Goal: Task Accomplishment & Management: Use online tool/utility

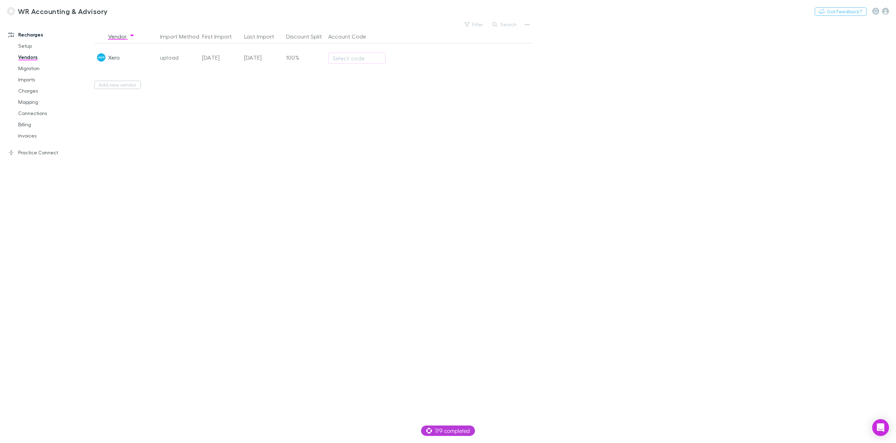
click at [121, 89] on button "Add new vendor" at bounding box center [117, 85] width 47 height 8
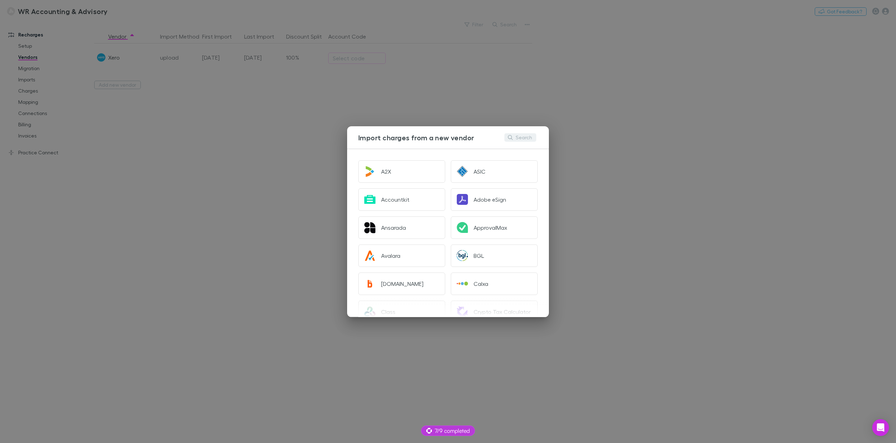
click at [522, 136] on button "Search" at bounding box center [521, 137] width 32 height 8
type input "*"
click at [631, 146] on div "Import charges from a new vendor Search A2X ASIC Accountkit Adobe eSign Ansarad…" at bounding box center [448, 221] width 896 height 443
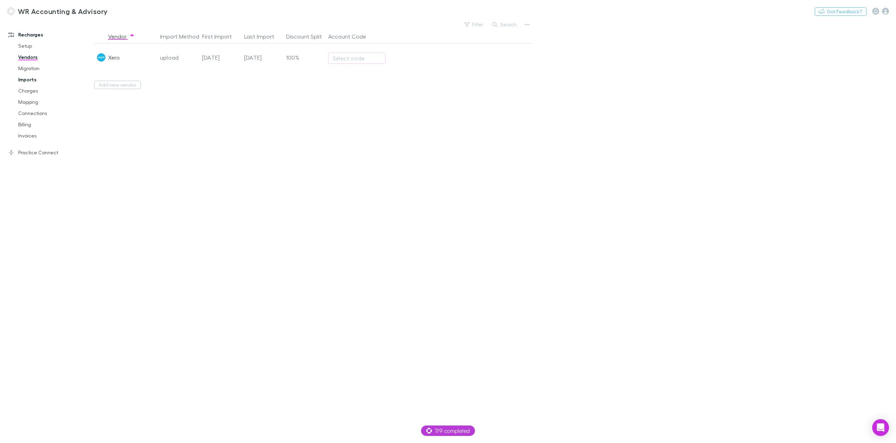
click at [35, 77] on link "Imports" at bounding box center [54, 79] width 87 height 11
click at [350, 45] on icon "button" at bounding box center [352, 44] width 5 height 1
click at [313, 60] on p "Custom CSV Import" at bounding box center [308, 59] width 85 height 8
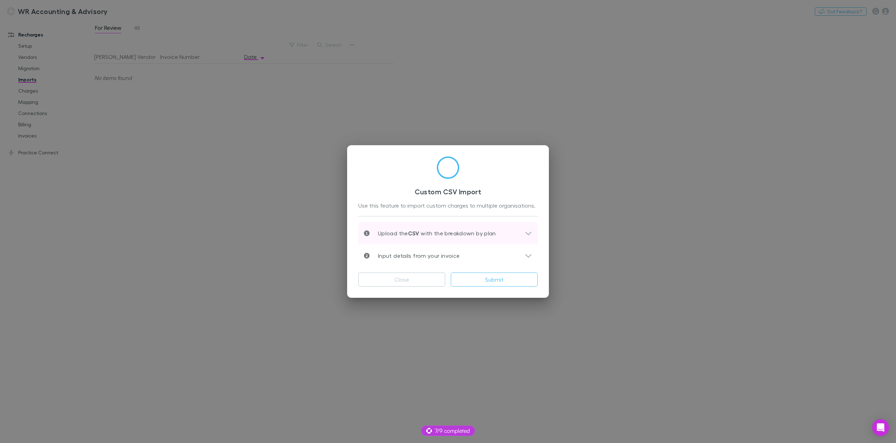
click at [499, 234] on div "Upload the CSV with the breakdown by plan" at bounding box center [444, 233] width 161 height 8
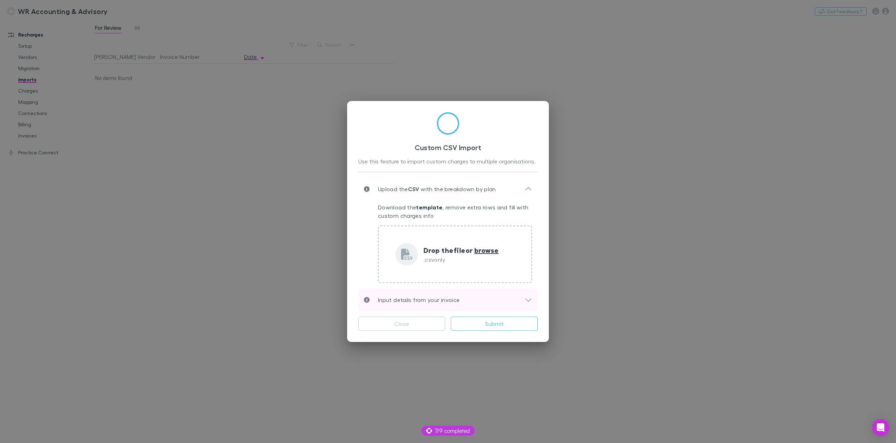
click at [529, 300] on icon at bounding box center [528, 299] width 7 height 8
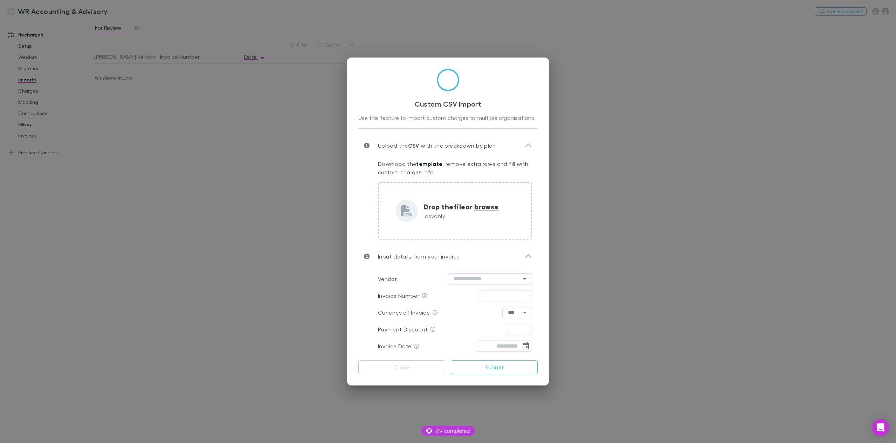
click at [621, 127] on div "Custom CSV Import Use this feature to import custom charges to multiple organis…" at bounding box center [448, 221] width 896 height 443
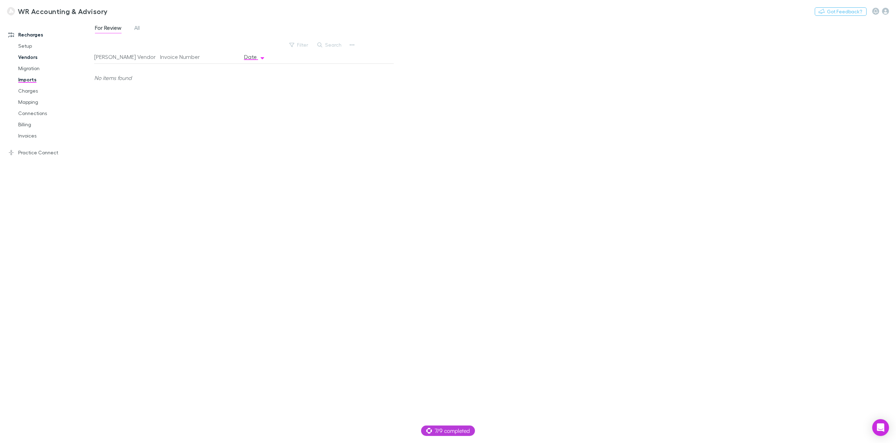
click at [28, 58] on link "Vendors" at bounding box center [54, 57] width 87 height 11
click at [125, 84] on button "Add new vendor" at bounding box center [117, 85] width 47 height 8
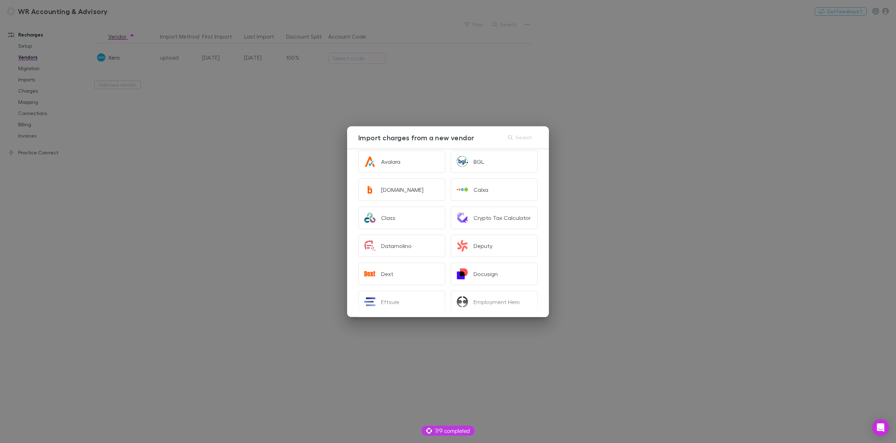
scroll to position [105, 0]
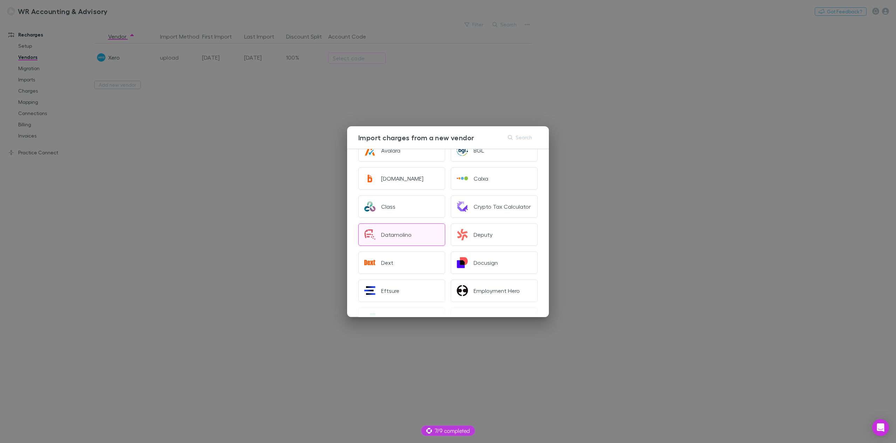
click at [408, 236] on div "Datamolino" at bounding box center [396, 234] width 30 height 7
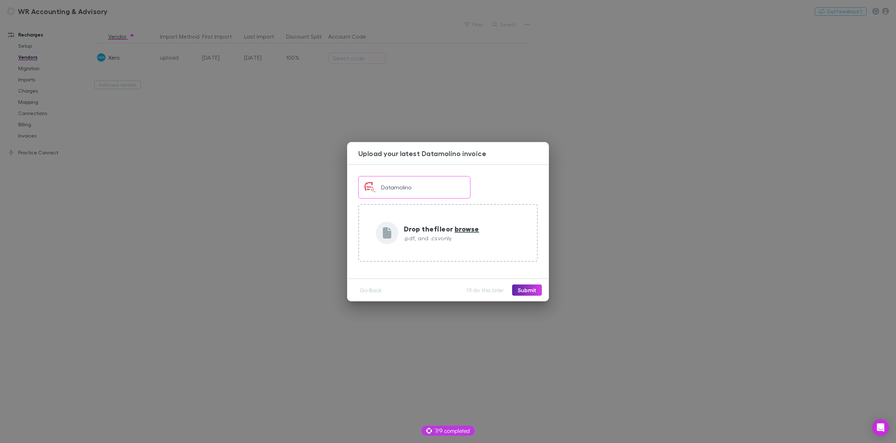
scroll to position [0, 0]
click at [369, 292] on button "Go Back" at bounding box center [370, 289] width 33 height 11
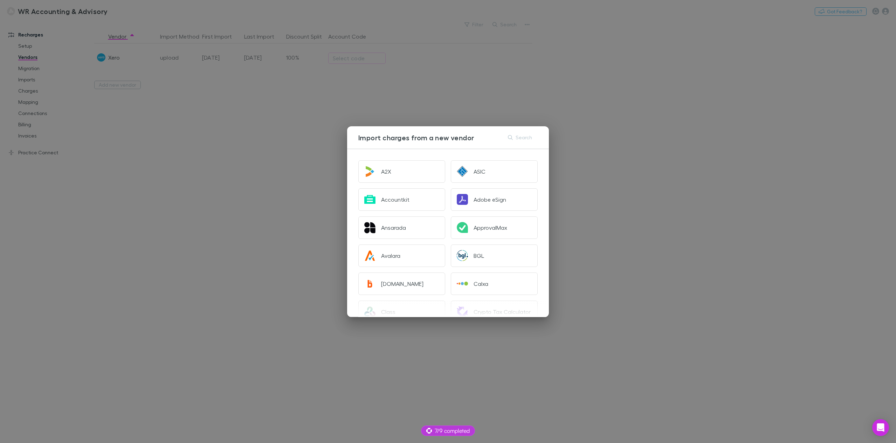
click at [214, 175] on div "Import charges from a new vendor Search A2X ASIC Accountkit Adobe eSign Ansarad…" at bounding box center [448, 221] width 896 height 443
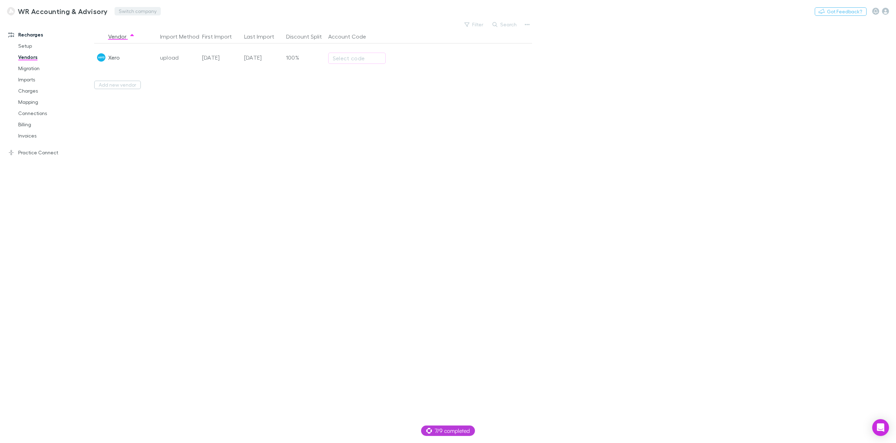
click at [138, 12] on button "Switch company" at bounding box center [138, 11] width 46 height 8
type input "*"
type input "****"
click at [139, 50] on p "Lucicharge" at bounding box center [135, 46] width 29 height 8
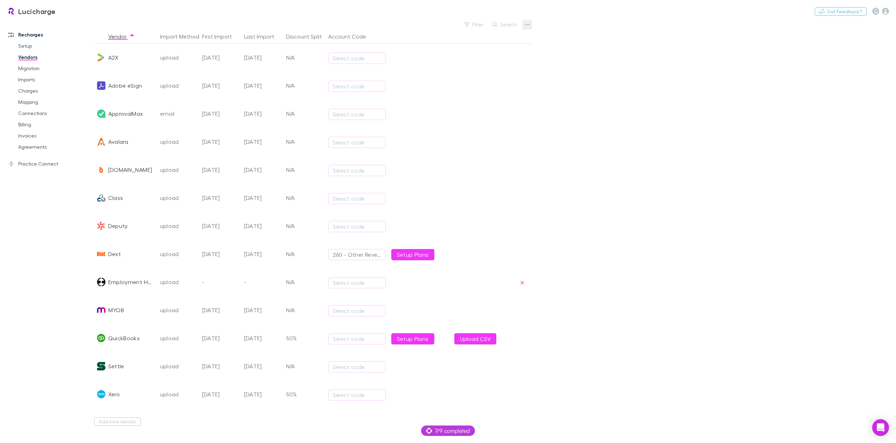
click at [528, 25] on icon "button" at bounding box center [527, 25] width 5 height 6
click at [885, 12] on div at bounding box center [448, 221] width 896 height 443
click at [883, 12] on icon "button" at bounding box center [885, 11] width 7 height 7
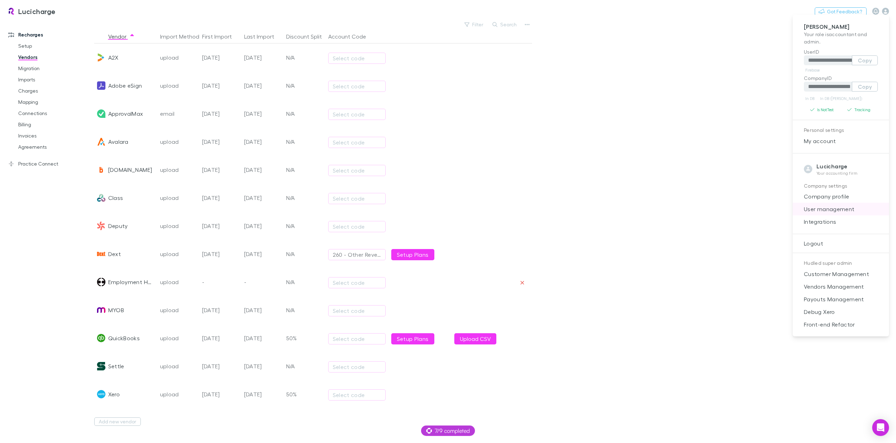
click at [821, 207] on span "User management" at bounding box center [841, 209] width 85 height 8
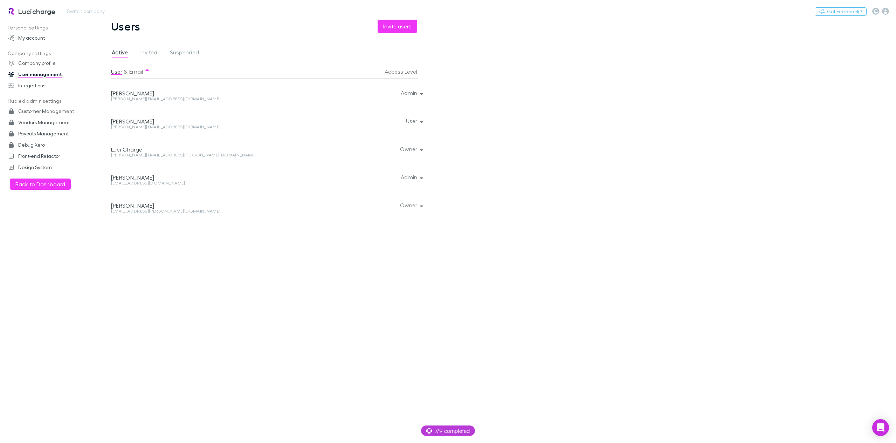
click at [28, 11] on h3 "Lucicharge" at bounding box center [36, 11] width 37 height 8
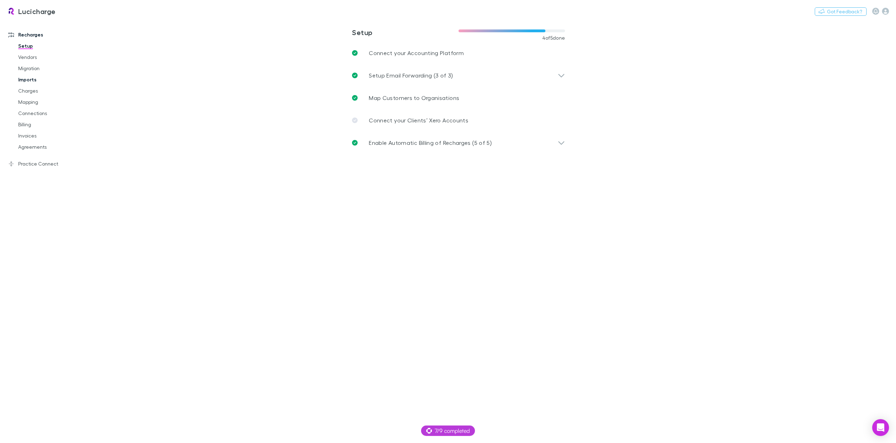
click at [23, 84] on link "Imports" at bounding box center [54, 79] width 87 height 11
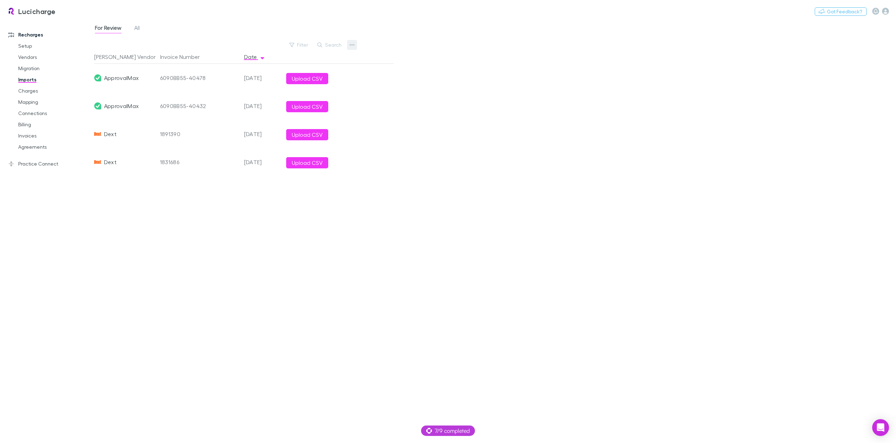
click at [353, 43] on icon "button" at bounding box center [352, 45] width 5 height 6
click at [318, 64] on li "Custom CSV Import" at bounding box center [309, 59] width 96 height 13
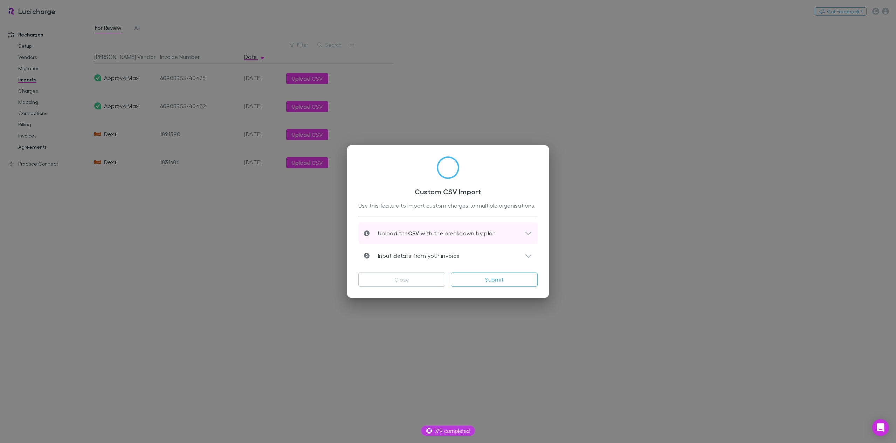
scroll to position [3, 0]
click at [511, 228] on div "Upload the CSV with the breakdown by plan" at bounding box center [444, 230] width 161 height 8
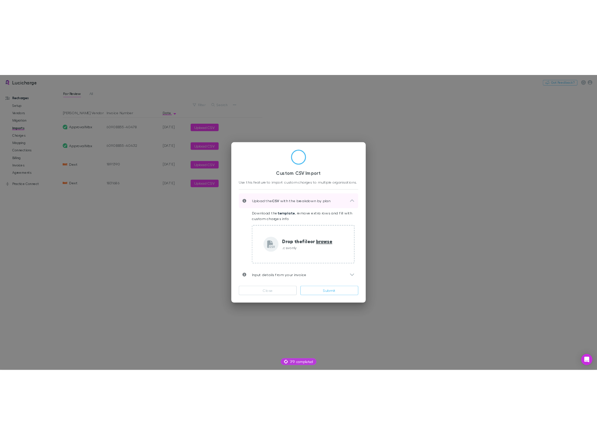
scroll to position [0, 0]
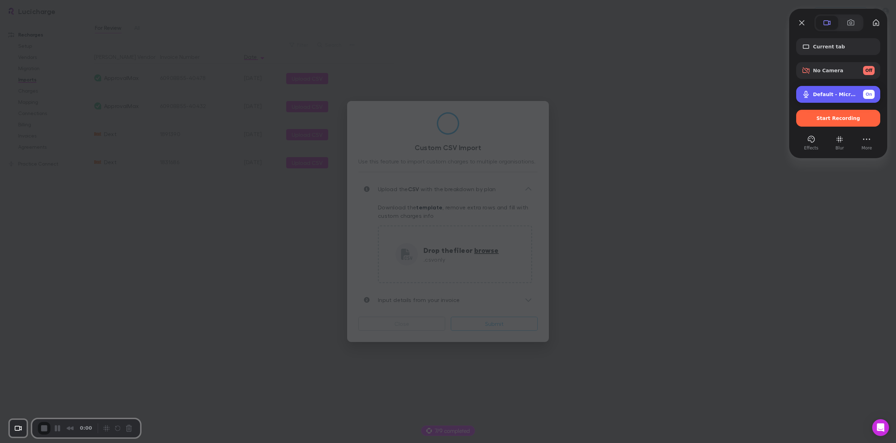
click at [824, 94] on span "Default - Microphone (Scarlett 2i2 USB) (1235:8210)" at bounding box center [835, 94] width 45 height 6
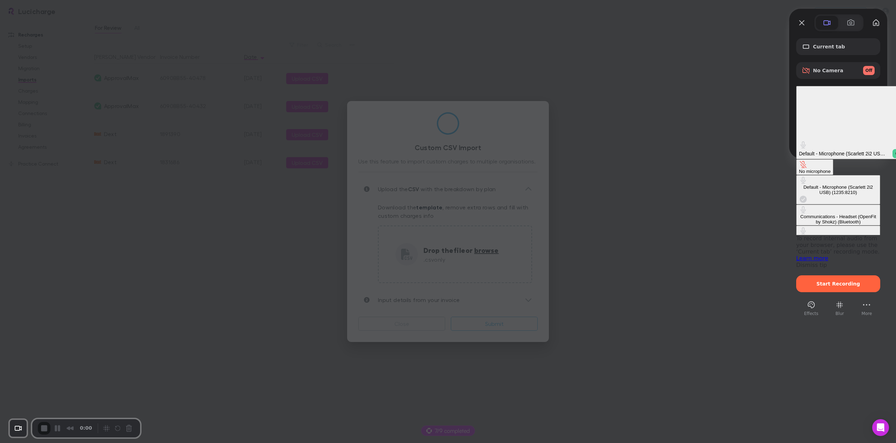
click at [796, 204] on \(Bluetooth\) "Communications - Headset (OpenFit by Shokz) (Bluetooth)" at bounding box center [838, 214] width 84 height 21
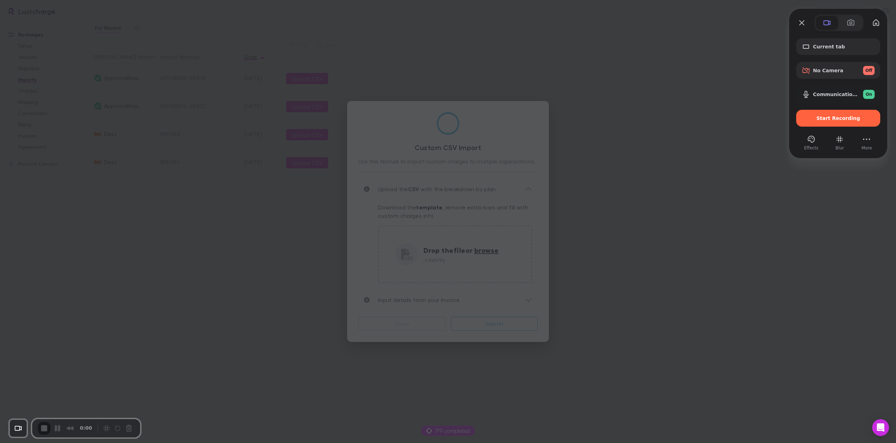
click at [704, 111] on div at bounding box center [448, 221] width 896 height 443
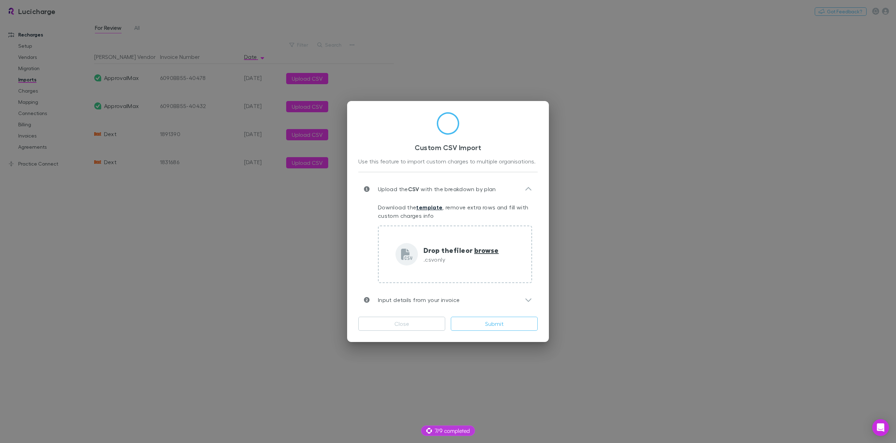
click at [426, 206] on link "template" at bounding box center [429, 207] width 26 height 7
click at [704, 59] on div "Custom CSV Import Use this feature to import custom charges to multiple organis…" at bounding box center [448, 221] width 896 height 443
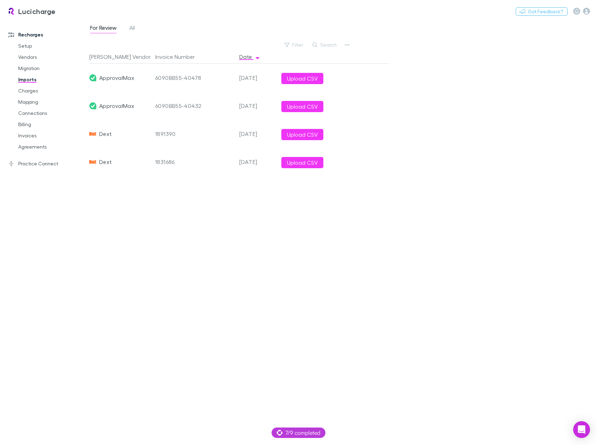
click at [395, 271] on div "For Review All Filter Search Rech Vendor Invoice Number Date ApprovalMax 6090BB…" at bounding box center [343, 232] width 508 height 425
click at [31, 68] on link "Migration" at bounding box center [52, 68] width 82 height 11
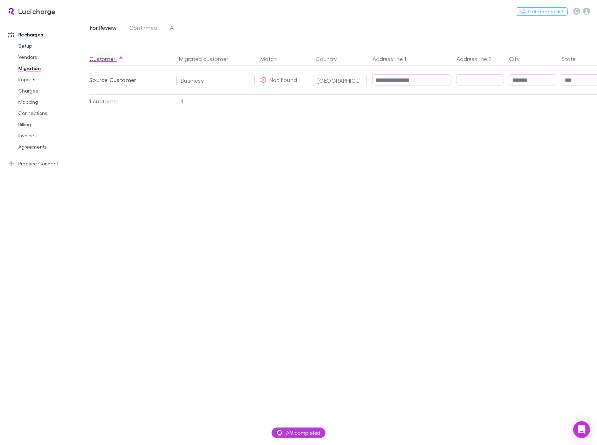
click at [314, 175] on div "**********" at bounding box center [402, 246] width 627 height 388
click at [34, 114] on link "Connections" at bounding box center [52, 113] width 82 height 11
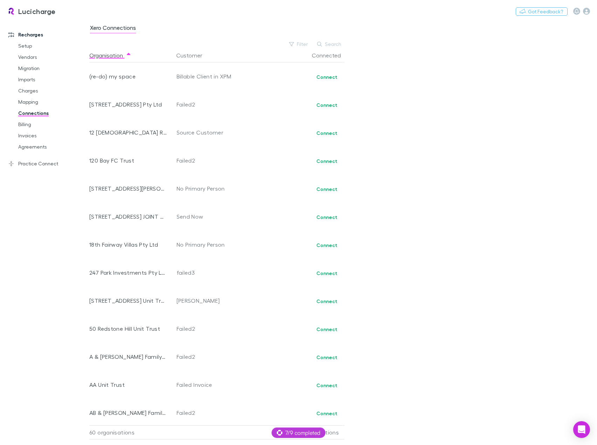
click at [25, 37] on link "Recharges" at bounding box center [47, 34] width 92 height 11
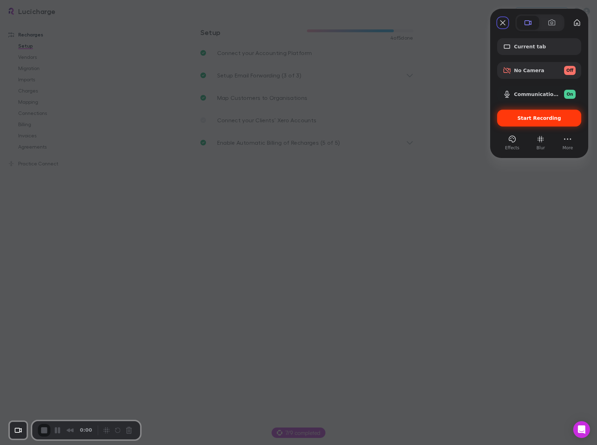
click at [543, 121] on div "Start Recording" at bounding box center [539, 118] width 84 height 17
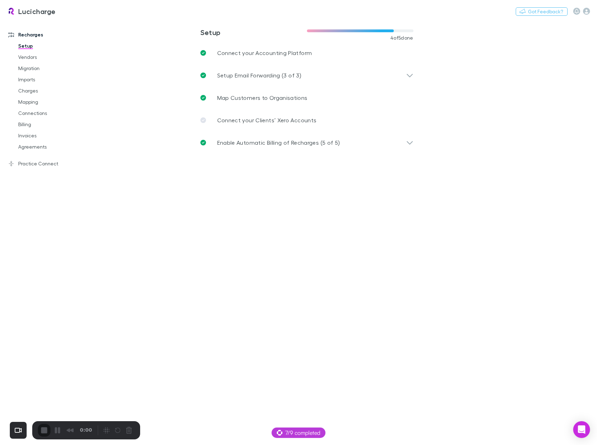
click at [28, 79] on link "Imports" at bounding box center [52, 79] width 82 height 11
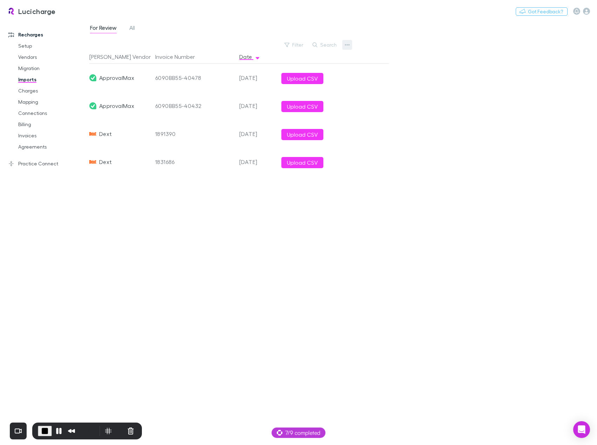
click at [348, 46] on icon "button" at bounding box center [347, 45] width 5 height 6
click at [304, 60] on p "Custom CSV Import" at bounding box center [303, 59] width 85 height 8
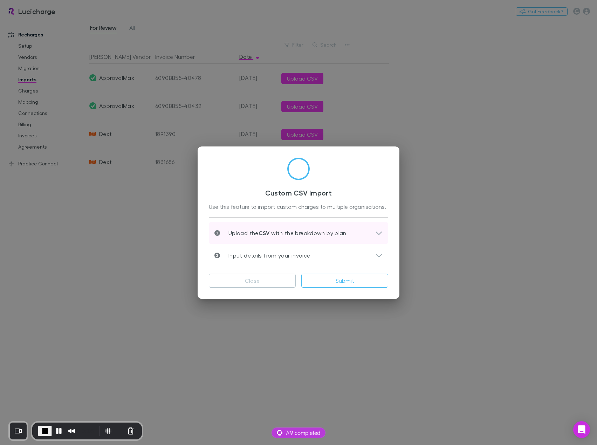
scroll to position [3, 0]
click at [361, 230] on div "Upload the CSV with the breakdown by plan" at bounding box center [294, 231] width 161 height 8
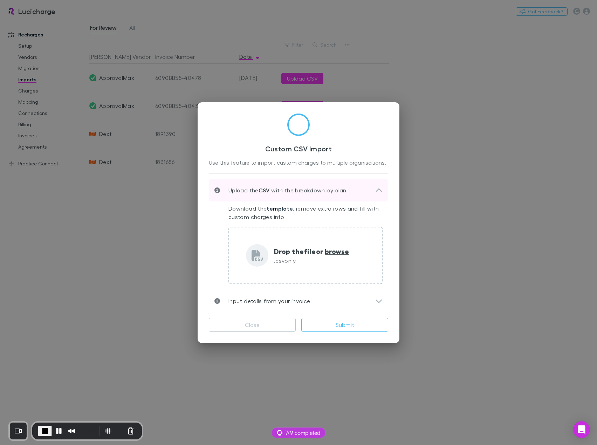
scroll to position [0, 0]
click at [282, 208] on link "template" at bounding box center [280, 208] width 26 height 7
click at [42, 429] on span "End Recording" at bounding box center [45, 431] width 8 height 8
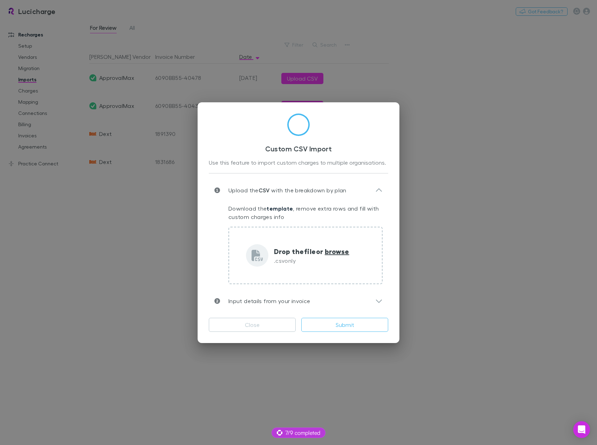
click at [249, 322] on button "Close" at bounding box center [252, 325] width 87 height 14
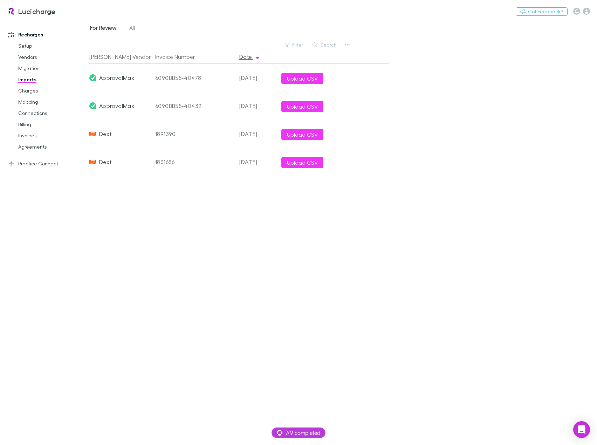
click at [136, 225] on div "Rech Vendor Invoice Number Date ApprovalMax 6090BB55-40478 27 Jul 2025 Upload C…" at bounding box center [239, 245] width 300 height 390
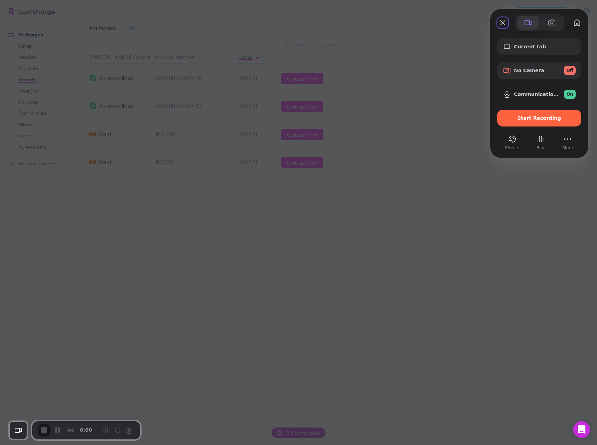
click at [531, 23] on span at bounding box center [528, 23] width 8 height 8
click at [539, 45] on span "Current tab" at bounding box center [545, 47] width 62 height 6
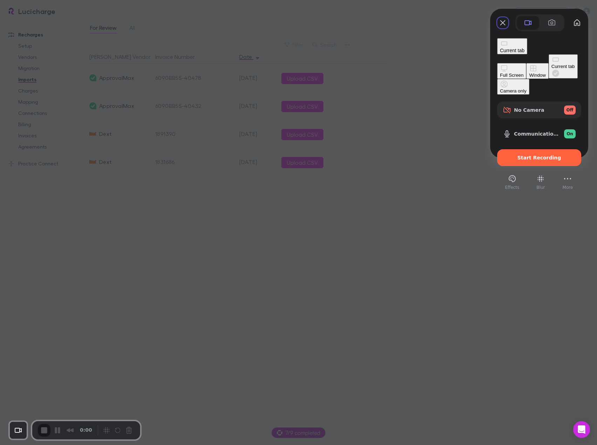
click at [529, 73] on div "Window" at bounding box center [537, 75] width 16 height 5
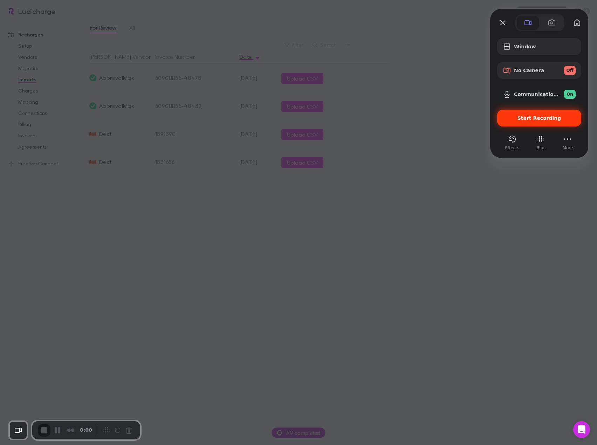
click at [532, 118] on span "Start Recording" at bounding box center [540, 118] width 44 height 6
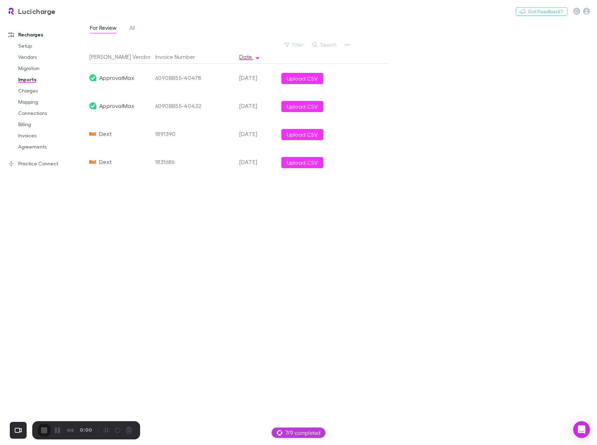
click at [253, 227] on div "Rech Vendor Invoice Number Date ApprovalMax 6090BB55-40478 27 Jul 2025 Upload C…" at bounding box center [239, 245] width 300 height 390
click at [32, 81] on link "Imports" at bounding box center [52, 79] width 82 height 11
click at [348, 47] on icon "button" at bounding box center [347, 45] width 5 height 6
click at [302, 59] on p "Custom CSV Import" at bounding box center [303, 59] width 85 height 8
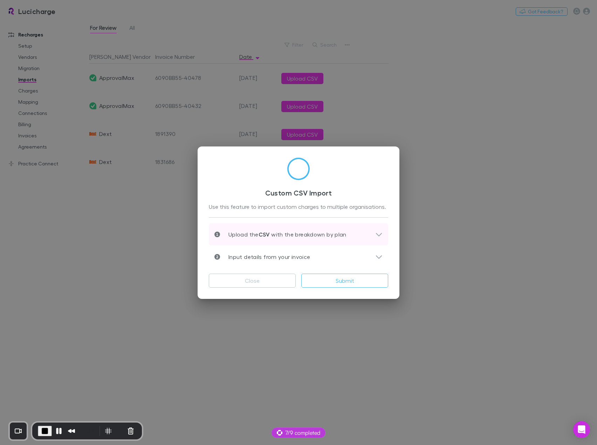
click at [367, 233] on div "Upload the CSV with the breakdown by plan" at bounding box center [294, 234] width 161 height 8
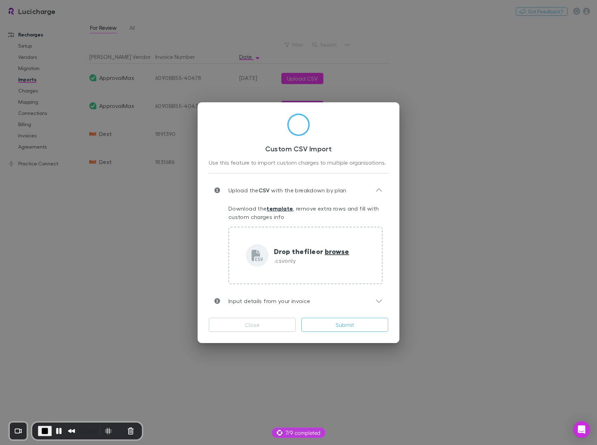
click at [279, 208] on link "template" at bounding box center [280, 208] width 26 height 7
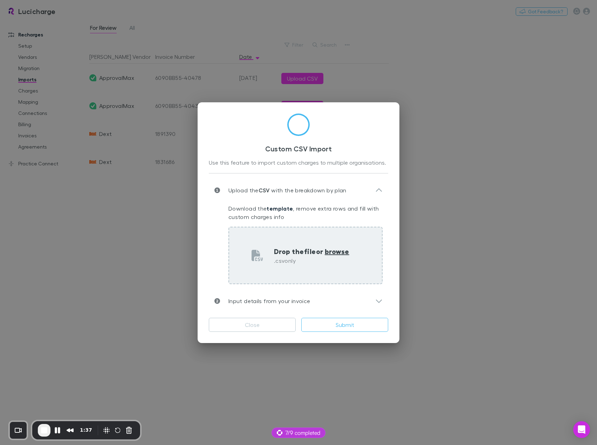
click at [337, 252] on span "browse" at bounding box center [337, 251] width 25 height 9
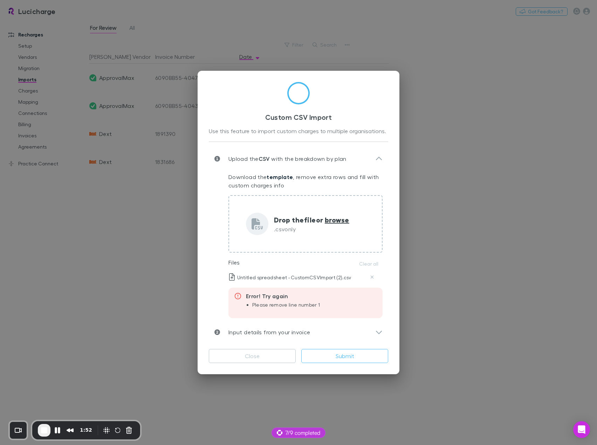
click at [288, 304] on li "Please remove line number 1" at bounding box center [286, 305] width 68 height 6
click at [371, 277] on icon "Delete" at bounding box center [372, 277] width 4 height 5
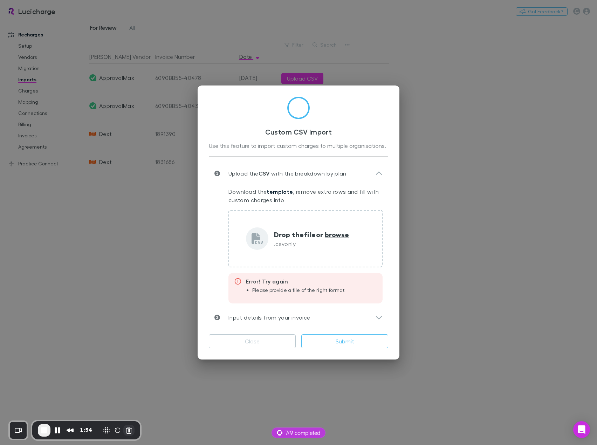
click at [127, 430] on button "Cancel Recording" at bounding box center [128, 430] width 11 height 11
click at [467, 76] on div "Custom CSV Import Use this feature to import custom charges to multiple organis…" at bounding box center [298, 222] width 597 height 445
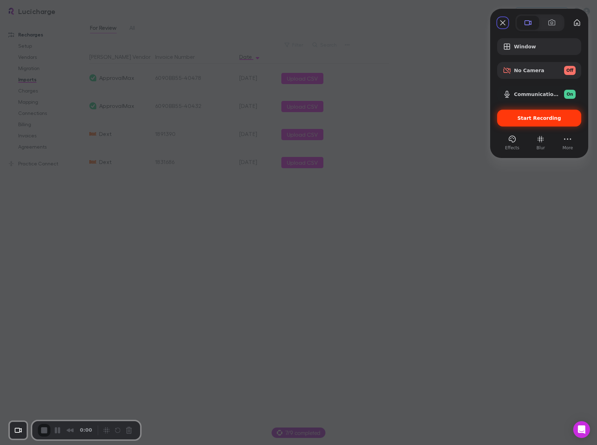
click at [540, 121] on div "Start Recording" at bounding box center [539, 118] width 84 height 17
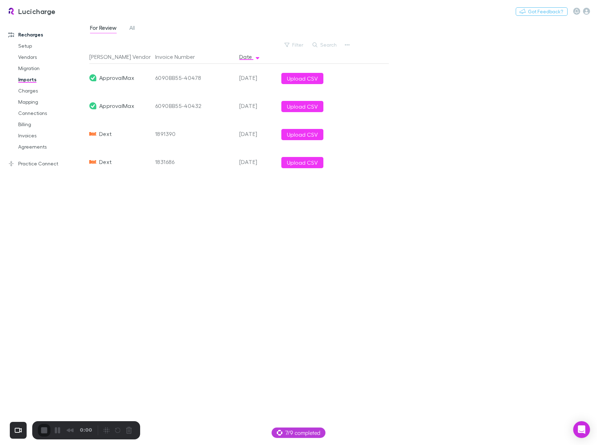
click at [30, 46] on link "Setup" at bounding box center [52, 45] width 82 height 11
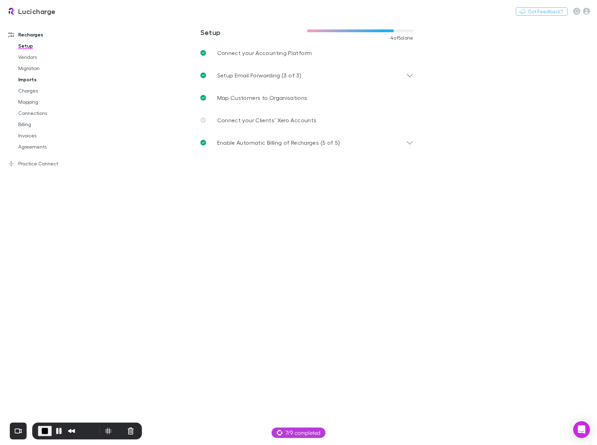
click at [30, 80] on link "Imports" at bounding box center [52, 79] width 82 height 11
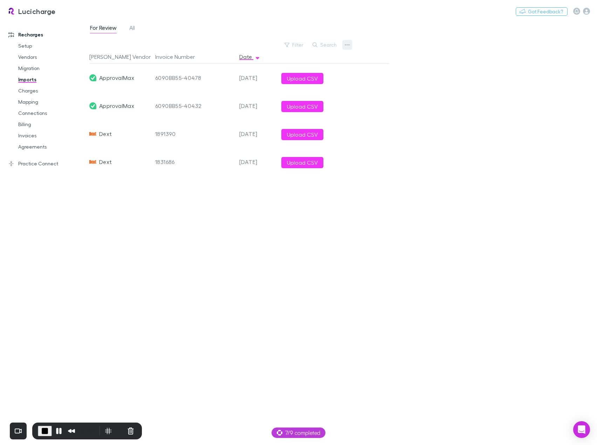
click at [349, 44] on icon "button" at bounding box center [347, 45] width 5 height 6
click at [312, 57] on p "Custom CSV Import" at bounding box center [303, 59] width 85 height 8
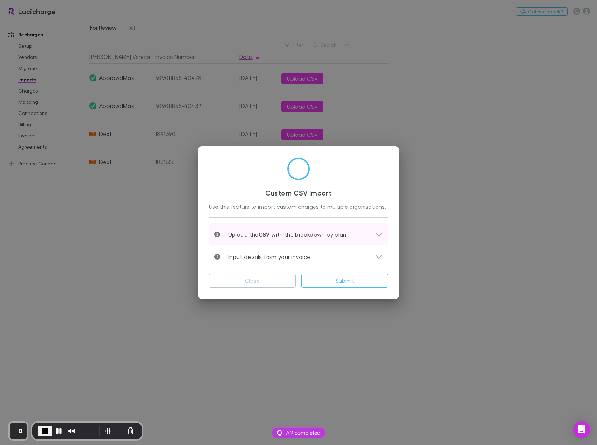
click at [319, 234] on p "Upload the CSV with the breakdown by plan" at bounding box center [283, 234] width 126 height 8
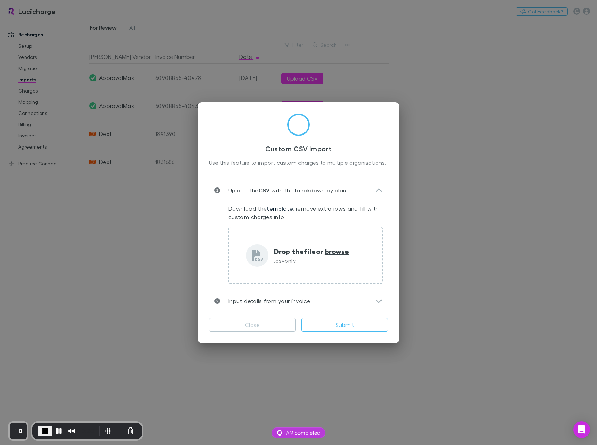
click at [278, 208] on link "template" at bounding box center [280, 208] width 26 height 7
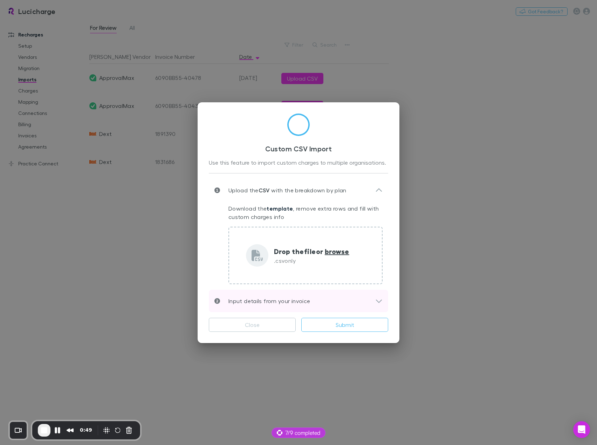
click at [316, 300] on div "Input details from your invoice" at bounding box center [294, 301] width 161 height 8
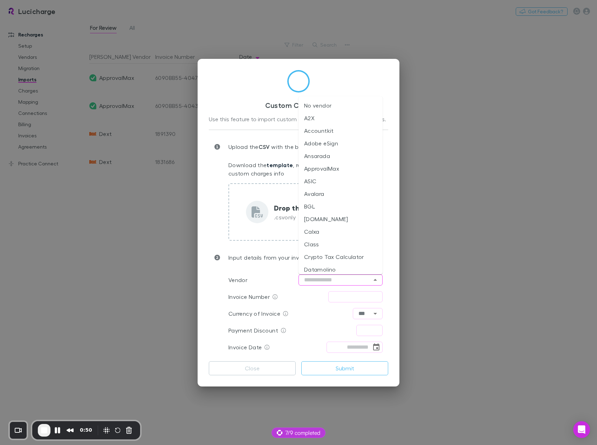
click at [343, 281] on input "text" at bounding box center [341, 279] width 84 height 11
click at [347, 267] on li "Datamolino" at bounding box center [341, 269] width 84 height 13
type input "**********"
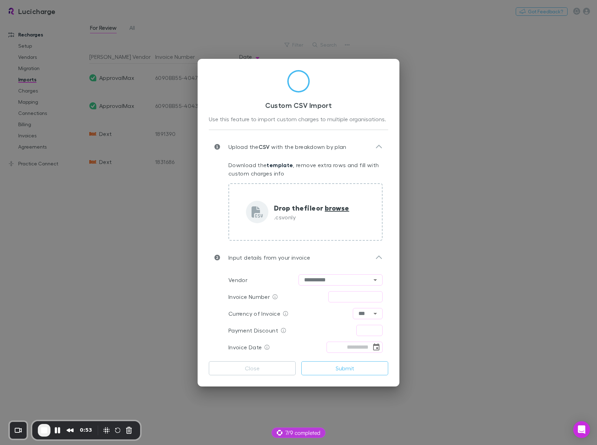
click at [340, 298] on input "text" at bounding box center [355, 296] width 54 height 11
type input "******"
click at [370, 331] on input "text" at bounding box center [369, 330] width 26 height 11
type input "*****"
click at [378, 347] on icon "Choose date" at bounding box center [376, 347] width 8 height 8
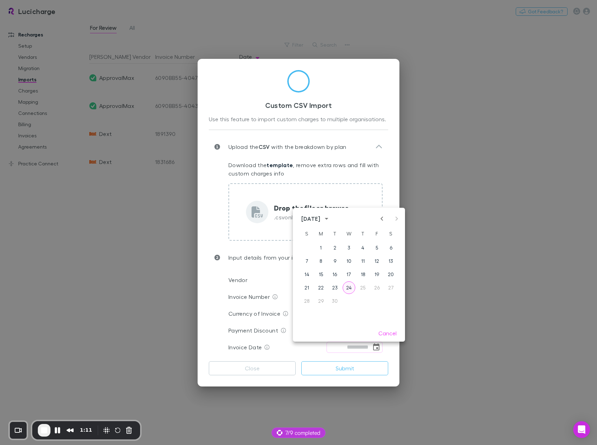
click at [350, 287] on button "24" at bounding box center [349, 287] width 13 height 13
type input "**********"
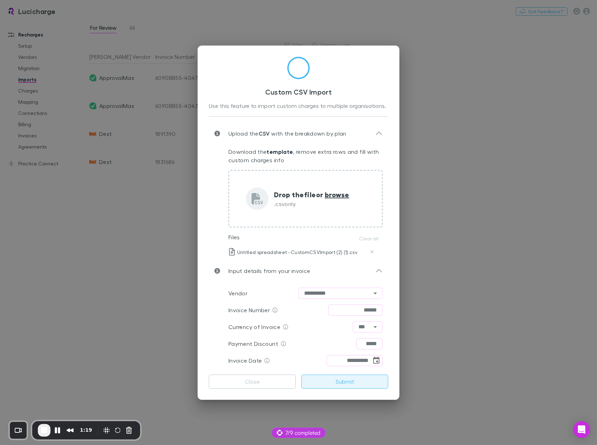
click at [329, 379] on button "Submit" at bounding box center [344, 382] width 87 height 14
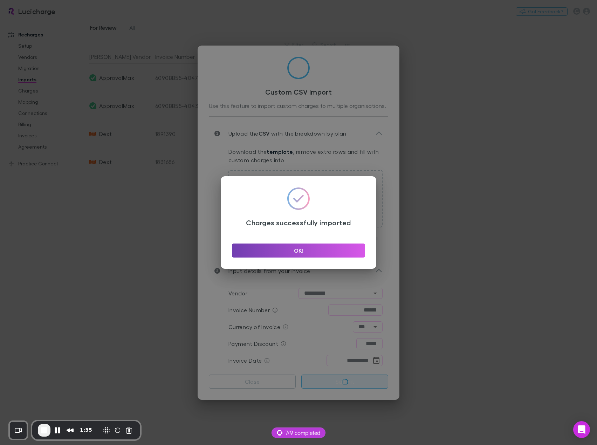
click at [301, 250] on button "OK!" at bounding box center [298, 251] width 133 height 14
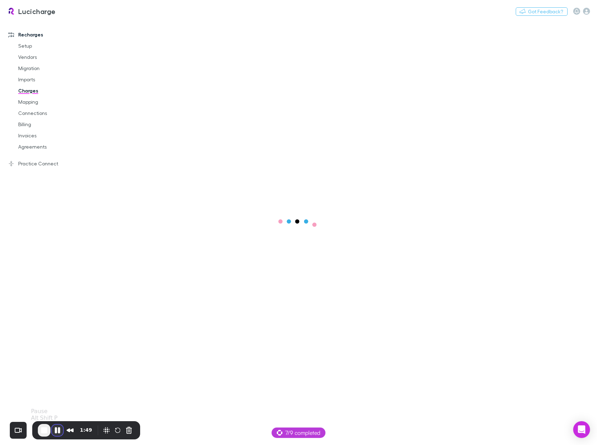
click at [57, 432] on button "Pause Recording" at bounding box center [57, 430] width 11 height 11
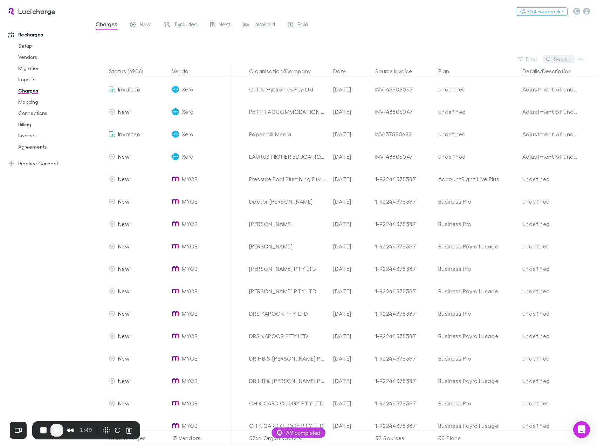
click at [555, 56] on button "Search" at bounding box center [559, 59] width 32 height 8
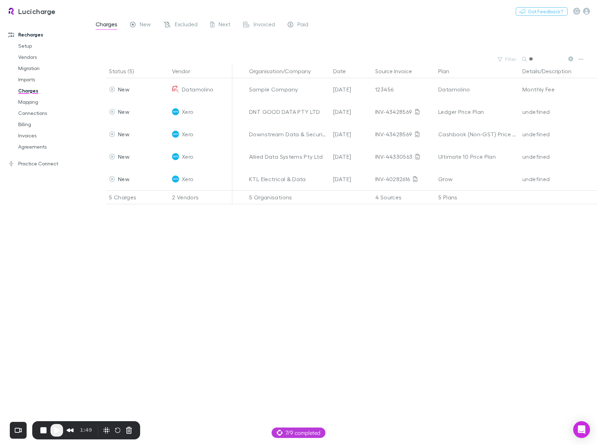
type input "*"
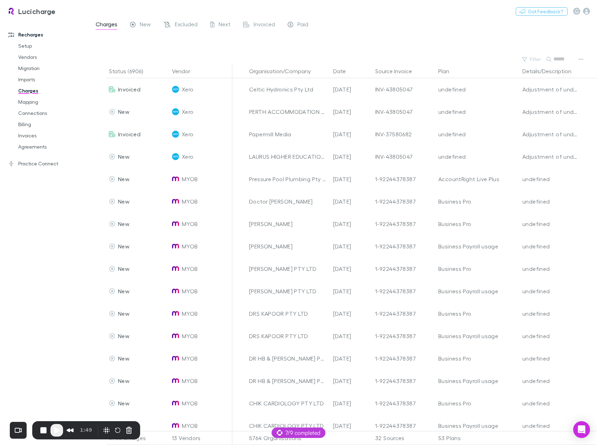
click at [55, 432] on span "Play Recording" at bounding box center [57, 430] width 8 height 8
click at [550, 60] on icon "button" at bounding box center [548, 59] width 5 height 5
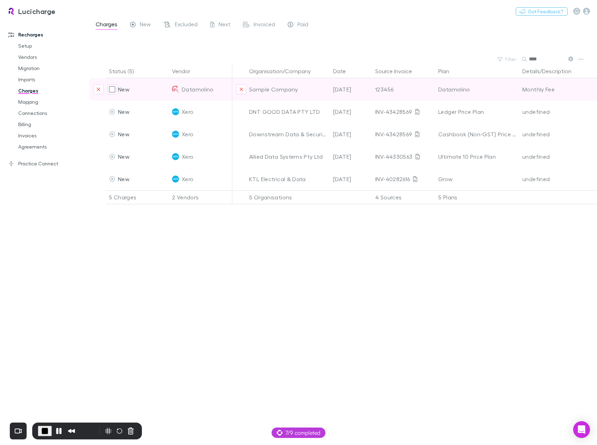
type input "****"
drag, startPoint x: 297, startPoint y: 89, endPoint x: 250, endPoint y: 88, distance: 47.3
click at [250, 88] on div "Sample Company" at bounding box center [288, 89] width 78 height 22
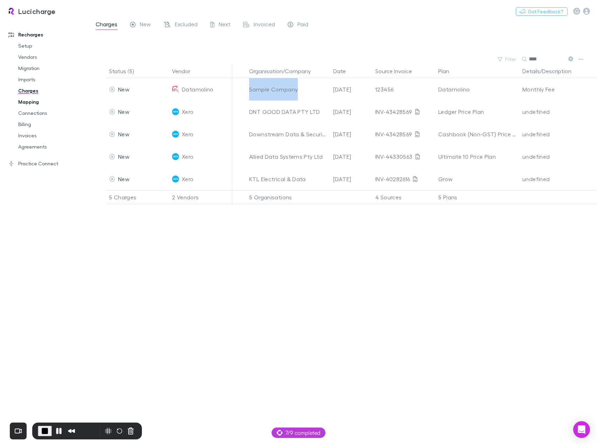
click at [31, 102] on link "Mapping" at bounding box center [52, 101] width 82 height 11
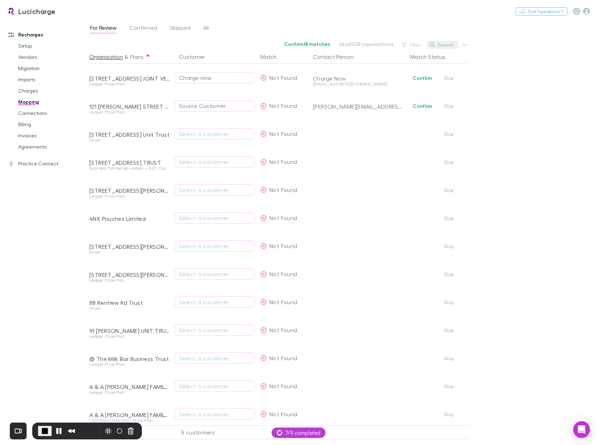
click at [437, 46] on button "Search" at bounding box center [442, 45] width 32 height 8
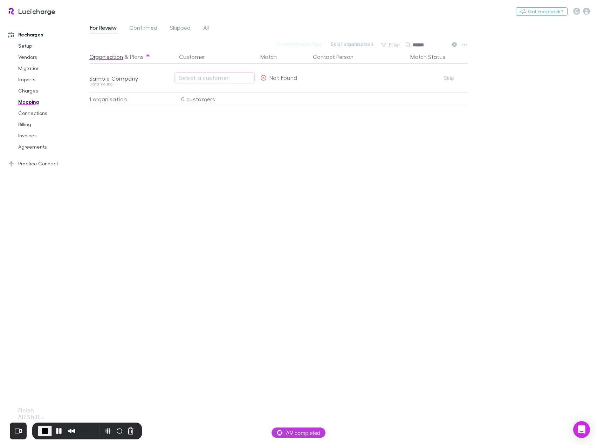
type input "******"
click at [43, 432] on span "End Recording" at bounding box center [45, 431] width 8 height 8
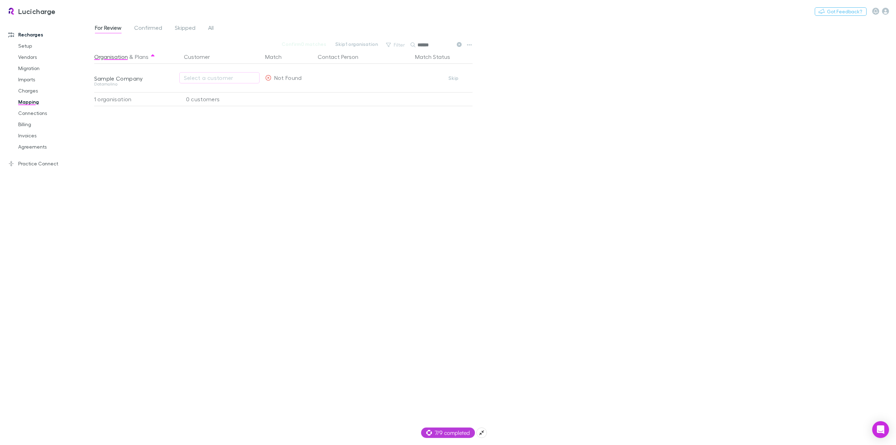
click at [451, 432] on span "7/9 completed" at bounding box center [447, 433] width 43 height 8
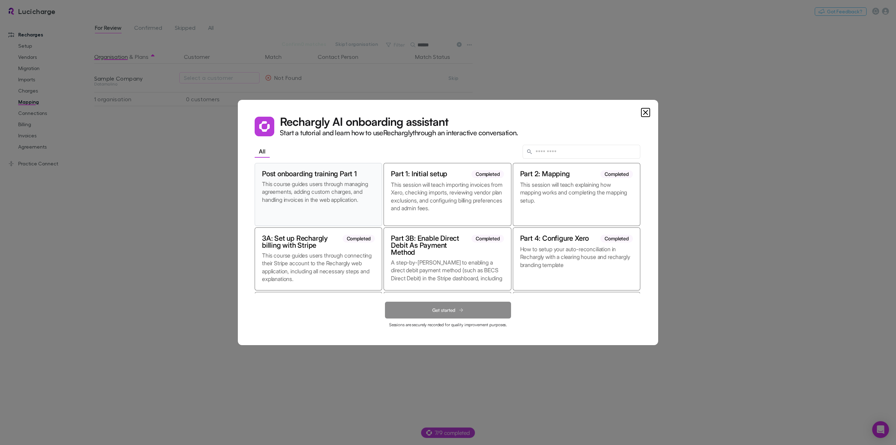
click at [317, 196] on p "This course guides users through managing agreements, adding custom charges, an…" at bounding box center [318, 199] width 113 height 39
click at [420, 308] on button "Get started" at bounding box center [448, 310] width 126 height 17
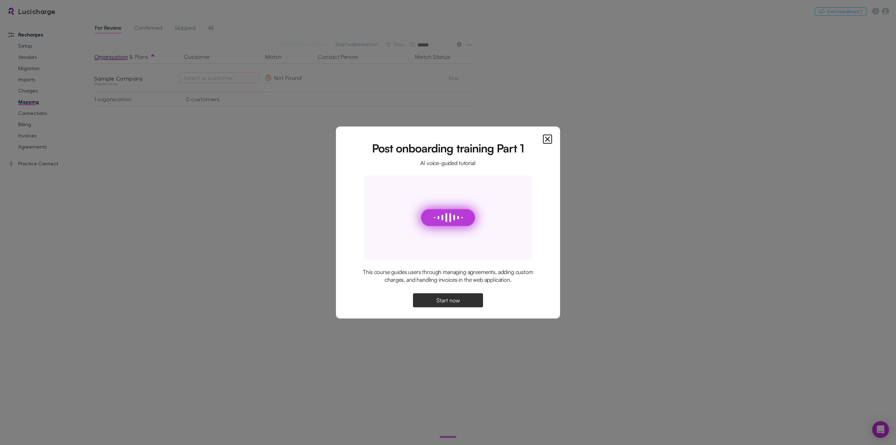
click at [453, 303] on span "Start now" at bounding box center [448, 300] width 23 height 6
click at [444, 300] on span "Continue" at bounding box center [448, 300] width 22 height 6
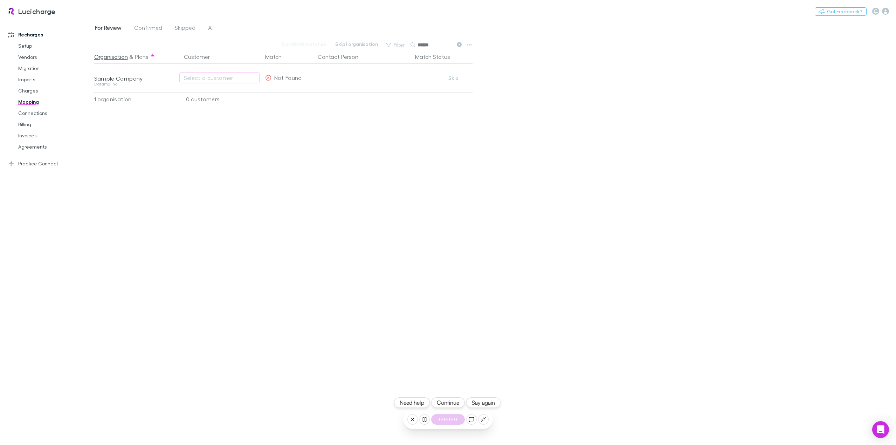
click at [457, 401] on button "Continue" at bounding box center [448, 402] width 34 height 11
click at [29, 55] on link "Vendors" at bounding box center [54, 57] width 87 height 11
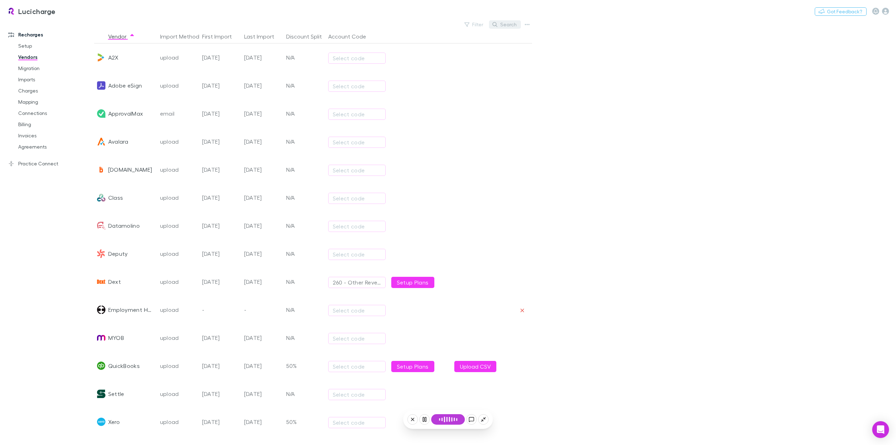
click at [507, 27] on button "Search" at bounding box center [505, 24] width 32 height 8
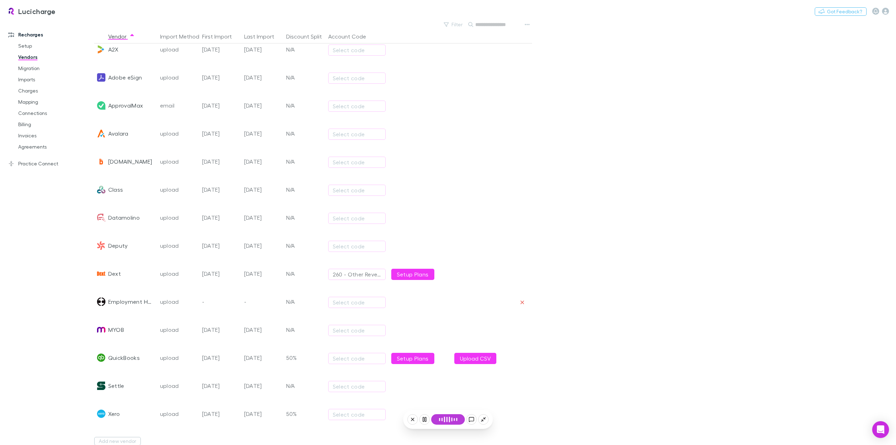
scroll to position [22, 0]
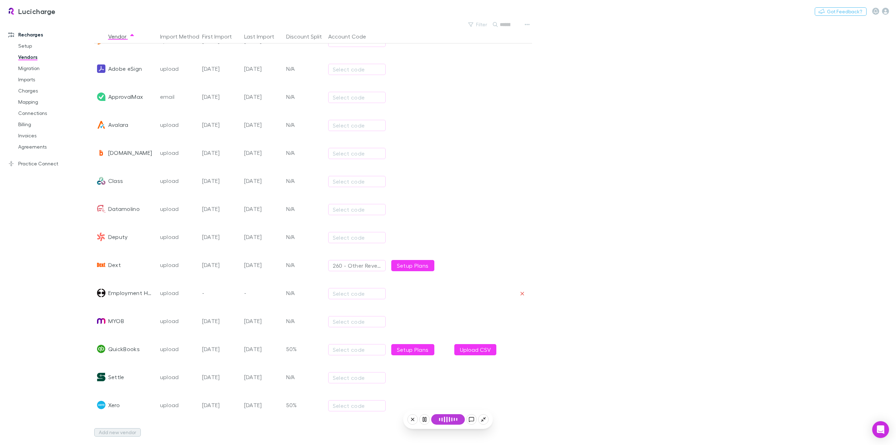
click at [109, 428] on button "Add new vendor" at bounding box center [117, 432] width 47 height 8
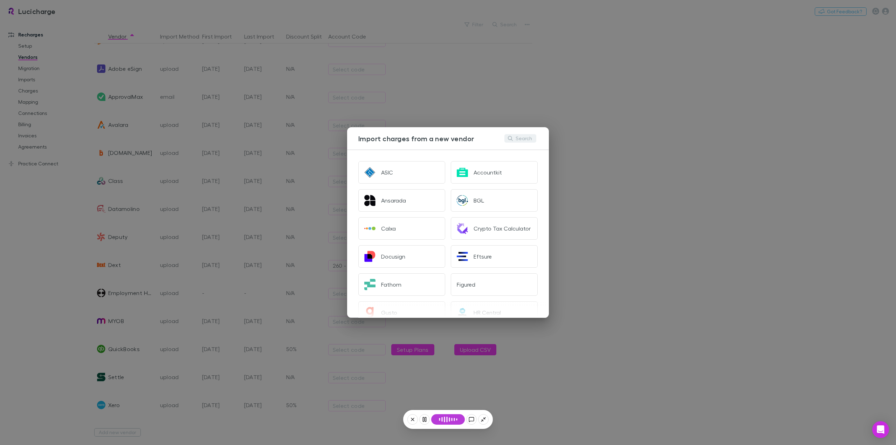
click at [528, 139] on button "Search" at bounding box center [521, 138] width 32 height 8
type input "*"
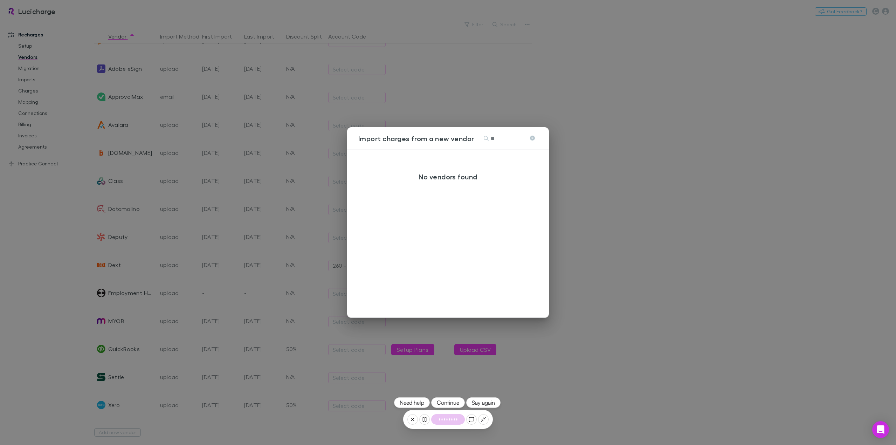
type input "**"
click at [533, 139] on icon at bounding box center [532, 138] width 5 height 5
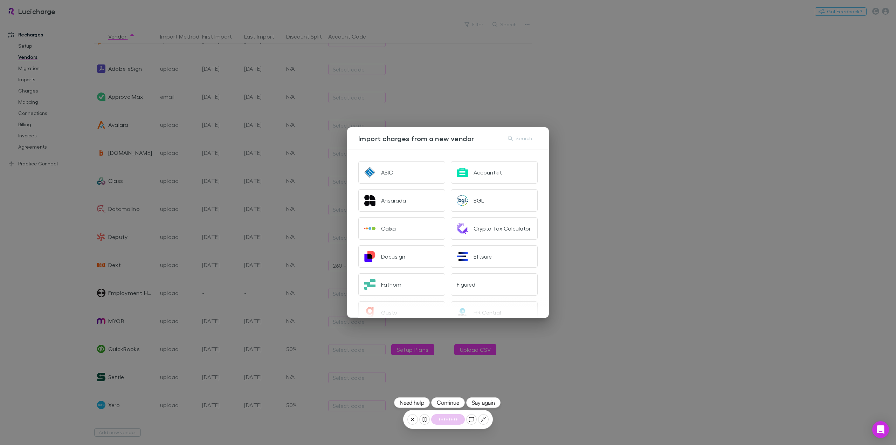
click at [574, 137] on div "Import charges from a new vendor Search ASIC Accountkit Ansarada BGL Calxa Cryp…" at bounding box center [448, 222] width 896 height 445
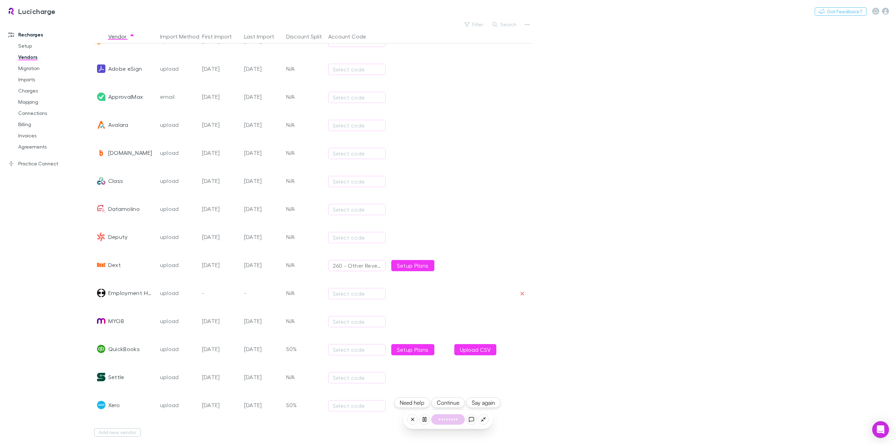
click at [454, 402] on button "Continue" at bounding box center [448, 402] width 34 height 11
click at [473, 419] on icon at bounding box center [472, 420] width 6 height 6
click at [457, 418] on textarea at bounding box center [448, 420] width 74 height 10
type textarea "**********"
click at [35, 143] on link "Agreements" at bounding box center [54, 146] width 87 height 11
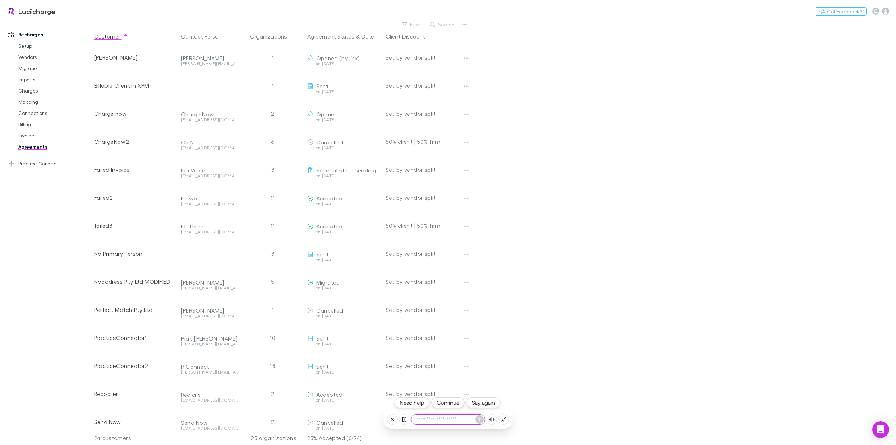
click at [445, 401] on button "Continue" at bounding box center [448, 402] width 34 height 11
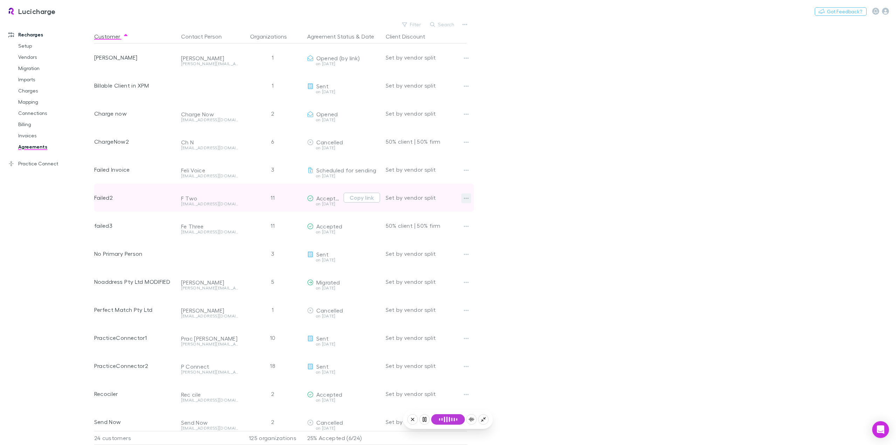
click at [466, 197] on icon "button" at bounding box center [466, 199] width 5 height 6
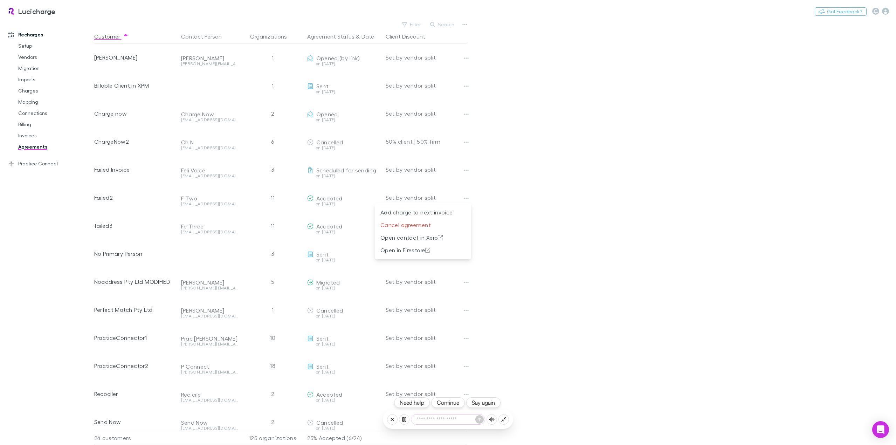
click at [452, 404] on button "Continue" at bounding box center [448, 402] width 34 height 11
drag, startPoint x: 592, startPoint y: 212, endPoint x: 592, endPoint y: 221, distance: 9.1
click at [592, 215] on div at bounding box center [448, 222] width 896 height 445
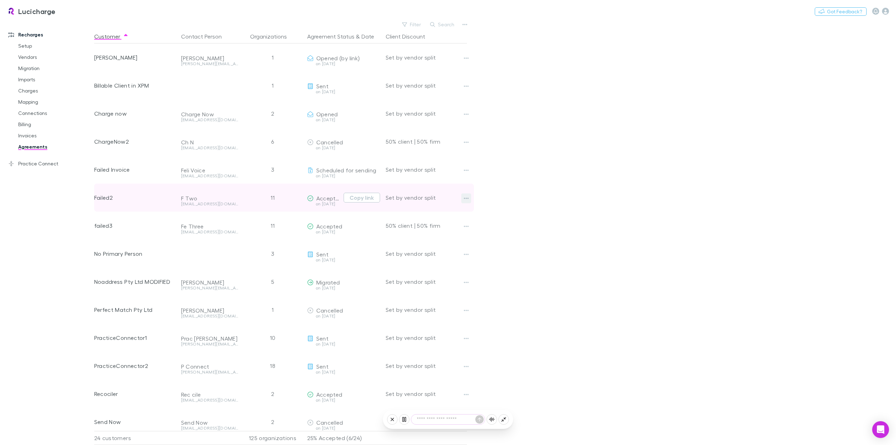
click at [467, 200] on icon "button" at bounding box center [466, 199] width 5 height 6
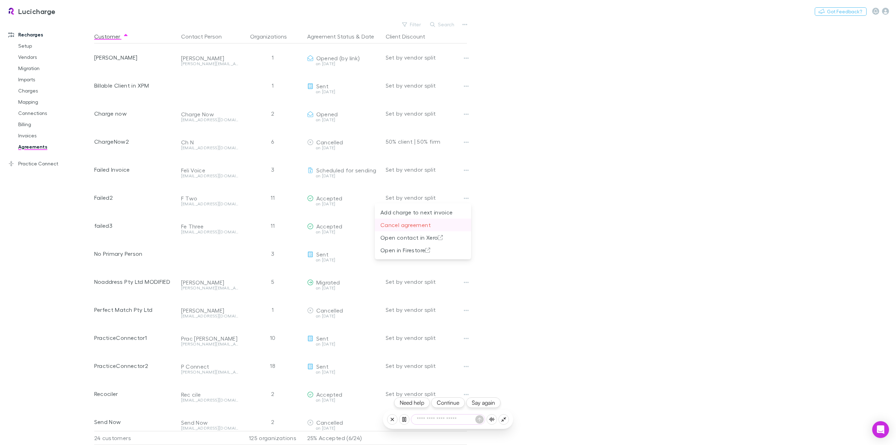
click at [442, 227] on p "Cancel agreement" at bounding box center [423, 225] width 85 height 8
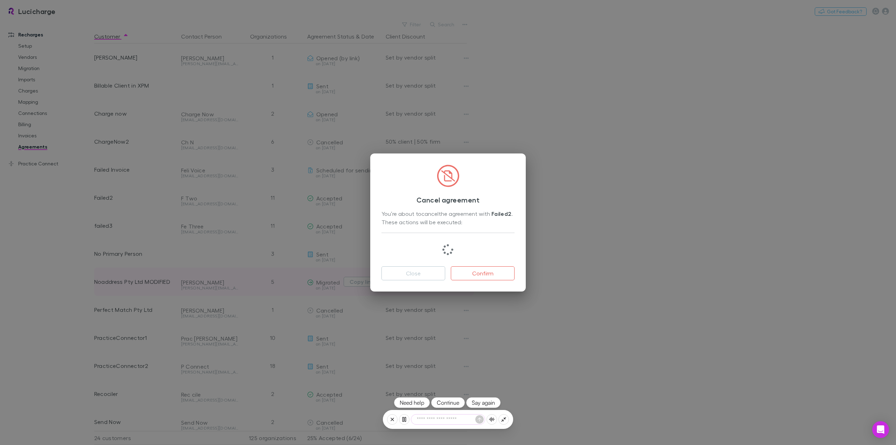
click at [412, 276] on button "Close" at bounding box center [414, 273] width 64 height 14
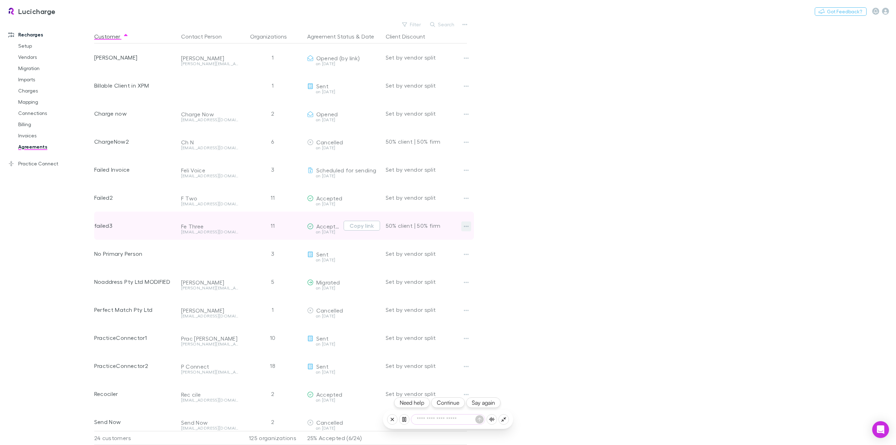
click at [466, 224] on icon "button" at bounding box center [466, 227] width 5 height 6
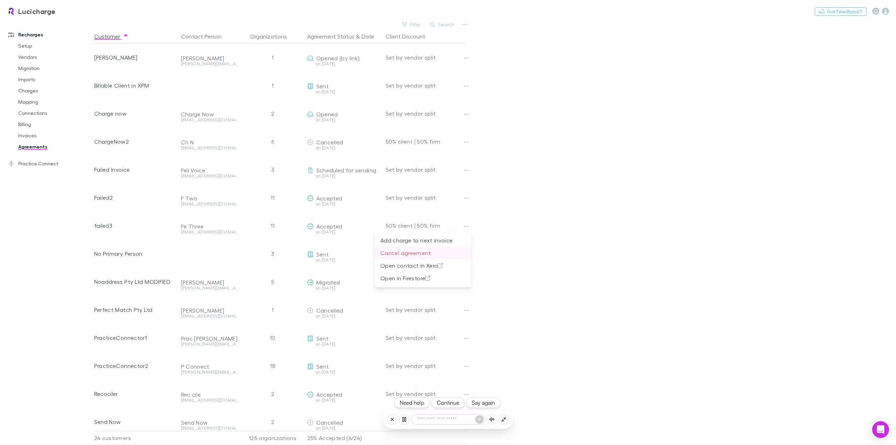
click at [436, 257] on p "Cancel agreement" at bounding box center [423, 253] width 85 height 8
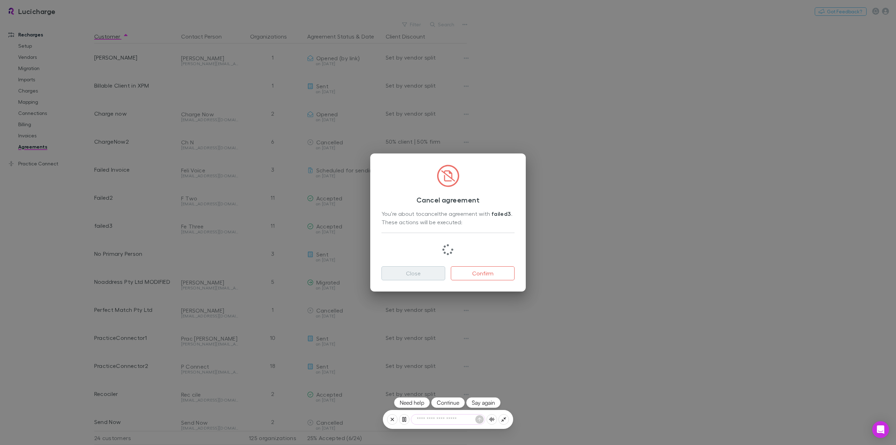
click at [419, 276] on button "Close" at bounding box center [414, 273] width 64 height 14
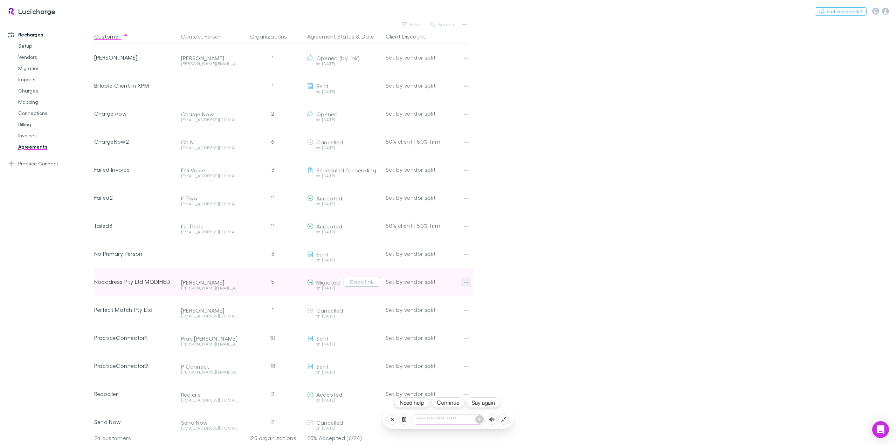
click at [465, 281] on icon "button" at bounding box center [466, 283] width 5 height 6
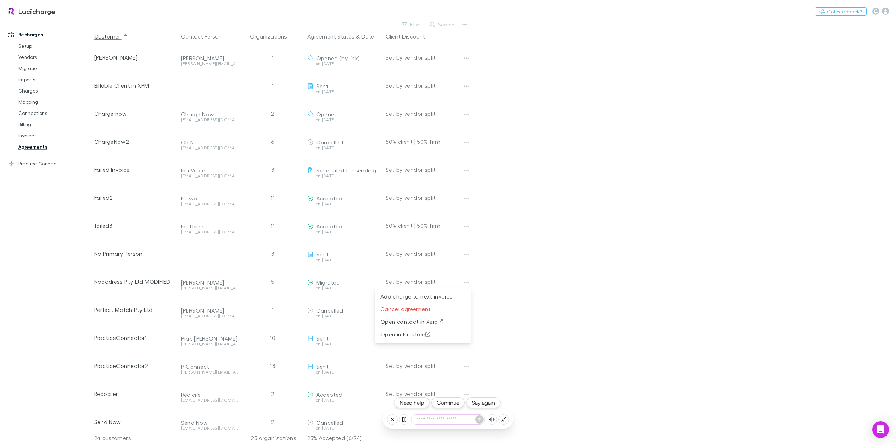
click at [548, 303] on div at bounding box center [448, 222] width 896 height 445
click at [438, 423] on textarea at bounding box center [448, 420] width 74 height 10
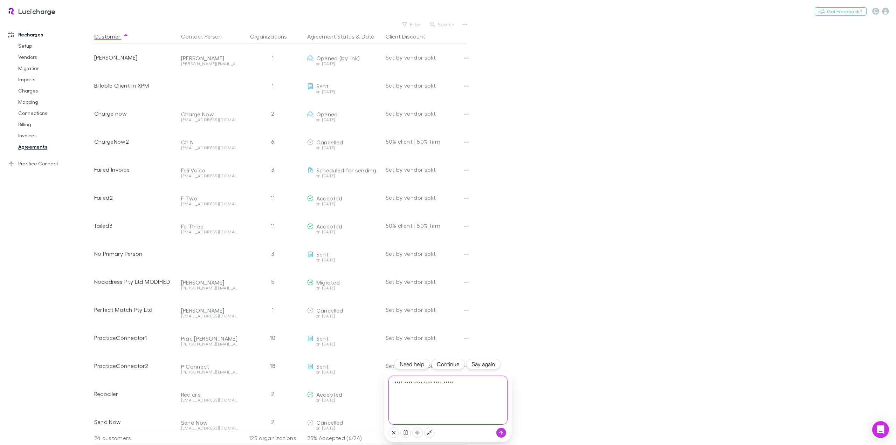
type textarea "**********"
click at [454, 403] on button "Continue" at bounding box center [448, 402] width 34 height 11
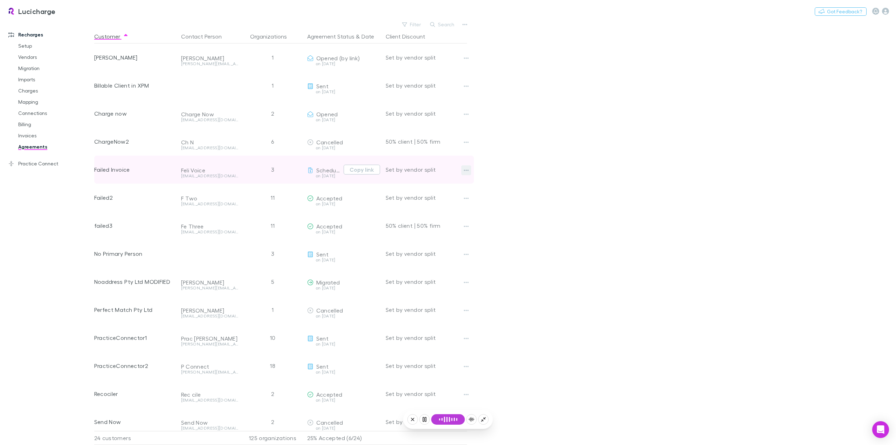
click at [466, 172] on icon "button" at bounding box center [466, 170] width 5 height 6
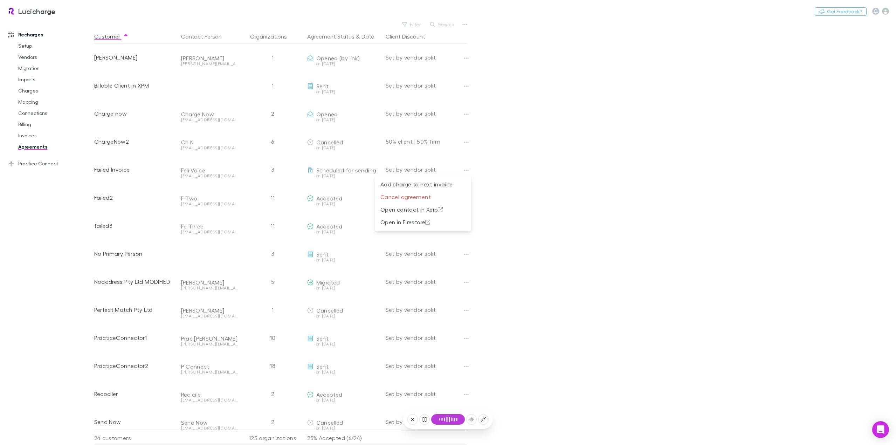
click at [568, 175] on div at bounding box center [448, 222] width 896 height 445
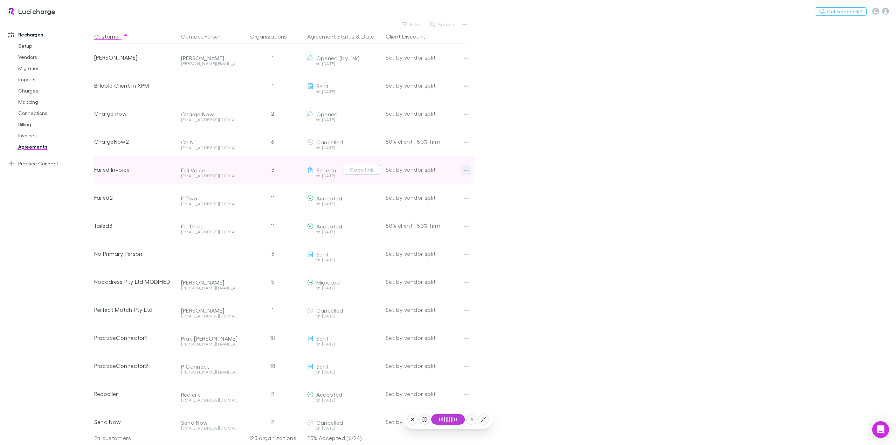
click at [466, 170] on icon "button" at bounding box center [466, 170] width 5 height 1
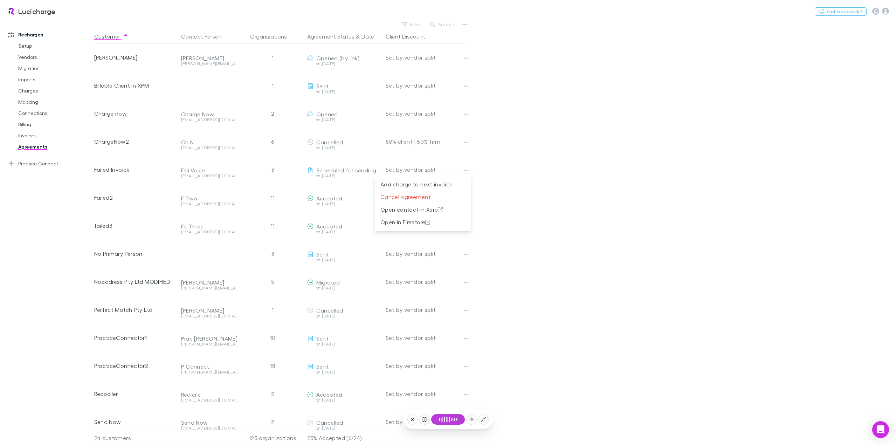
click at [562, 178] on div at bounding box center [448, 222] width 896 height 445
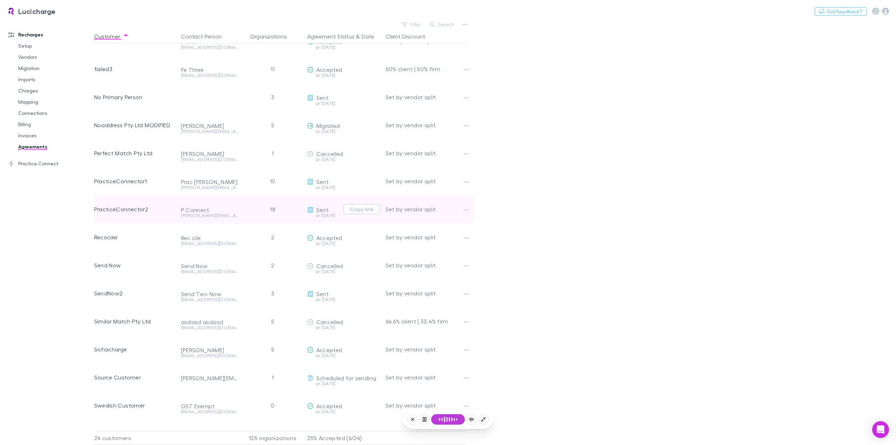
scroll to position [175, 0]
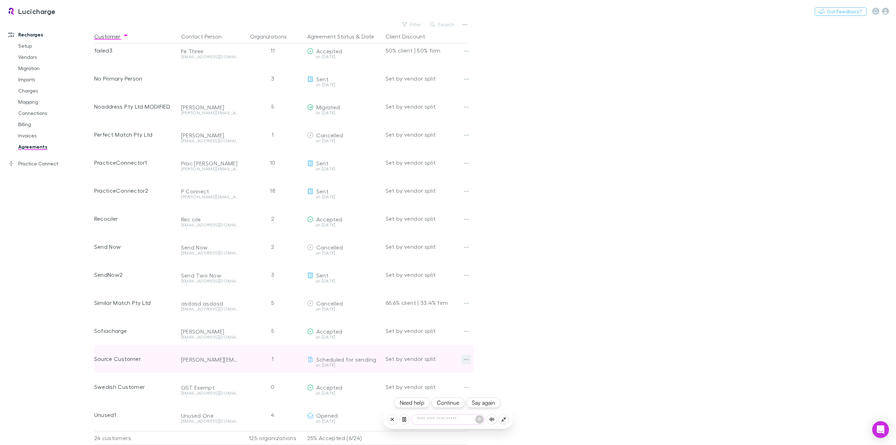
click at [468, 358] on icon "button" at bounding box center [466, 360] width 5 height 6
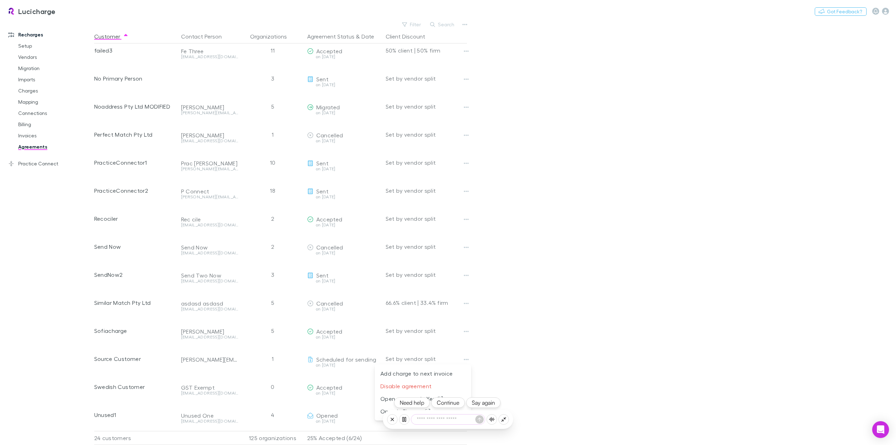
click at [522, 319] on div at bounding box center [448, 222] width 896 height 445
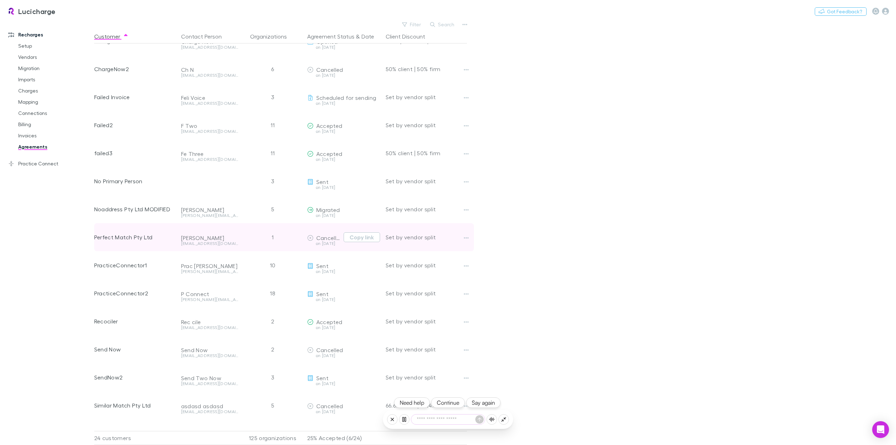
scroll to position [70, 0]
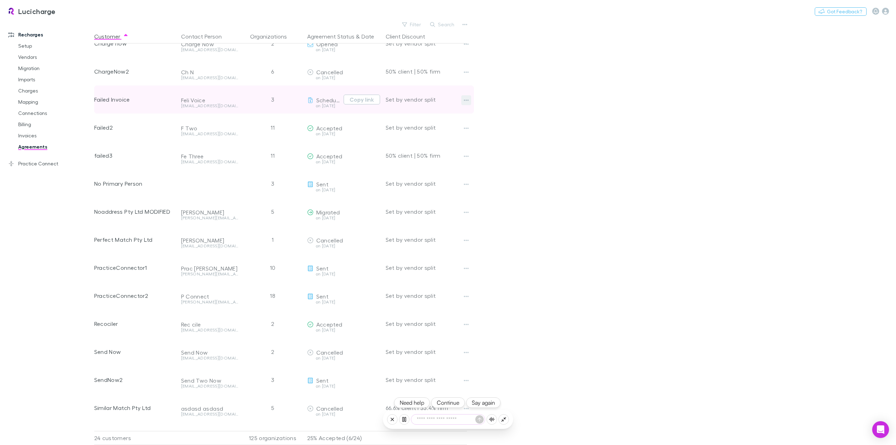
click at [465, 99] on icon "button" at bounding box center [466, 100] width 5 height 6
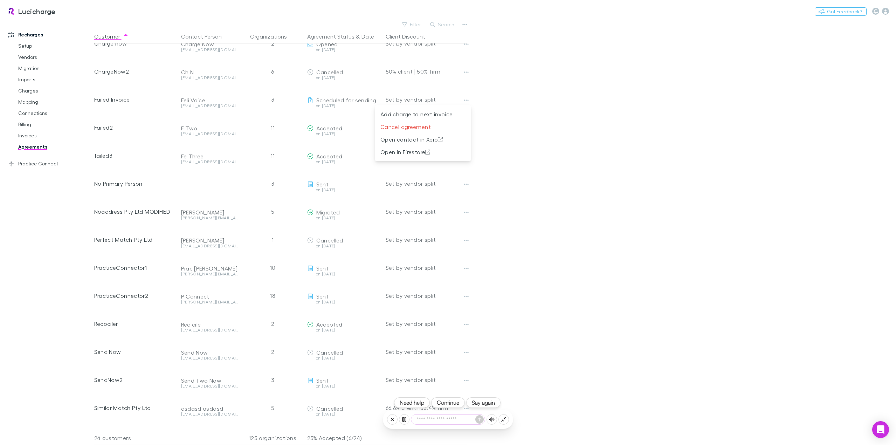
click at [564, 181] on div at bounding box center [448, 222] width 896 height 445
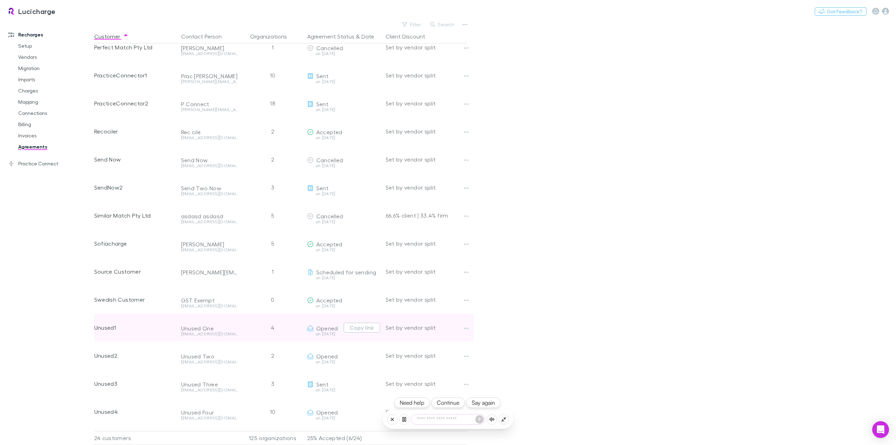
scroll to position [280, 0]
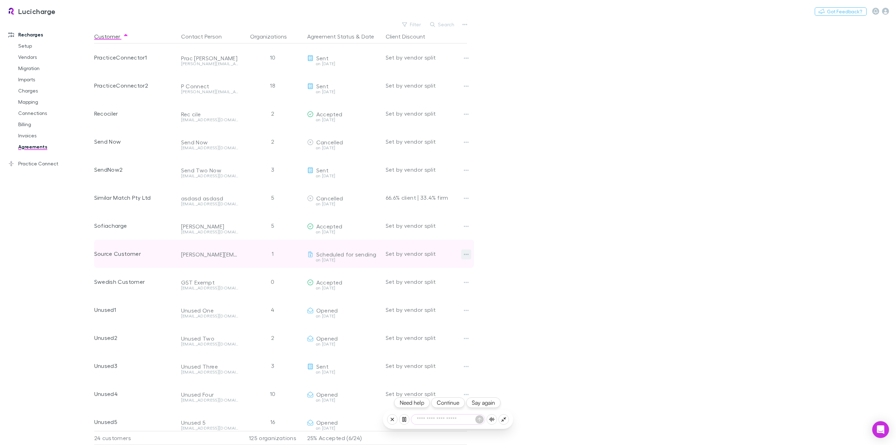
click at [464, 253] on icon "button" at bounding box center [466, 255] width 5 height 6
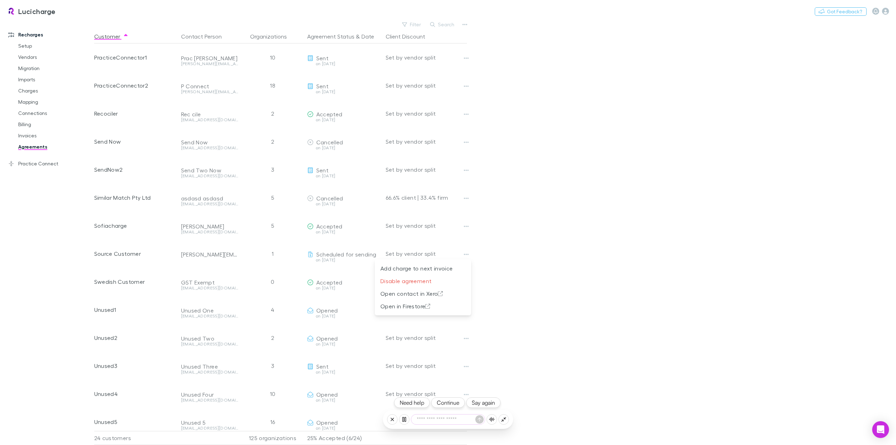
click at [448, 403] on button "Continue" at bounding box center [448, 402] width 34 height 11
click at [424, 281] on p "Disable agreement" at bounding box center [423, 281] width 85 height 8
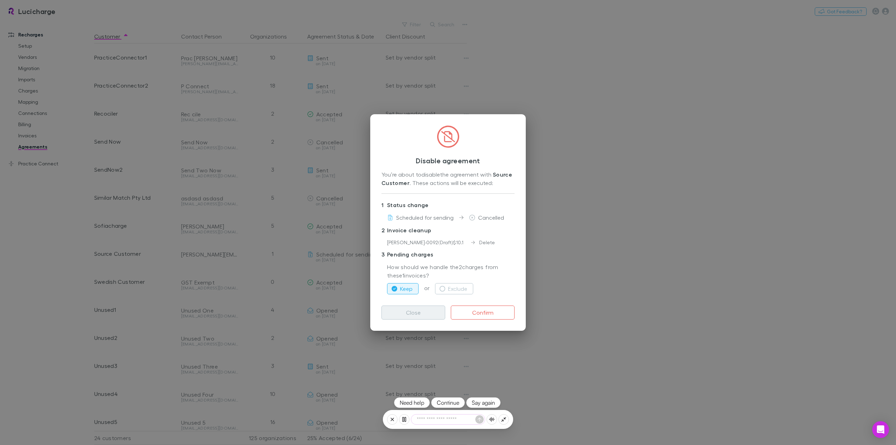
click at [420, 310] on button "Close" at bounding box center [414, 313] width 64 height 14
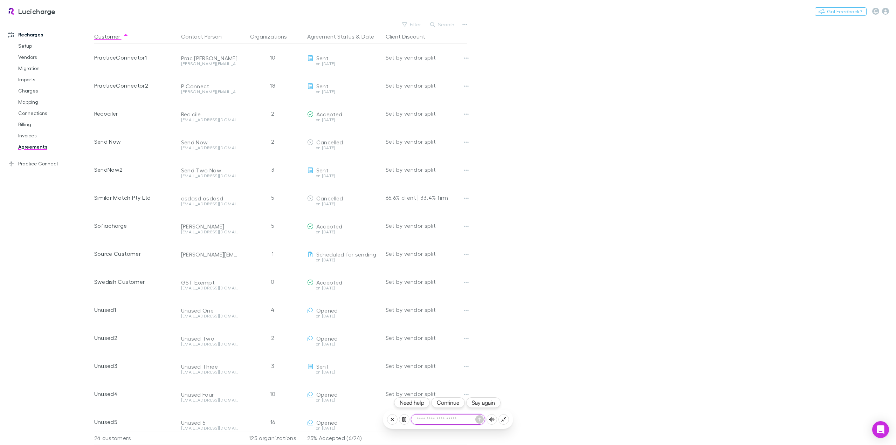
click at [452, 400] on button "Continue" at bounding box center [448, 402] width 34 height 11
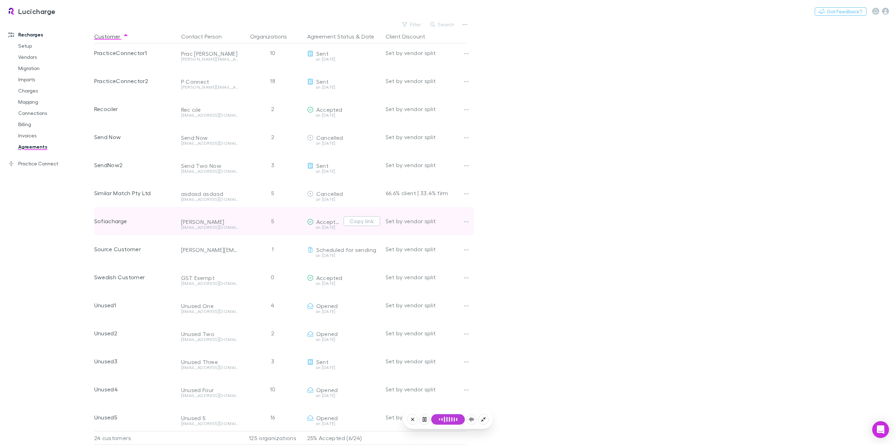
scroll to position [291, 0]
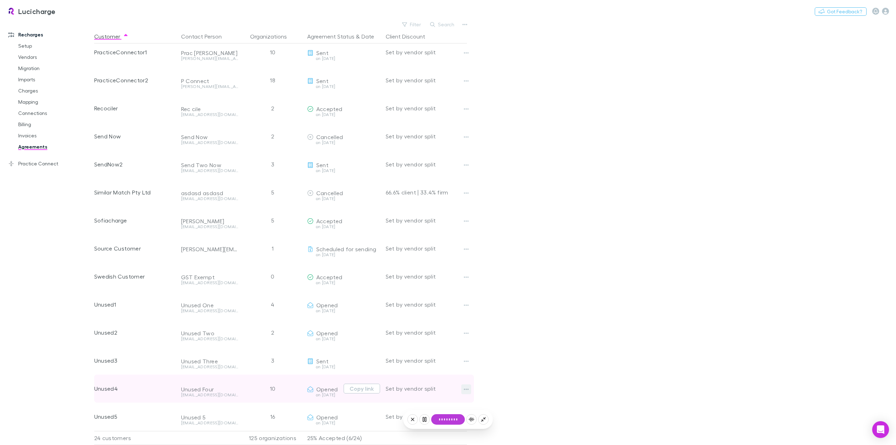
click at [465, 389] on icon "button" at bounding box center [466, 389] width 5 height 1
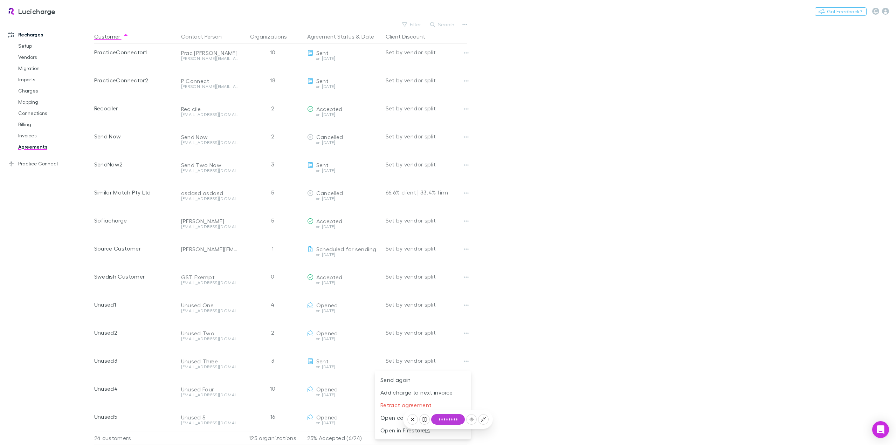
click at [583, 270] on div at bounding box center [448, 222] width 896 height 445
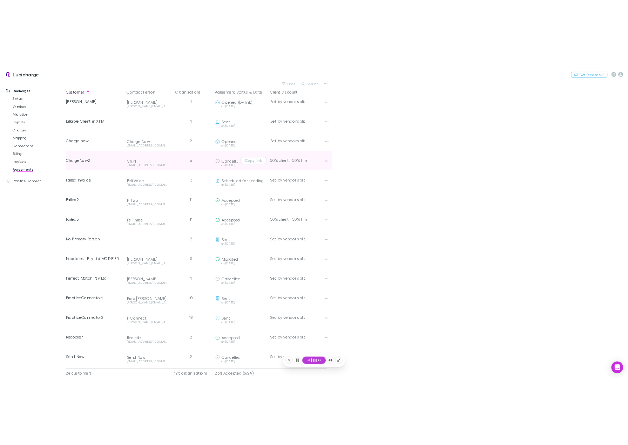
scroll to position [0, 0]
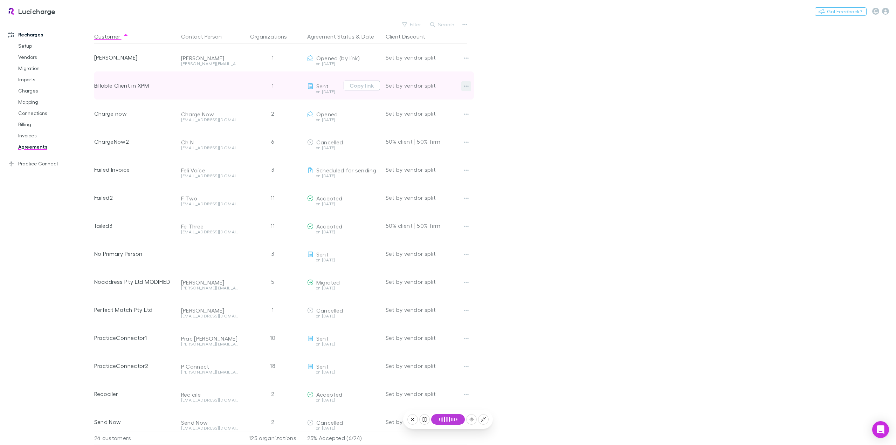
click at [466, 84] on icon "button" at bounding box center [466, 86] width 5 height 6
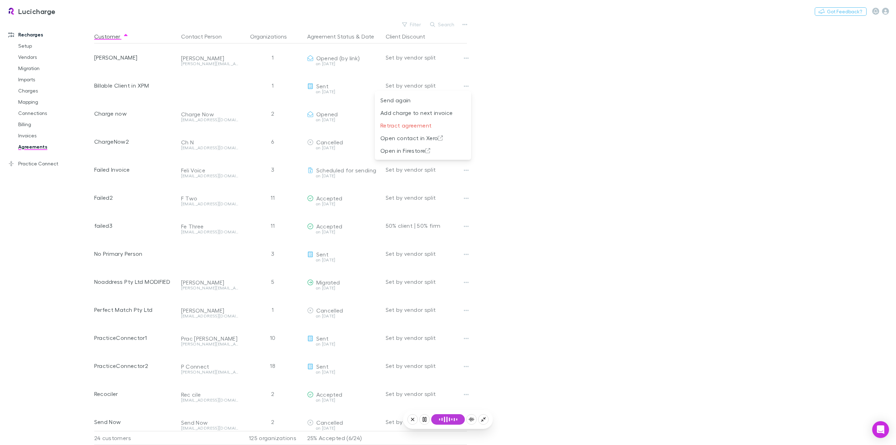
click at [597, 243] on div at bounding box center [448, 222] width 896 height 445
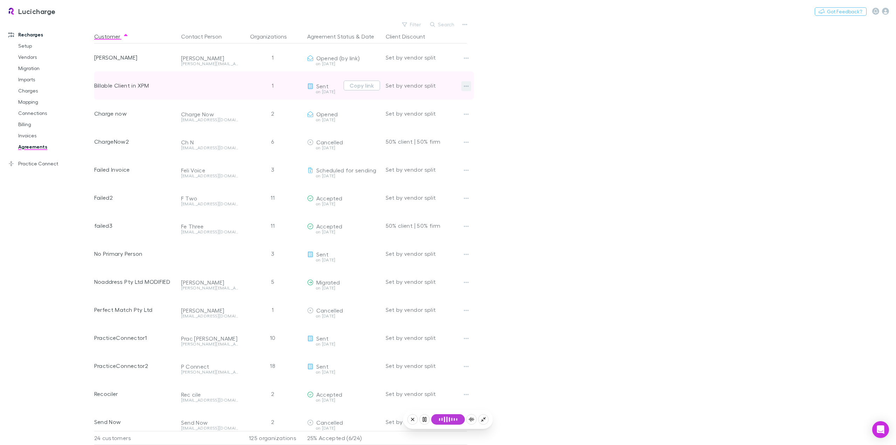
click at [467, 84] on icon "button" at bounding box center [466, 86] width 5 height 6
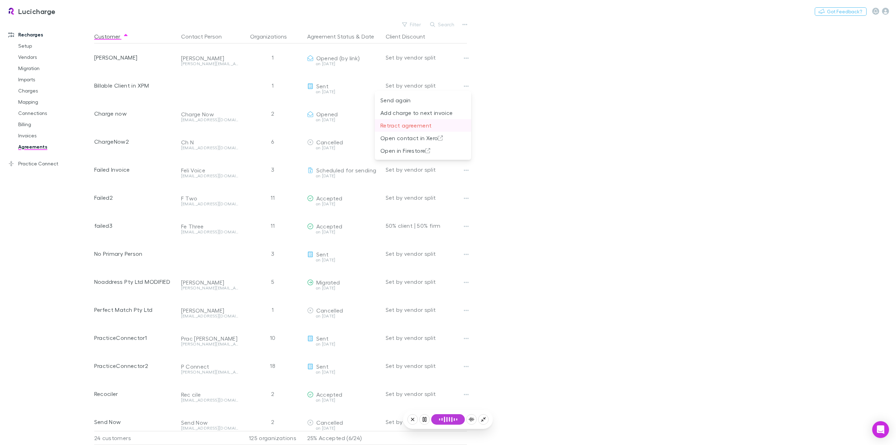
click at [423, 125] on p "Retract agreement" at bounding box center [423, 125] width 85 height 8
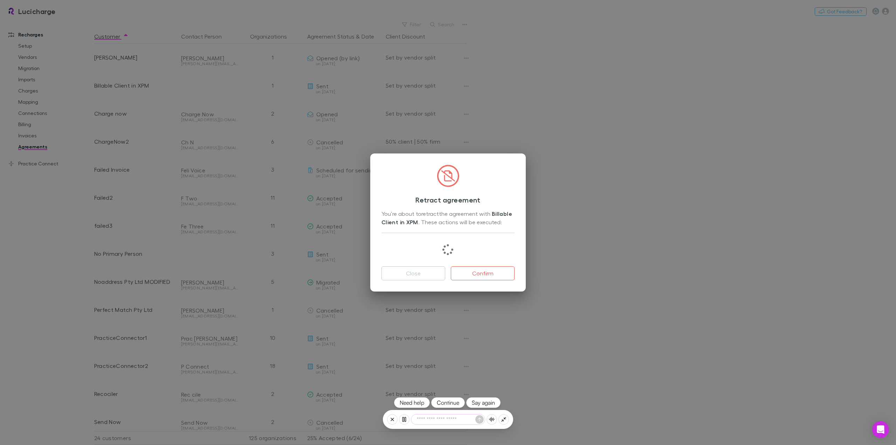
click at [456, 403] on button "Continue" at bounding box center [448, 402] width 34 height 11
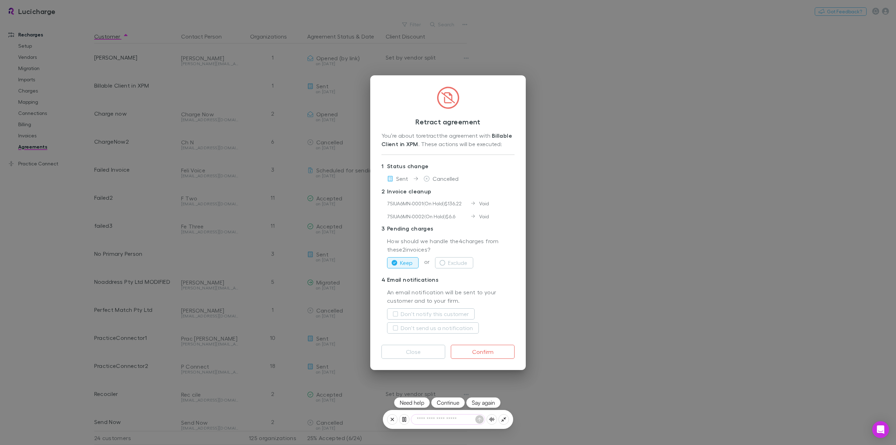
click at [484, 403] on button "Say again" at bounding box center [483, 402] width 34 height 11
click at [487, 405] on button "Say again" at bounding box center [483, 402] width 34 height 11
click at [411, 356] on button "Close" at bounding box center [414, 352] width 64 height 14
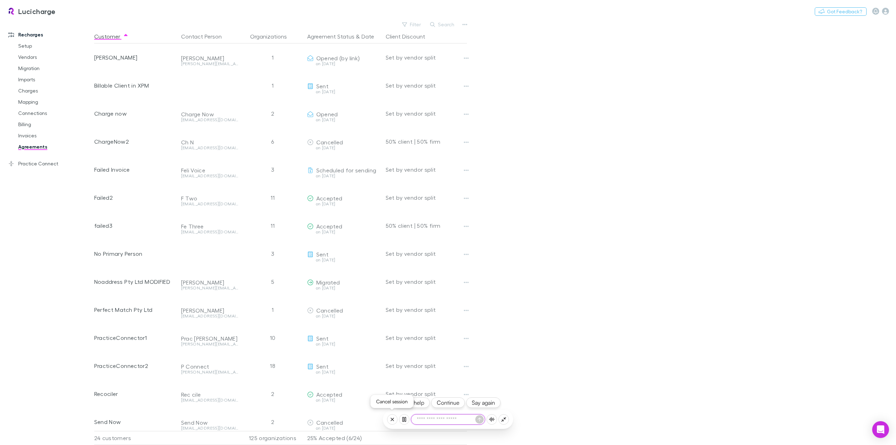
click at [395, 419] on icon at bounding box center [393, 420] width 6 height 6
click at [466, 393] on button "Yes, let's wrap up" at bounding box center [448, 391] width 95 height 15
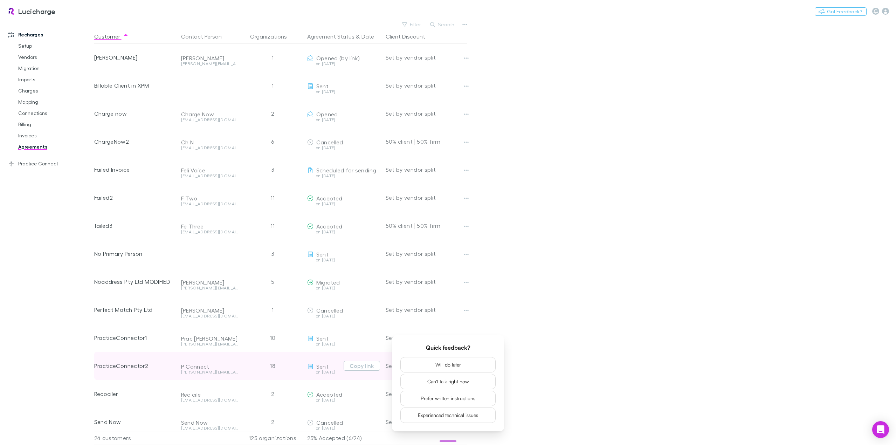
click at [457, 362] on button "Will do later" at bounding box center [448, 364] width 95 height 15
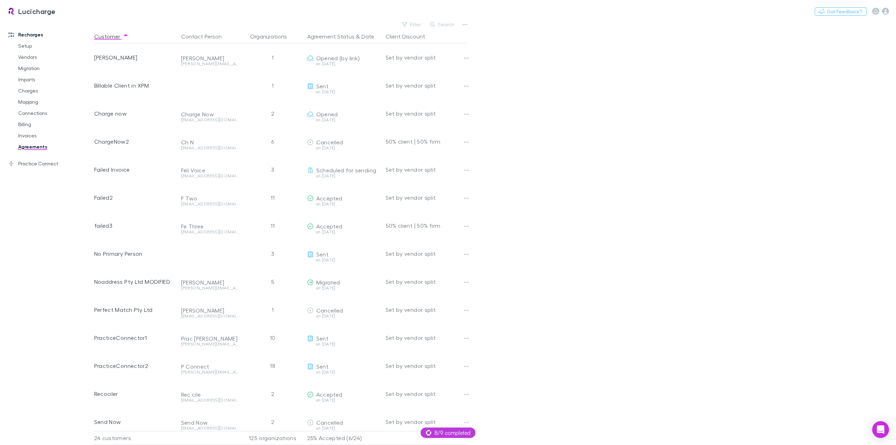
click at [586, 190] on main "Filter Search Customer Contact Person Organizations Agreement Status & Date Cli…" at bounding box center [495, 232] width 802 height 425
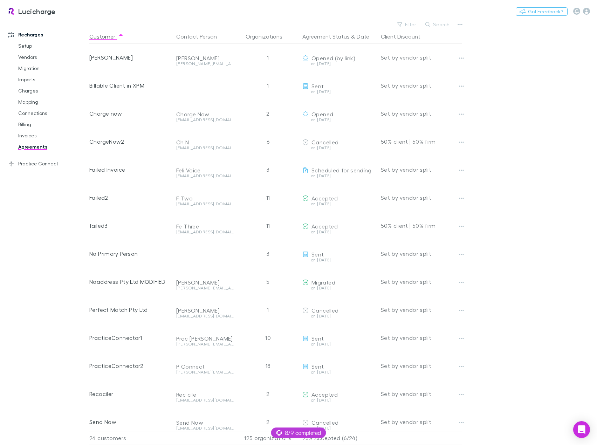
click at [539, 146] on main "Filter Search Customer Contact Person Organizations Agreement Status & Date Cli…" at bounding box center [343, 232] width 508 height 425
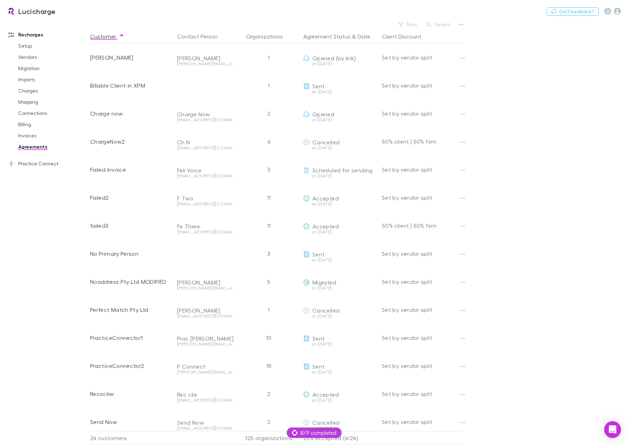
click at [559, 88] on main "Filter Search Customer Contact Person Organizations Agreement Status & Date Cli…" at bounding box center [359, 232] width 538 height 425
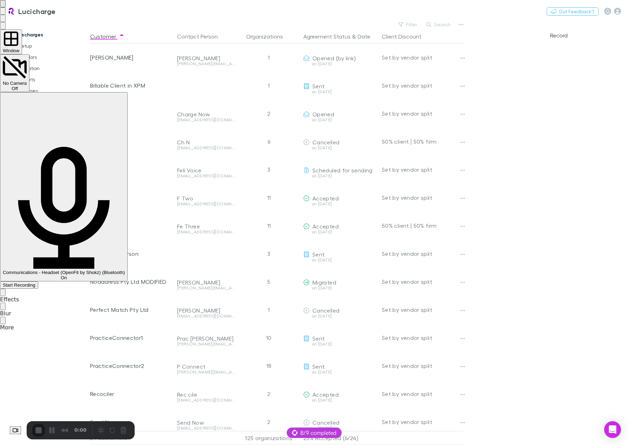
click at [3, 14] on span at bounding box center [3, 10] width 0 height 5
click at [19, 48] on span "Window" at bounding box center [11, 50] width 16 height 5
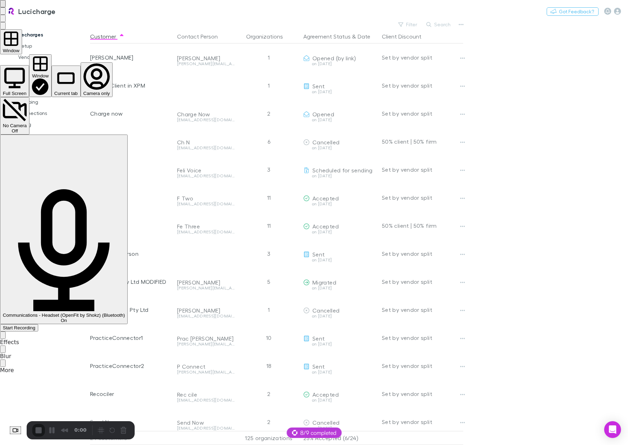
click at [78, 91] on div "Current tab" at bounding box center [65, 93] width 23 height 5
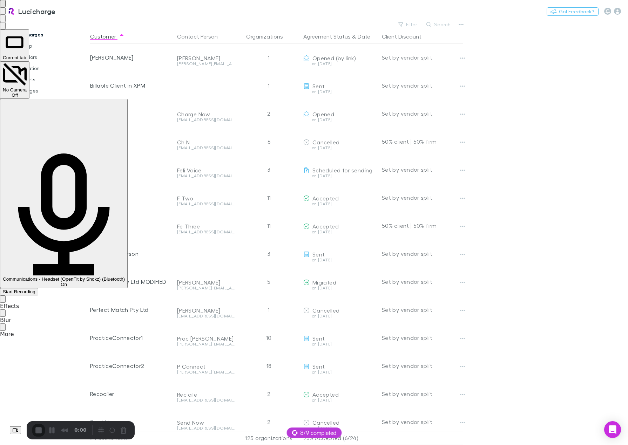
click at [6, 323] on button "More (22 unread)" at bounding box center [3, 326] width 6 height 7
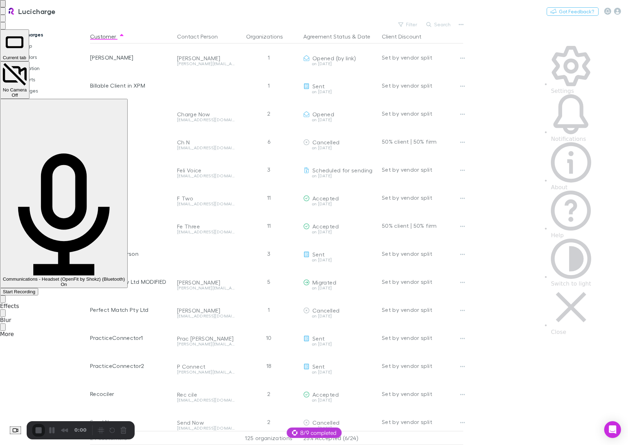
click at [573, 88] on span "Settings" at bounding box center [561, 91] width 23 height 7
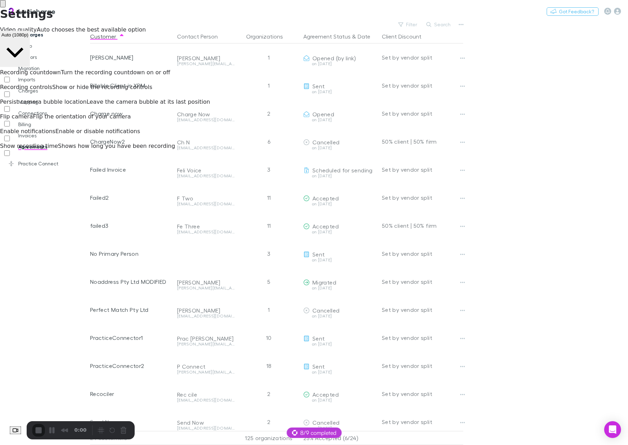
click at [6, 7] on button "back" at bounding box center [3, 3] width 6 height 7
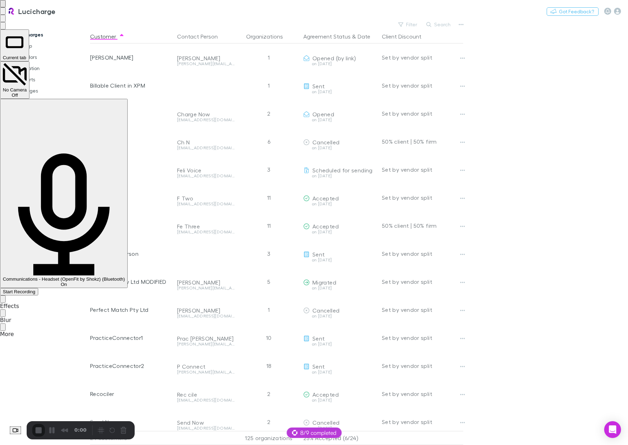
click at [35, 289] on span "Start Recording" at bounding box center [19, 291] width 33 height 5
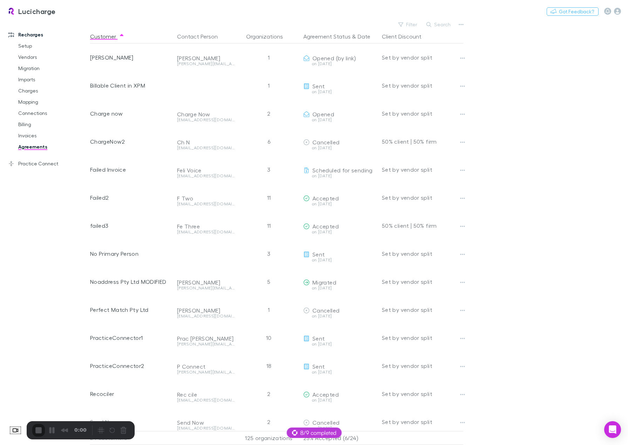
click at [307, 433] on span "8/9 completed" at bounding box center [314, 433] width 45 height 8
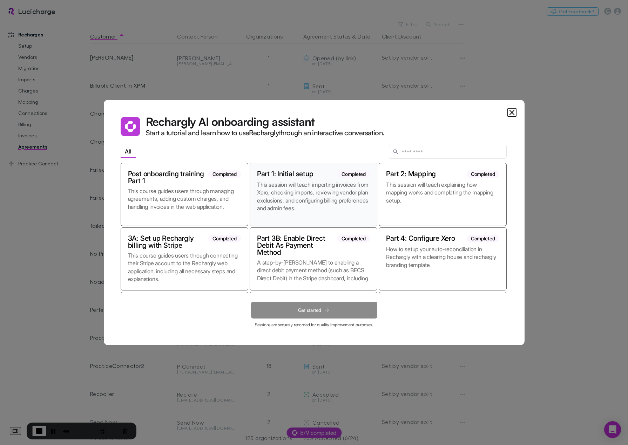
click at [305, 194] on p "This session will teach importing invoices from Xero, checking imports, reviewi…" at bounding box center [313, 200] width 113 height 38
click at [312, 307] on button "Get started" at bounding box center [314, 310] width 126 height 17
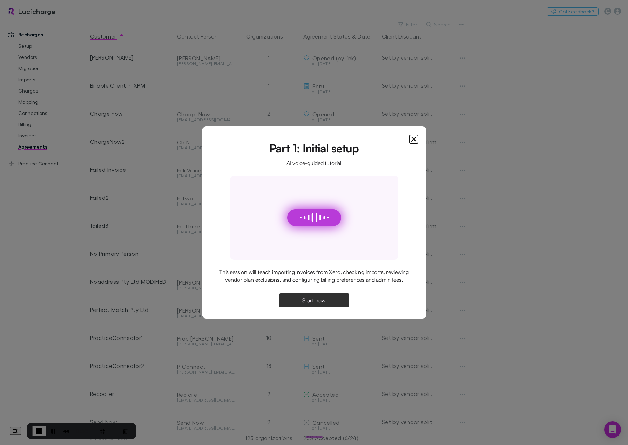
click at [313, 303] on span "Start now" at bounding box center [313, 300] width 23 height 6
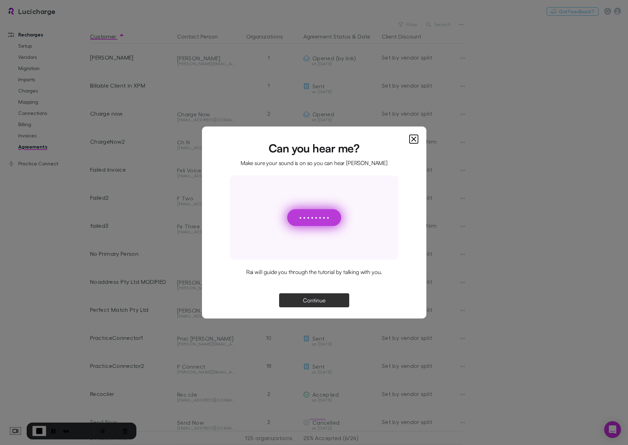
click at [313, 301] on span "Continue" at bounding box center [314, 300] width 22 height 6
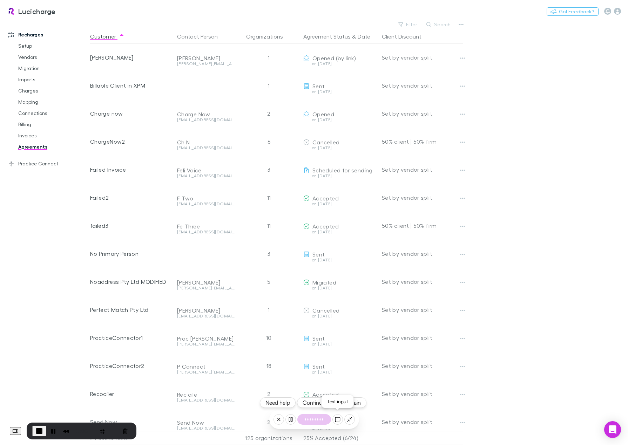
click at [337, 421] on icon at bounding box center [337, 419] width 5 height 5
click at [310, 417] on textarea at bounding box center [314, 420] width 74 height 10
type textarea "*********"
type textarea "********"
click at [31, 45] on link "Setup" at bounding box center [52, 45] width 83 height 11
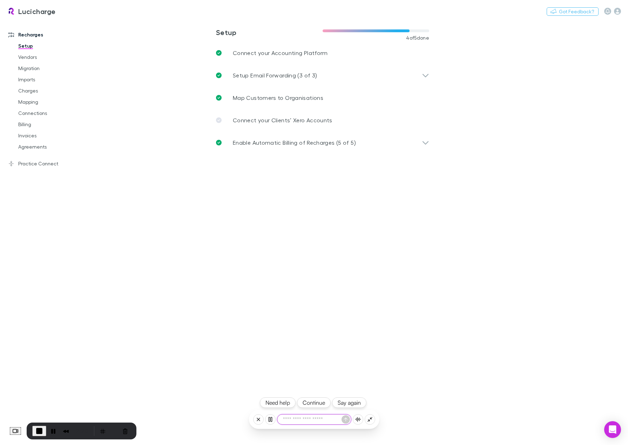
click at [307, 421] on textarea at bounding box center [314, 420] width 74 height 10
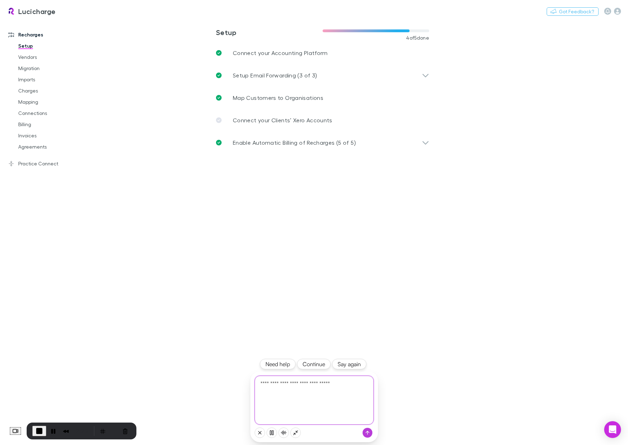
type textarea "**********"
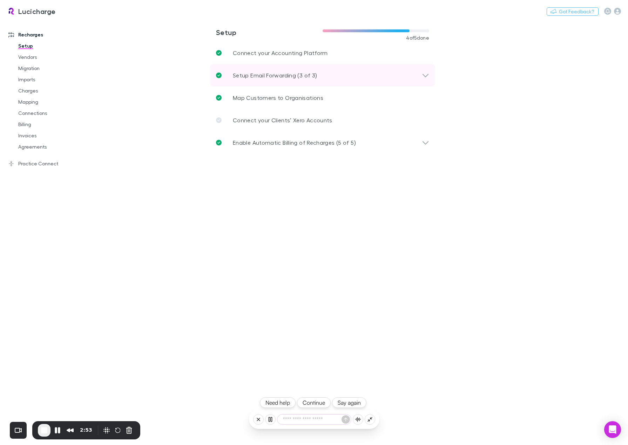
click at [324, 76] on div "Setup Email Forwarding (3 of 3)" at bounding box center [319, 75] width 206 height 8
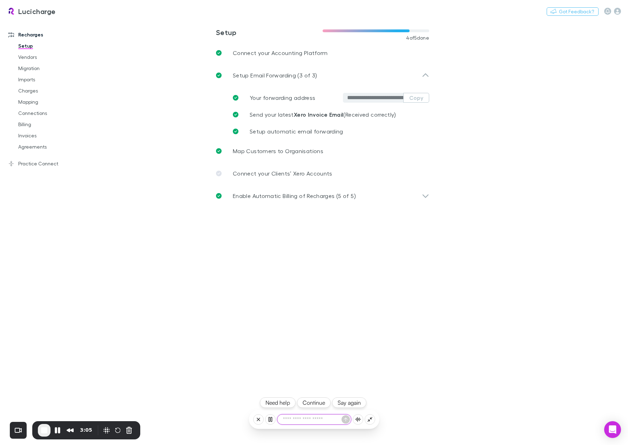
click at [302, 422] on textarea at bounding box center [314, 420] width 74 height 10
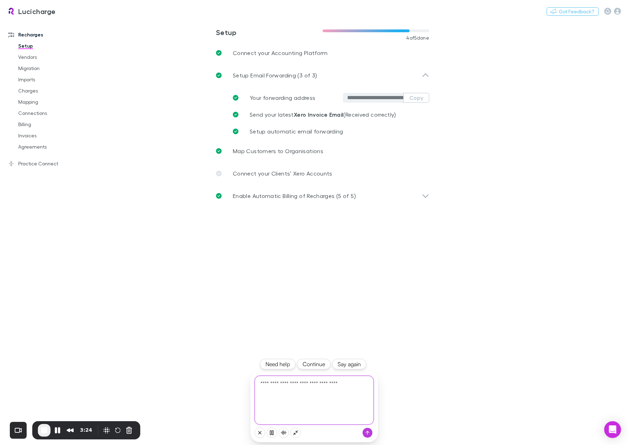
type textarea "**********"
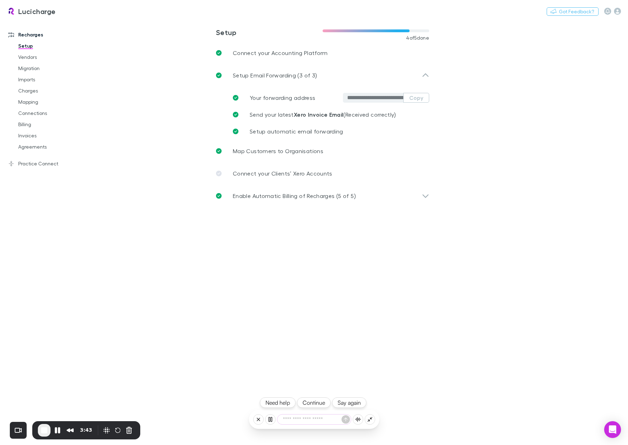
click at [309, 421] on textarea at bounding box center [314, 420] width 74 height 10
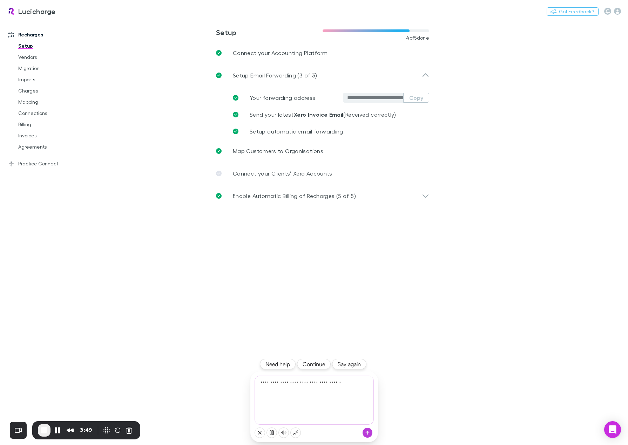
type textarea "**********"
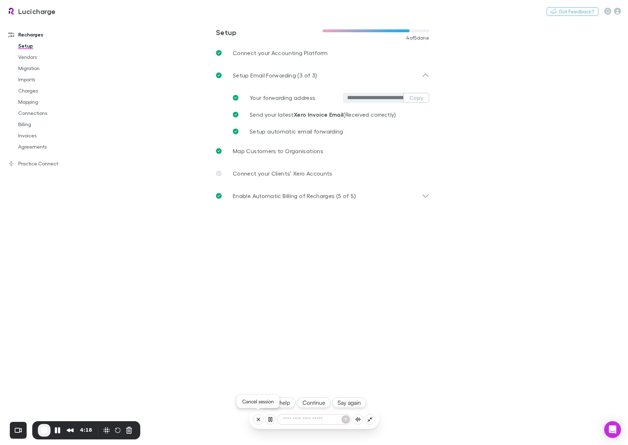
click at [259, 420] on icon at bounding box center [258, 419] width 3 height 3
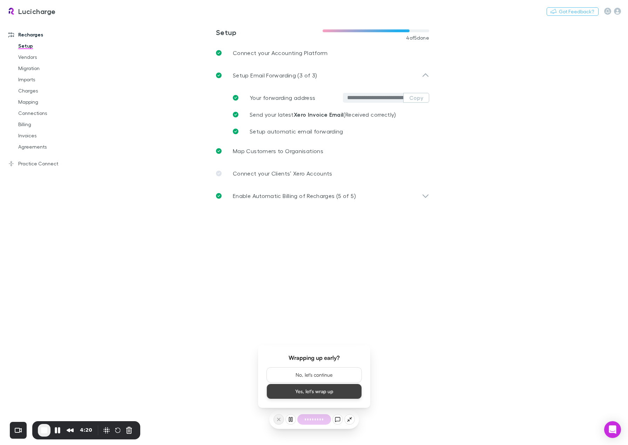
click at [329, 393] on button "Yes, let's wrap up" at bounding box center [313, 391] width 95 height 15
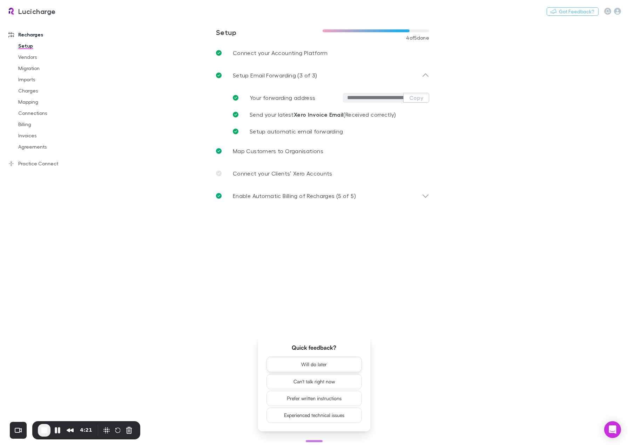
click at [326, 367] on button "Will do later" at bounding box center [313, 364] width 95 height 15
click at [320, 436] on span "8/9 completed" at bounding box center [314, 433] width 45 height 8
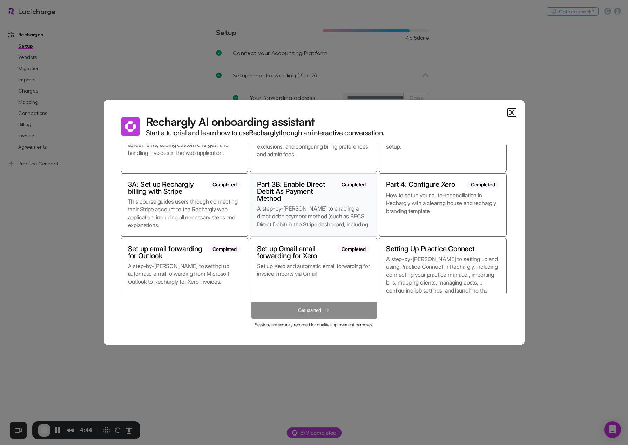
scroll to position [62, 0]
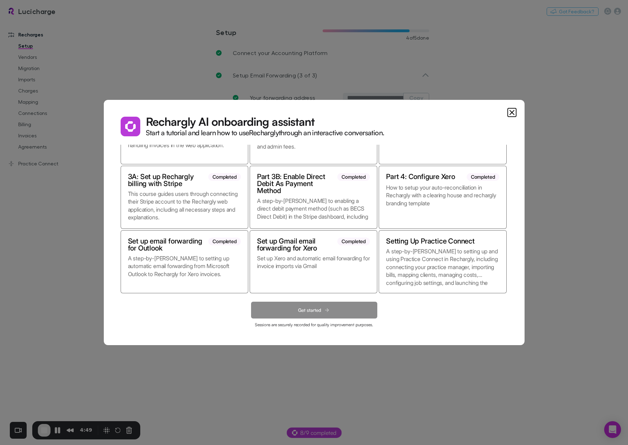
click at [510, 114] on icon "Close" at bounding box center [511, 112] width 4 height 4
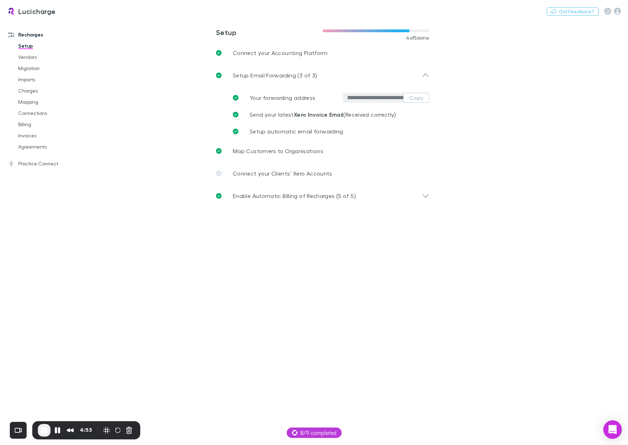
click at [609, 430] on icon "Open Intercom Messenger" at bounding box center [612, 429] width 8 height 9
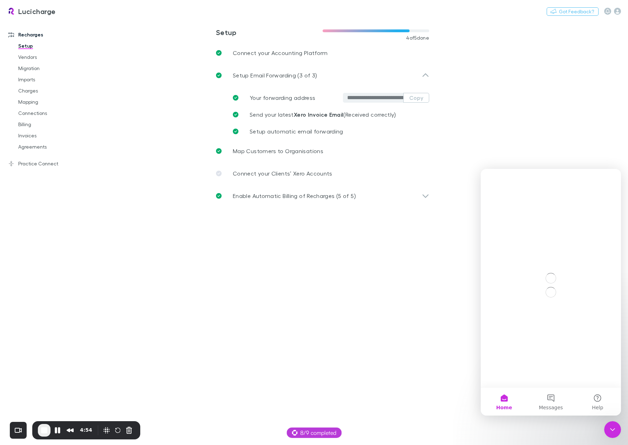
scroll to position [0, 0]
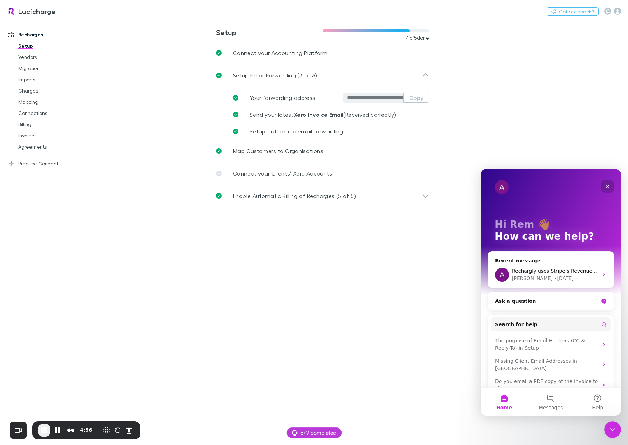
click at [609, 185] on icon "Close" at bounding box center [608, 187] width 4 height 4
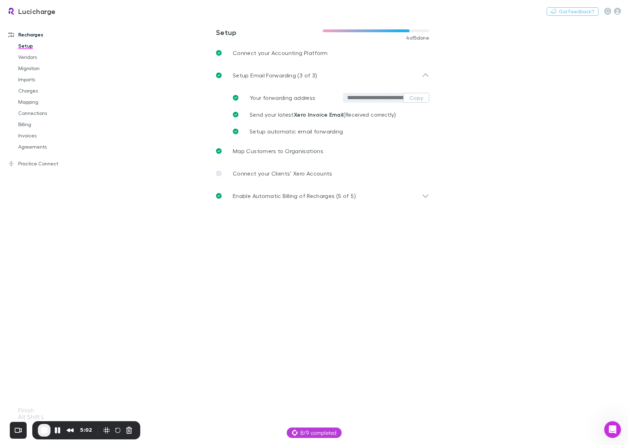
click at [44, 429] on span "End Recording" at bounding box center [44, 430] width 8 height 8
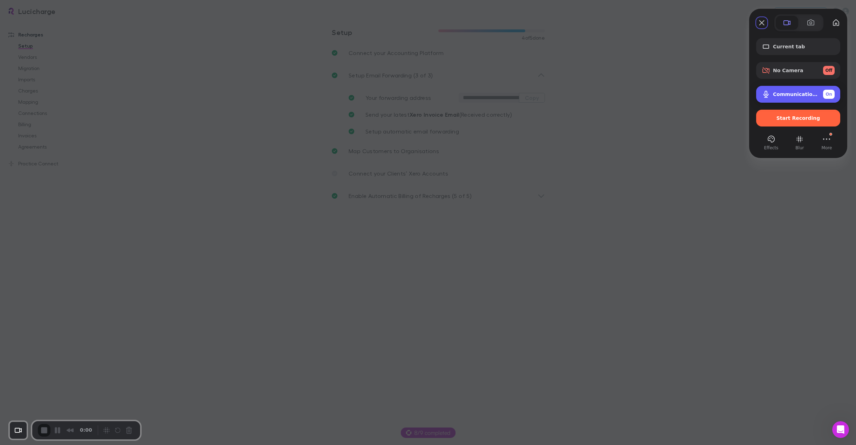
click at [627, 94] on span "On" at bounding box center [829, 94] width 7 height 6
click at [627, 94] on span "Off" at bounding box center [829, 94] width 7 height 6
click at [627, 97] on div "Microphone options" at bounding box center [767, 94] width 11 height 8
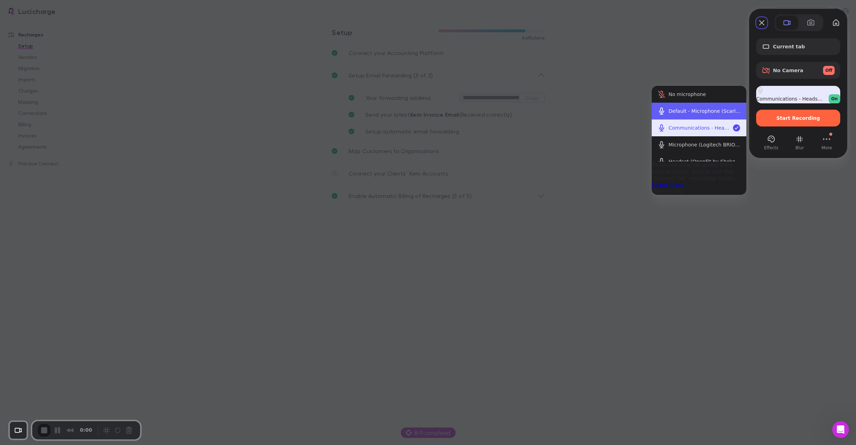
click at [627, 111] on div "Default - Microphone (Scarlett 2i2 USB) (1235:8210)" at bounding box center [705, 111] width 72 height 6
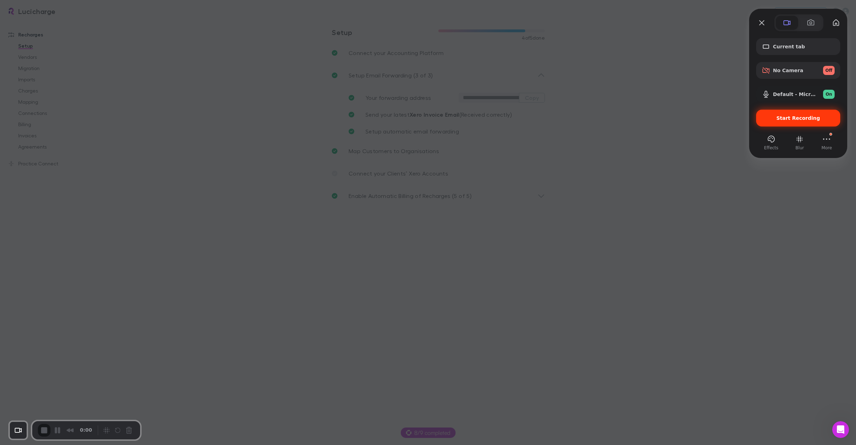
click at [627, 117] on span "Start Recording" at bounding box center [799, 118] width 44 height 6
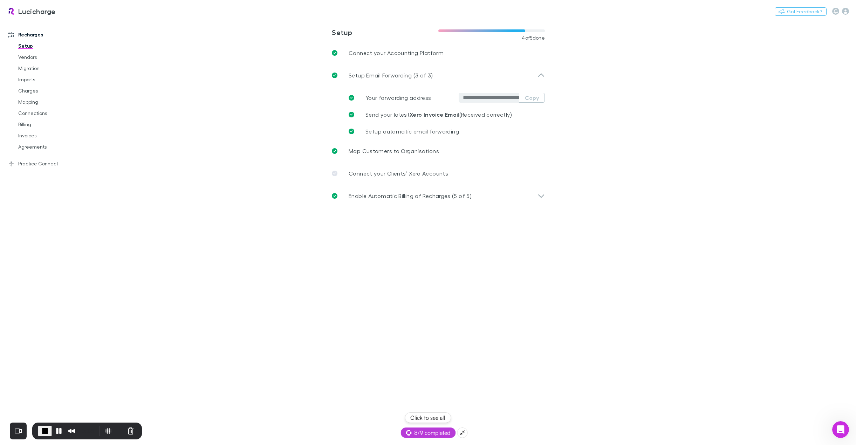
click at [429, 433] on span "8/9 completed" at bounding box center [428, 433] width 45 height 8
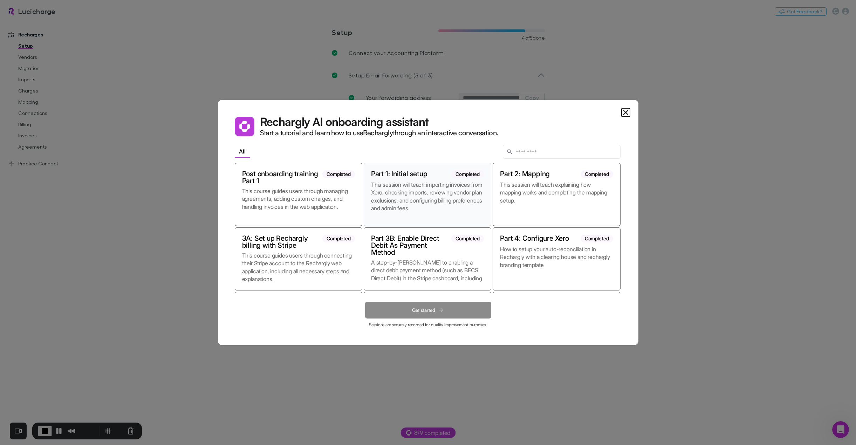
click at [421, 191] on p "This session will teach importing invoices from Xero, checking imports, reviewi…" at bounding box center [427, 200] width 113 height 38
click at [432, 308] on span "Get started" at bounding box center [423, 310] width 23 height 6
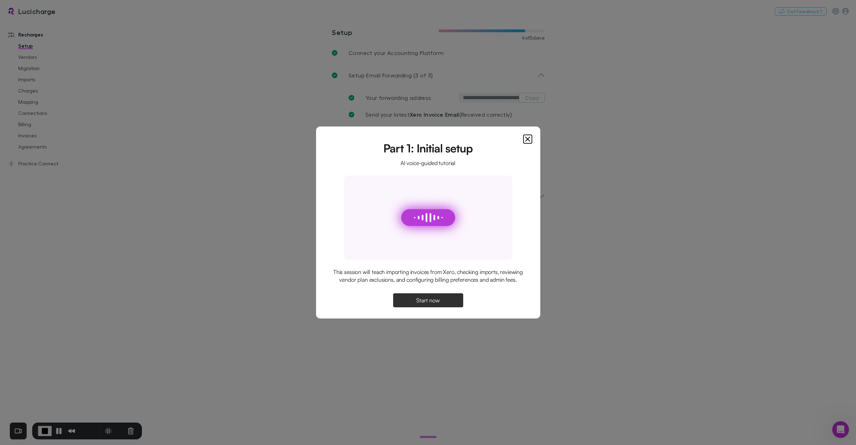
click at [432, 302] on span "Start now" at bounding box center [427, 300] width 23 height 6
click at [436, 302] on span "Continue" at bounding box center [428, 300] width 22 height 6
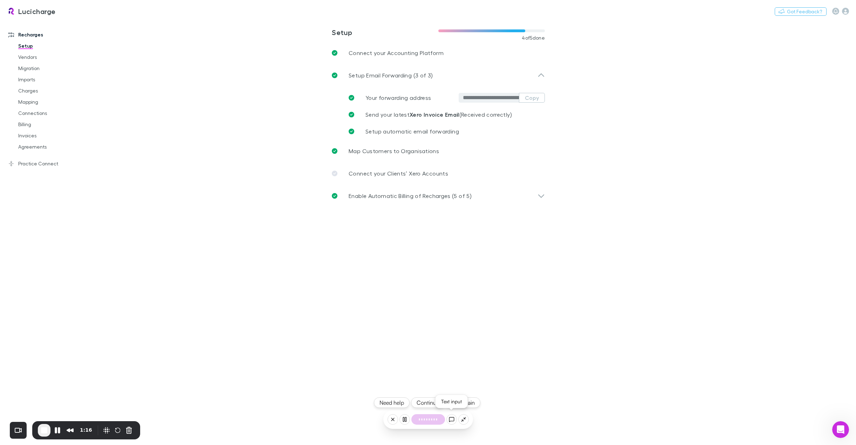
click at [452, 420] on icon at bounding box center [452, 420] width 6 height 6
click at [472, 420] on icon at bounding box center [472, 419] width 0 height 2
click at [453, 418] on icon at bounding box center [452, 420] width 6 height 6
type textarea "**********"
click at [33, 114] on link "Connections" at bounding box center [54, 113] width 86 height 11
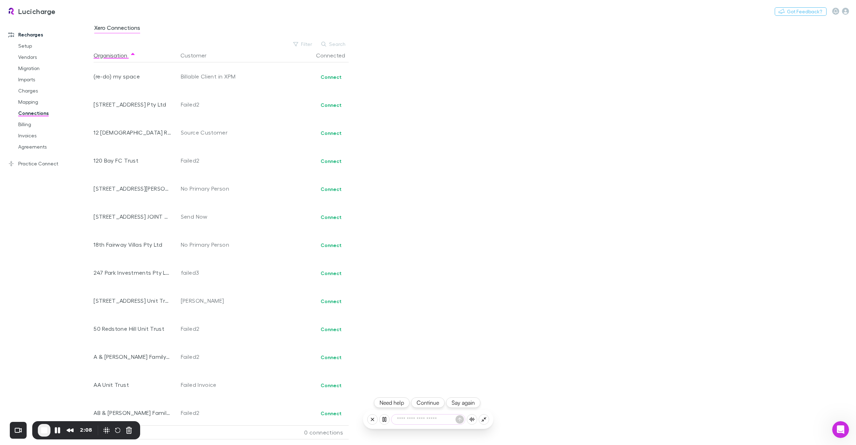
click at [425, 404] on button "Continue" at bounding box center [428, 402] width 34 height 11
type textarea "**********"
click at [433, 417] on textarea at bounding box center [428, 420] width 74 height 10
type textarea "**********"
click at [423, 420] on textarea at bounding box center [428, 420] width 74 height 10
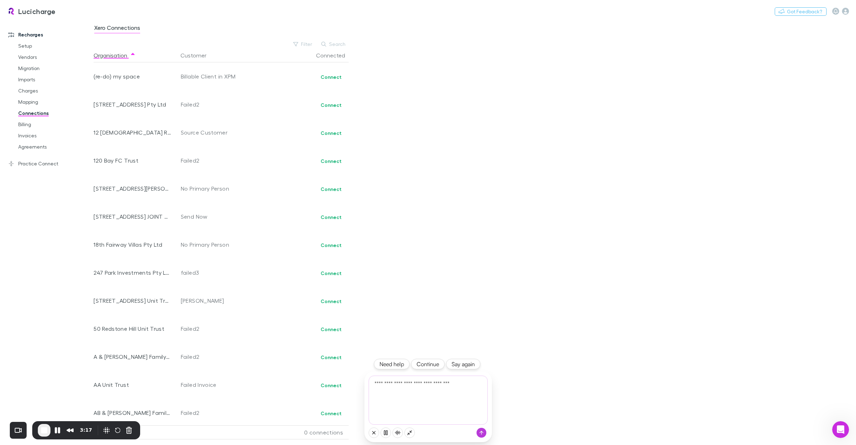
type textarea "**********"
click at [25, 49] on link "Setup" at bounding box center [54, 45] width 86 height 11
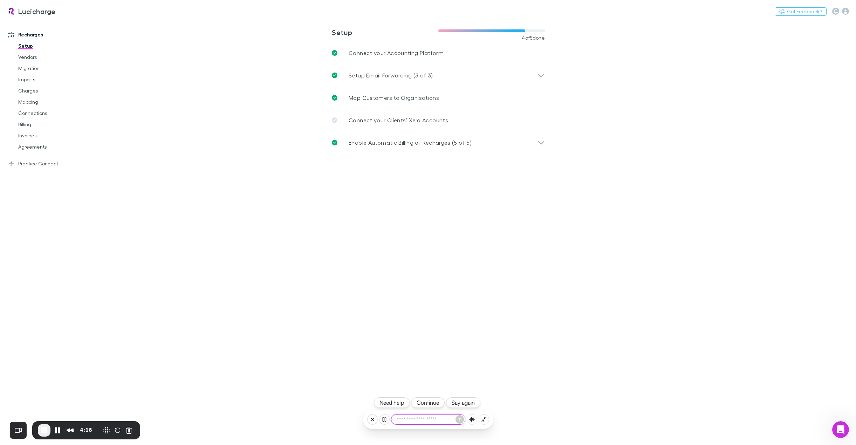
click at [412, 422] on textarea at bounding box center [428, 420] width 74 height 10
click at [433, 422] on textarea at bounding box center [428, 420] width 74 height 10
click at [371, 419] on icon at bounding box center [373, 420] width 6 height 6
click at [430, 394] on button "Yes, let's wrap up" at bounding box center [428, 391] width 95 height 15
click at [437, 365] on button "Will do later" at bounding box center [428, 364] width 95 height 15
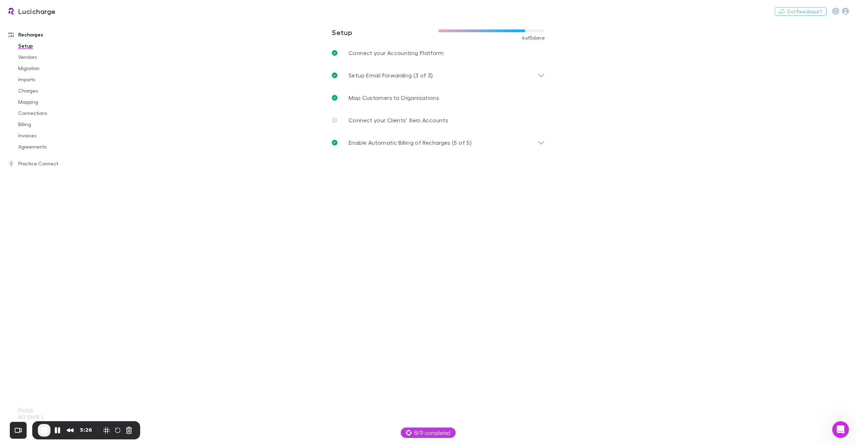
click at [45, 430] on span "End Recording" at bounding box center [44, 430] width 8 height 8
click at [434, 435] on span "8/9 completed" at bounding box center [428, 433] width 45 height 8
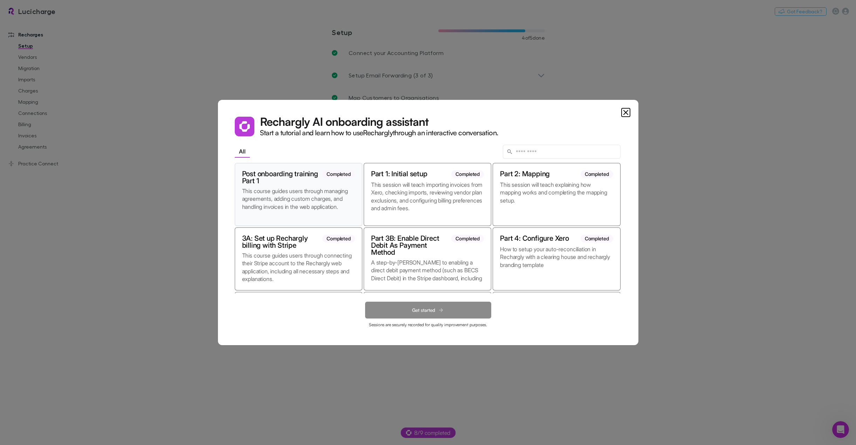
click at [291, 189] on p "This course guides users through managing agreements, adding custom charges, an…" at bounding box center [298, 203] width 113 height 32
click at [443, 309] on icon at bounding box center [441, 310] width 6 height 6
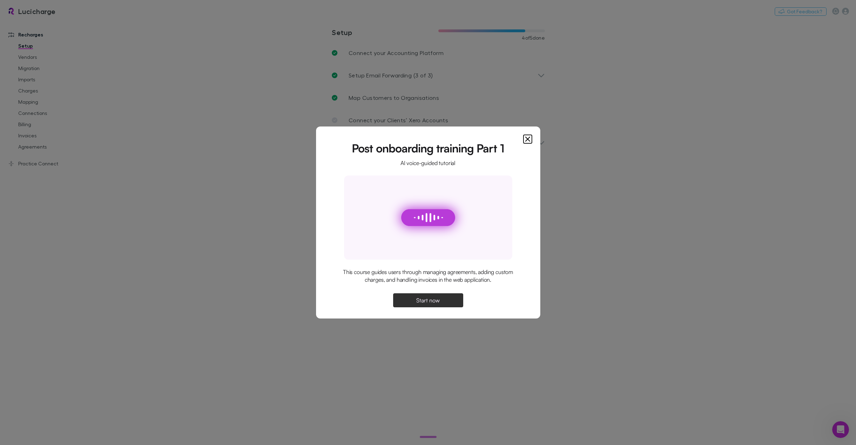
click at [430, 303] on span "Start now" at bounding box center [427, 300] width 23 height 6
click at [433, 298] on span "Continue" at bounding box center [428, 300] width 22 height 6
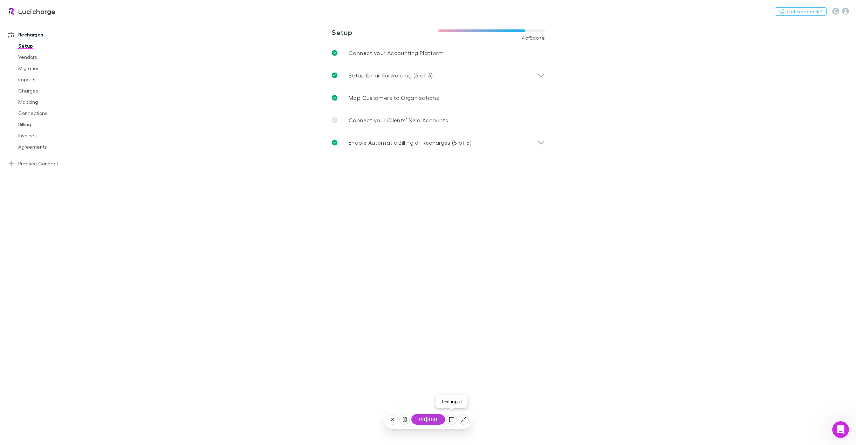
click at [451, 419] on icon at bounding box center [452, 420] width 6 height 6
type textarea "**********"
click at [34, 149] on link "Agreements" at bounding box center [54, 146] width 86 height 11
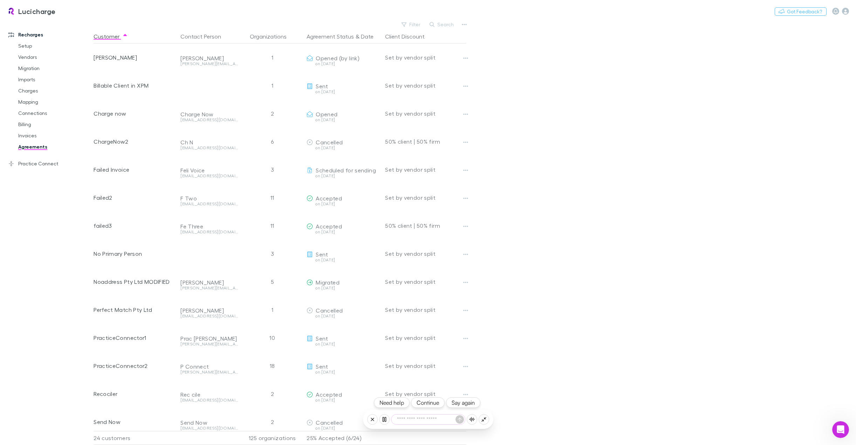
click at [426, 400] on button "Continue" at bounding box center [428, 402] width 34 height 11
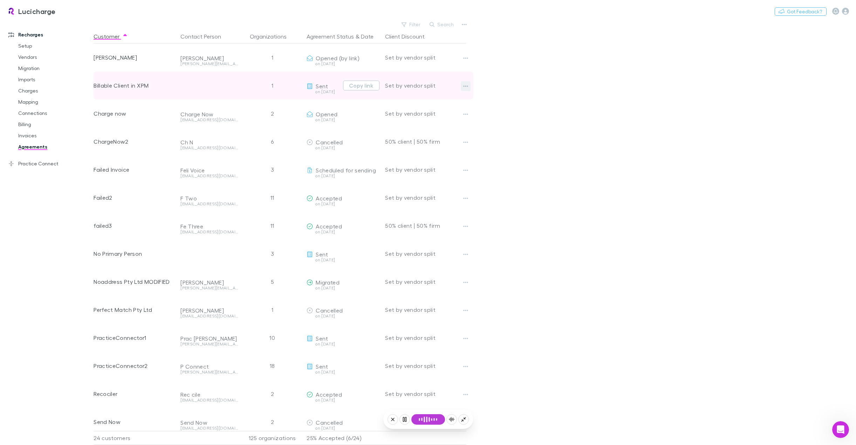
click at [465, 87] on icon "button" at bounding box center [465, 86] width 5 height 6
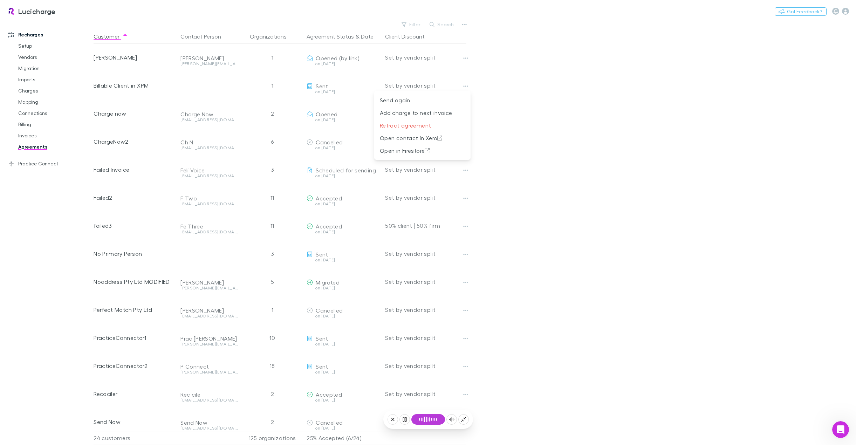
click at [575, 96] on div at bounding box center [428, 222] width 856 height 445
click at [34, 148] on link "Agreements" at bounding box center [54, 146] width 86 height 11
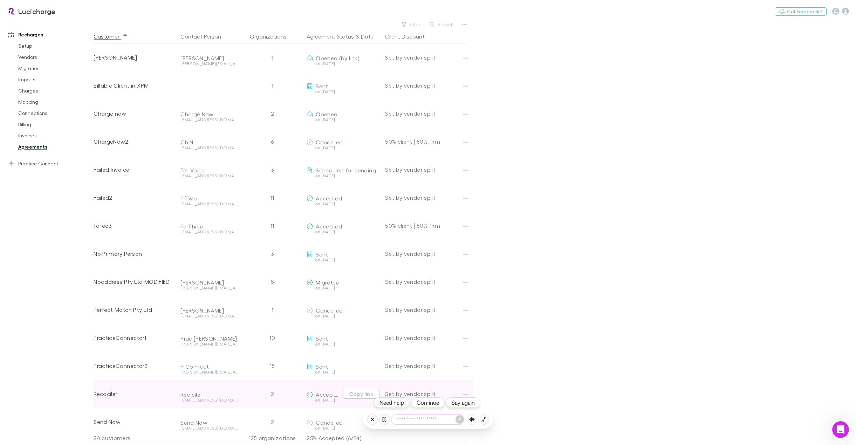
click at [435, 404] on button "Continue" at bounding box center [428, 402] width 34 height 11
click at [430, 405] on button "Continue" at bounding box center [428, 402] width 34 height 11
click at [429, 404] on button "Continue" at bounding box center [428, 402] width 34 height 11
click at [429, 402] on button "Continue" at bounding box center [428, 402] width 34 height 11
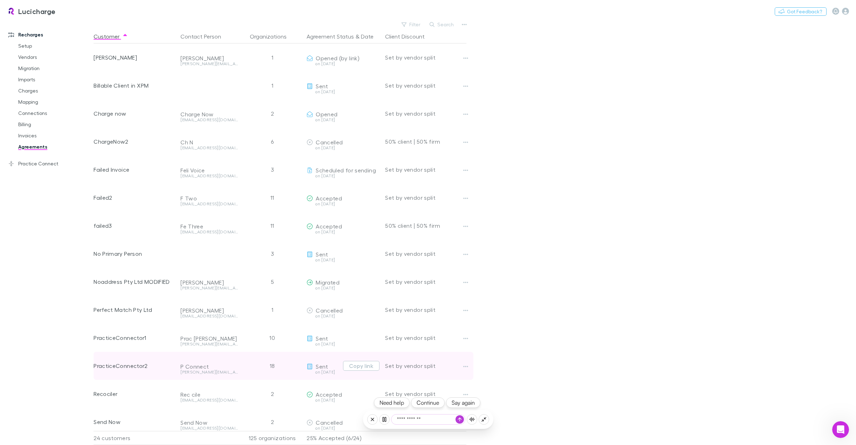
type textarea "**********"
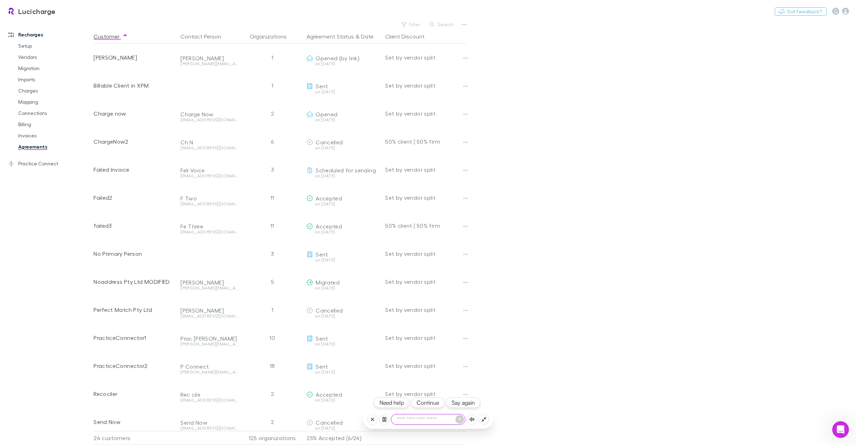
click at [428, 399] on button "Continue" at bounding box center [428, 402] width 34 height 11
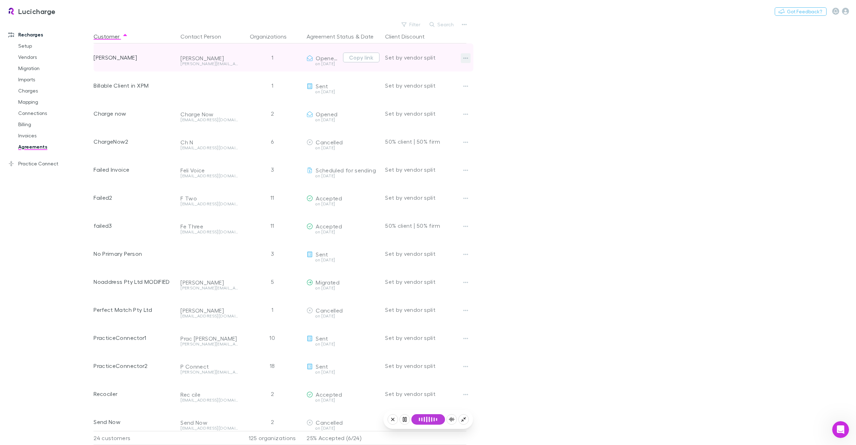
click at [466, 59] on icon "button" at bounding box center [465, 58] width 5 height 6
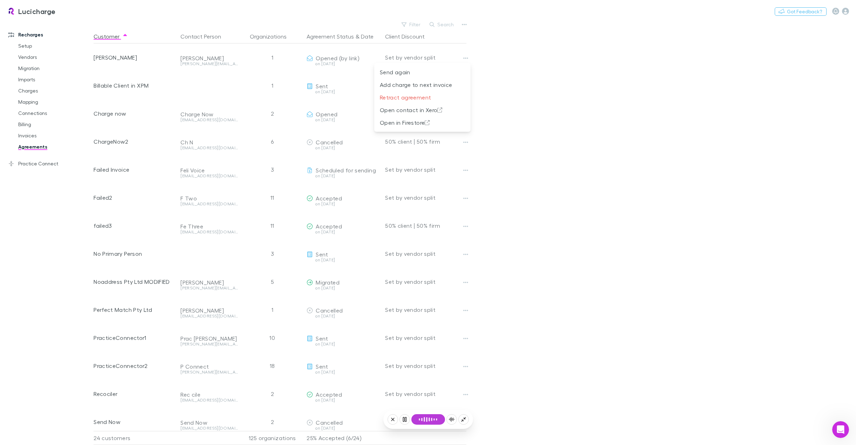
click at [551, 73] on div at bounding box center [428, 222] width 856 height 445
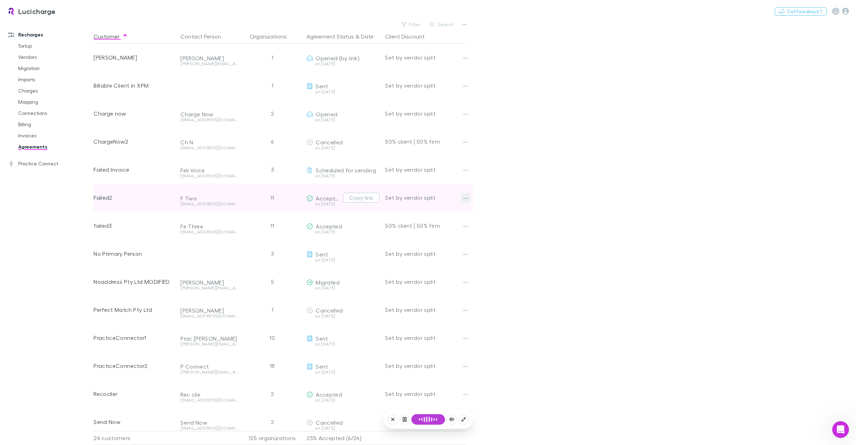
click at [468, 197] on icon "button" at bounding box center [465, 199] width 5 height 6
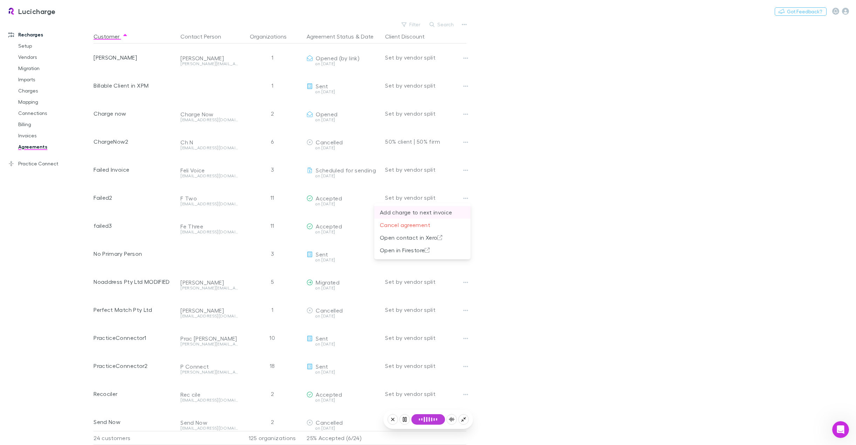
click at [450, 209] on p "Add charge to next invoice" at bounding box center [422, 212] width 85 height 8
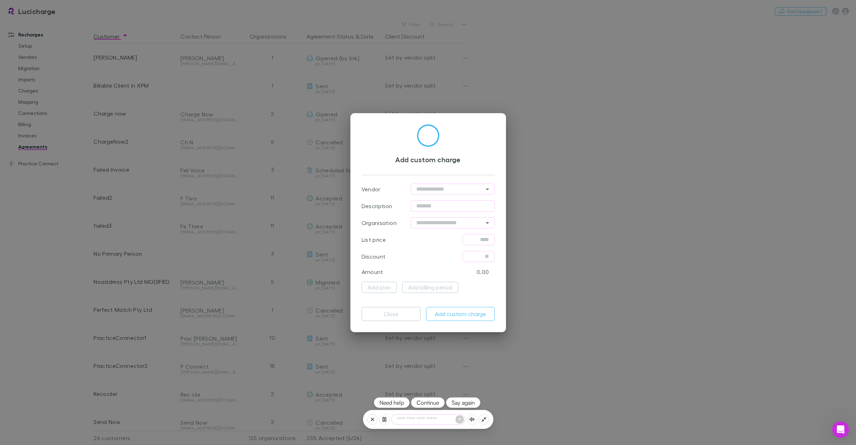
click at [423, 399] on button "Continue" at bounding box center [428, 402] width 34 height 11
click at [428, 404] on button "Continue" at bounding box center [428, 402] width 34 height 11
click at [432, 287] on button "Add billing period" at bounding box center [430, 287] width 56 height 11
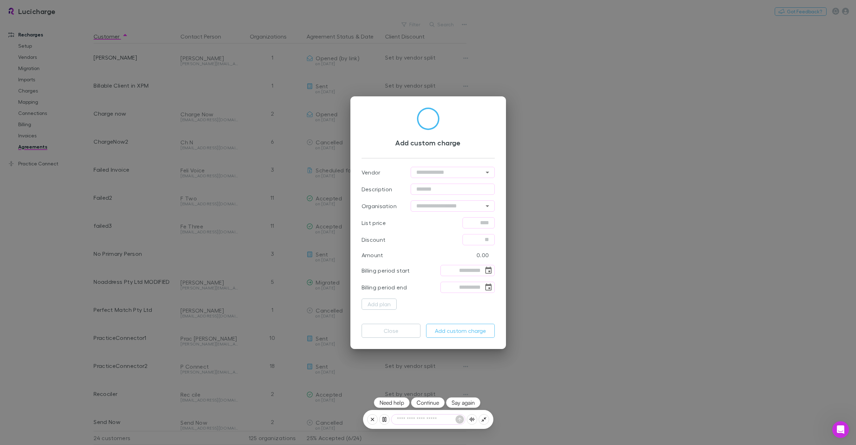
click at [426, 419] on textarea at bounding box center [428, 420] width 74 height 10
click at [418, 420] on textarea at bounding box center [428, 420] width 74 height 10
click at [470, 419] on icon at bounding box center [472, 420] width 6 height 6
click at [450, 419] on icon at bounding box center [452, 420] width 6 height 6
click at [425, 420] on textarea at bounding box center [428, 420] width 74 height 10
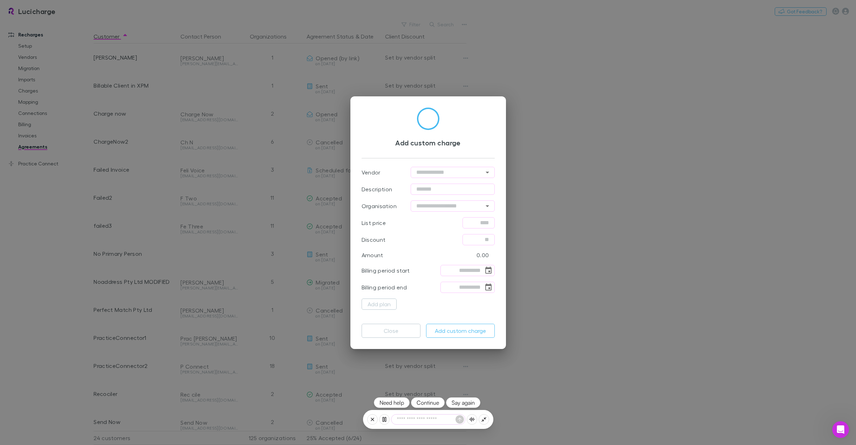
click at [403, 420] on textarea at bounding box center [428, 420] width 74 height 10
click at [398, 419] on textarea at bounding box center [428, 420] width 74 height 10
click at [396, 419] on textarea at bounding box center [428, 420] width 74 height 10
click at [427, 418] on textarea at bounding box center [428, 420] width 74 height 10
drag, startPoint x: 436, startPoint y: 418, endPoint x: 447, endPoint y: 420, distance: 11.3
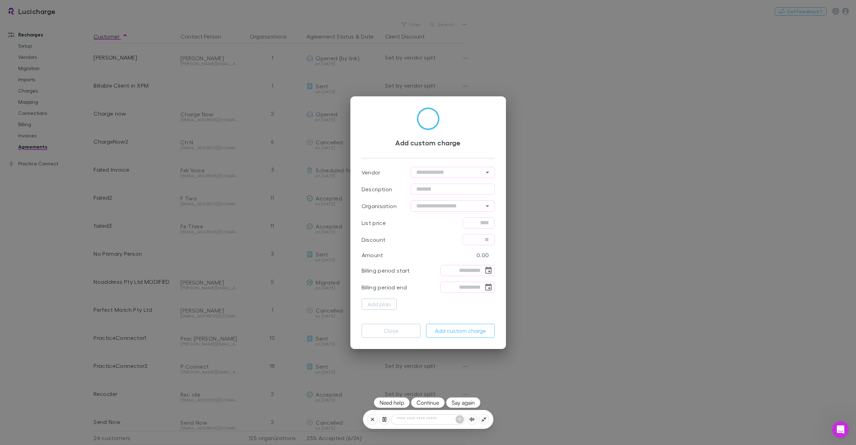
click at [438, 418] on textarea at bounding box center [428, 420] width 74 height 10
drag, startPoint x: 448, startPoint y: 420, endPoint x: 457, endPoint y: 421, distance: 9.5
click at [451, 421] on textarea at bounding box center [428, 420] width 74 height 10
click at [432, 420] on textarea at bounding box center [428, 420] width 74 height 10
click at [409, 417] on textarea at bounding box center [428, 420] width 74 height 10
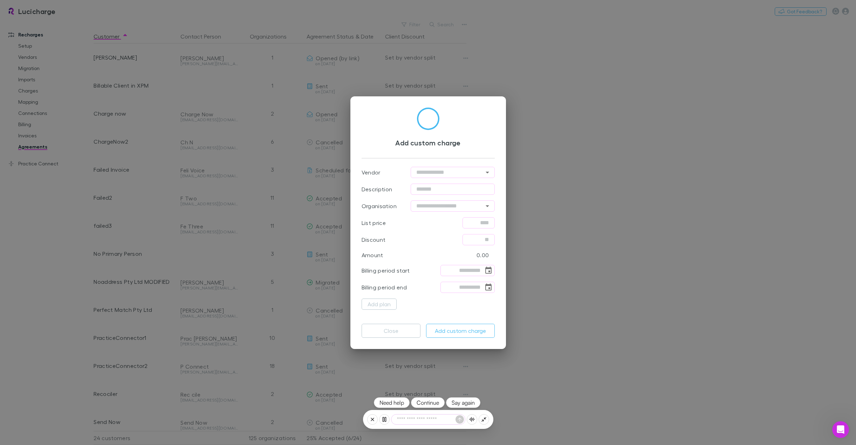
click at [406, 420] on textarea at bounding box center [428, 420] width 74 height 10
click at [398, 420] on textarea at bounding box center [428, 420] width 74 height 10
click at [407, 420] on textarea at bounding box center [428, 420] width 74 height 10
click at [553, 117] on div "Add custom charge Vendor ​ Description ​ Organisation ​ List price ​ Discount ​…" at bounding box center [428, 222] width 856 height 445
click at [395, 330] on button "Close" at bounding box center [391, 331] width 59 height 14
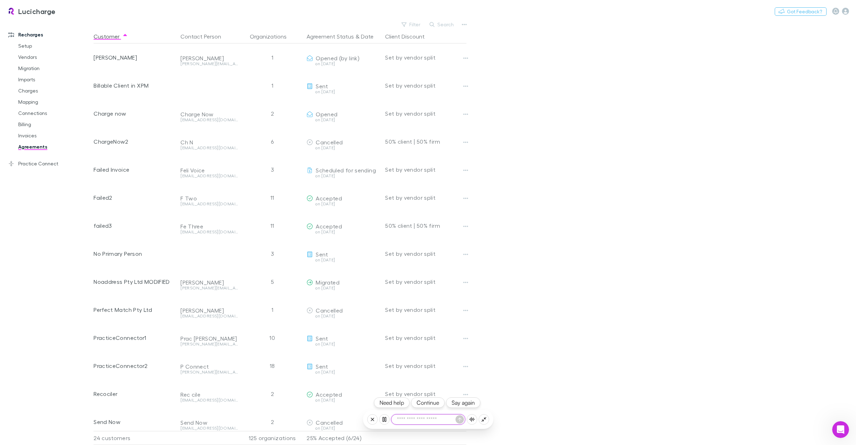
click at [419, 422] on textarea at bounding box center [428, 420] width 74 height 10
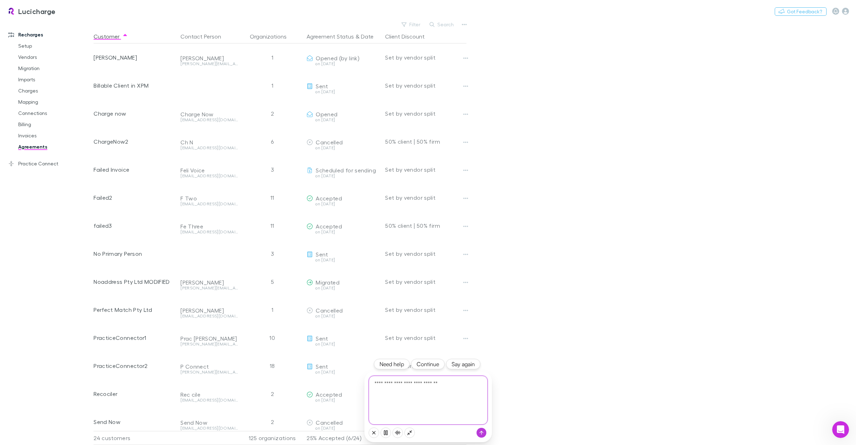
type textarea "**********"
click at [437, 404] on button "Continue" at bounding box center [428, 402] width 34 height 11
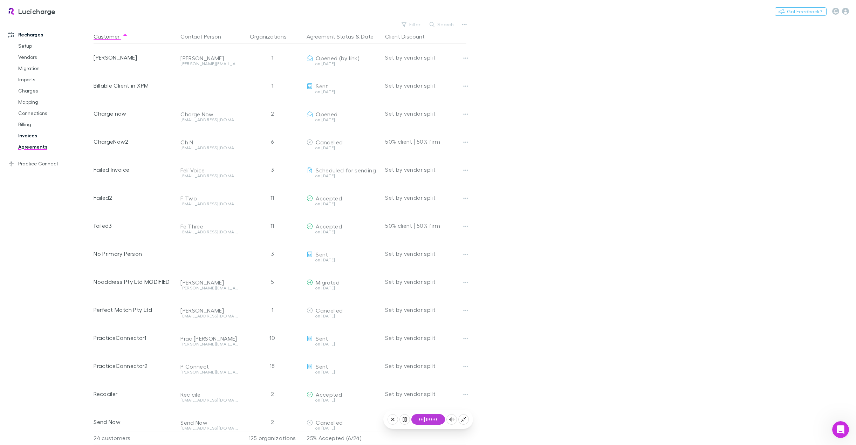
click at [30, 136] on link "Invoices" at bounding box center [54, 135] width 86 height 11
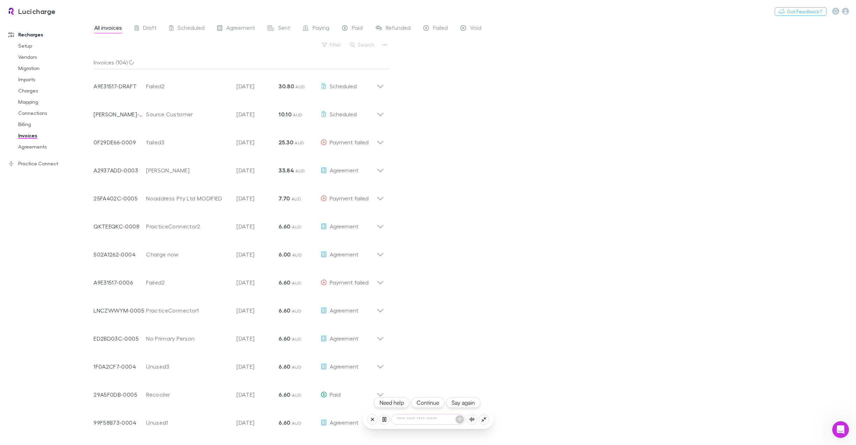
click at [429, 405] on button "Continue" at bounding box center [428, 402] width 34 height 11
click at [470, 27] on span "Void" at bounding box center [475, 28] width 11 height 9
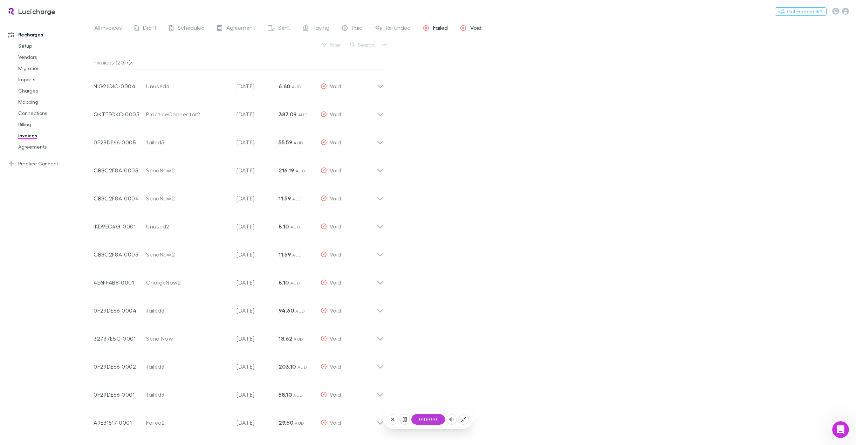
click at [440, 26] on span "Failed" at bounding box center [440, 28] width 15 height 9
click at [114, 25] on span "All invoices" at bounding box center [108, 28] width 28 height 9
click at [147, 30] on span "Draft" at bounding box center [150, 28] width 14 height 9
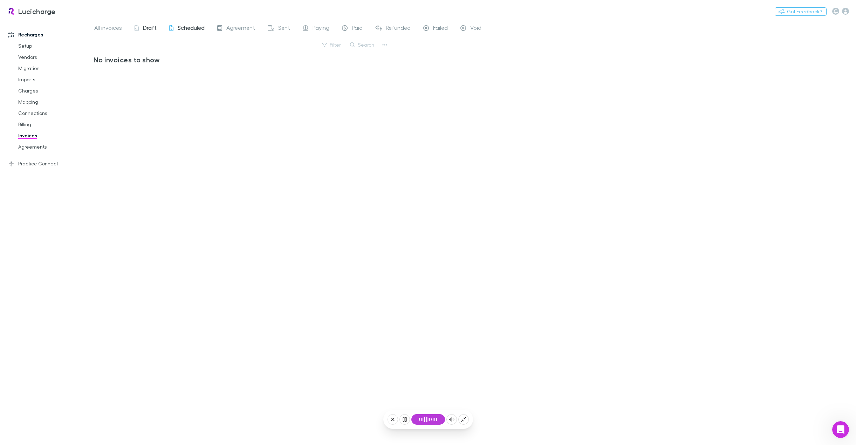
click at [186, 29] on span "Scheduled" at bounding box center [191, 28] width 27 height 9
click at [145, 31] on span "Draft" at bounding box center [150, 28] width 14 height 9
click at [428, 402] on button "Continue" at bounding box center [428, 402] width 34 height 11
click at [184, 28] on span "Scheduled" at bounding box center [191, 28] width 27 height 9
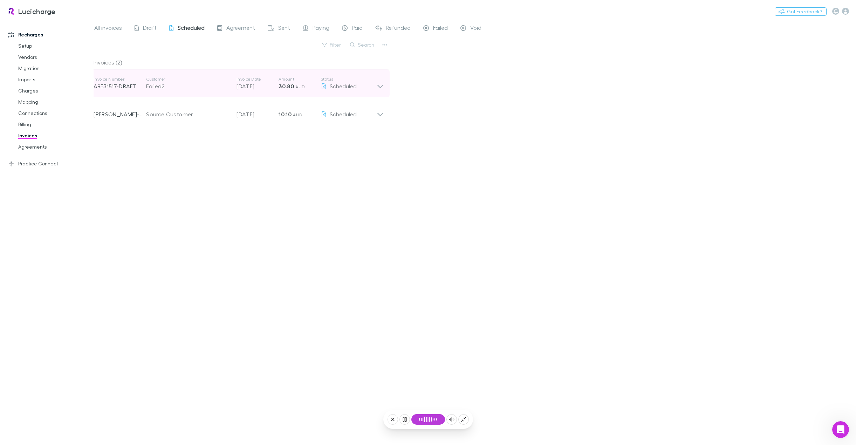
click at [380, 86] on icon at bounding box center [380, 83] width 7 height 14
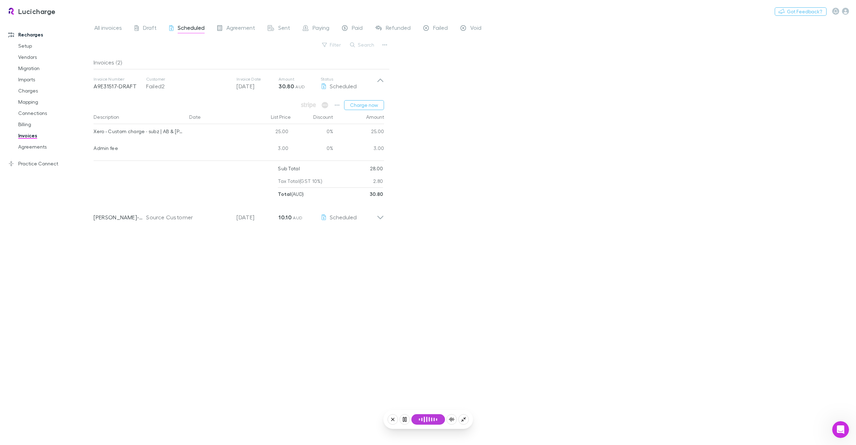
click at [552, 139] on div "All invoices Draft Scheduled Agreement Sent Paying Paid Refunded Failed Void Fi…" at bounding box center [475, 232] width 762 height 425
click at [432, 404] on button "Continue" at bounding box center [428, 402] width 34 height 11
click at [435, 28] on span "Failed" at bounding box center [440, 28] width 15 height 9
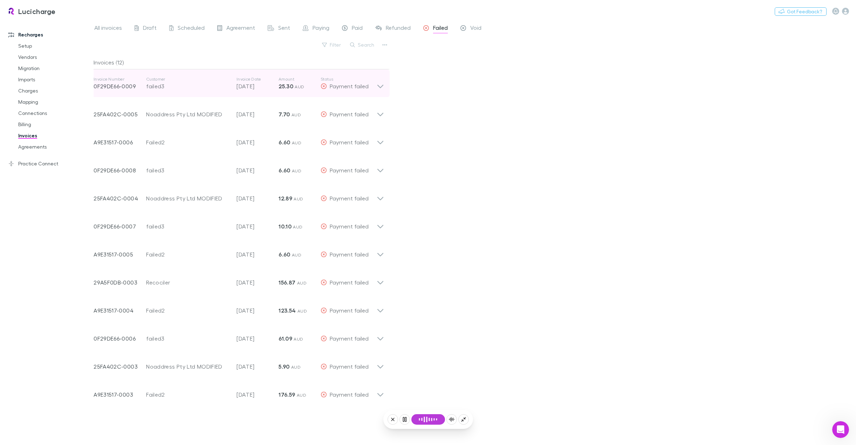
click at [381, 87] on icon at bounding box center [380, 87] width 6 height 4
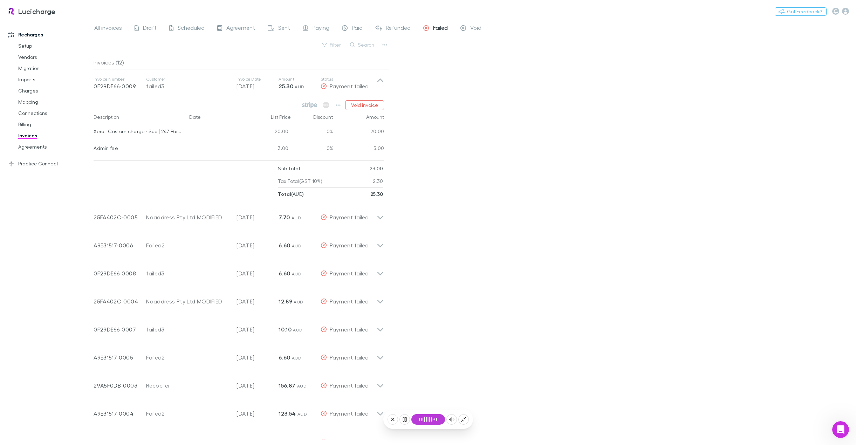
click at [473, 112] on div "All invoices Draft Scheduled Agreement Sent Paying Paid Refunded Failed Void Fi…" at bounding box center [475, 232] width 762 height 425
click at [337, 105] on icon "button" at bounding box center [338, 104] width 5 height 1
click at [225, 108] on div at bounding box center [428, 222] width 856 height 445
click at [434, 401] on button "Continue" at bounding box center [428, 402] width 34 height 11
click at [355, 28] on span "Paid" at bounding box center [357, 28] width 11 height 9
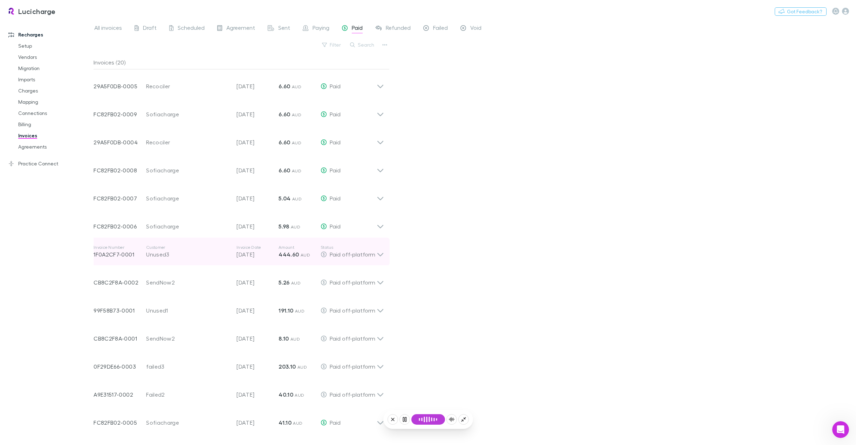
click at [382, 255] on icon at bounding box center [380, 252] width 7 height 14
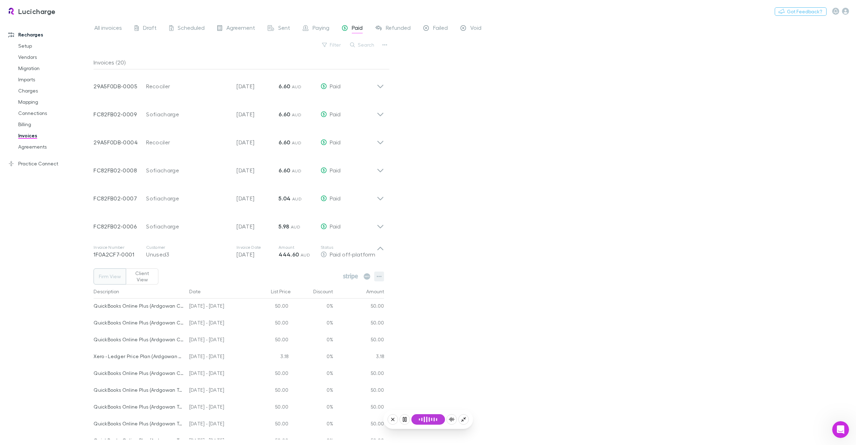
click at [379, 274] on icon "button" at bounding box center [379, 277] width 5 height 6
click at [488, 278] on div at bounding box center [428, 222] width 856 height 445
click at [379, 248] on icon at bounding box center [380, 249] width 6 height 4
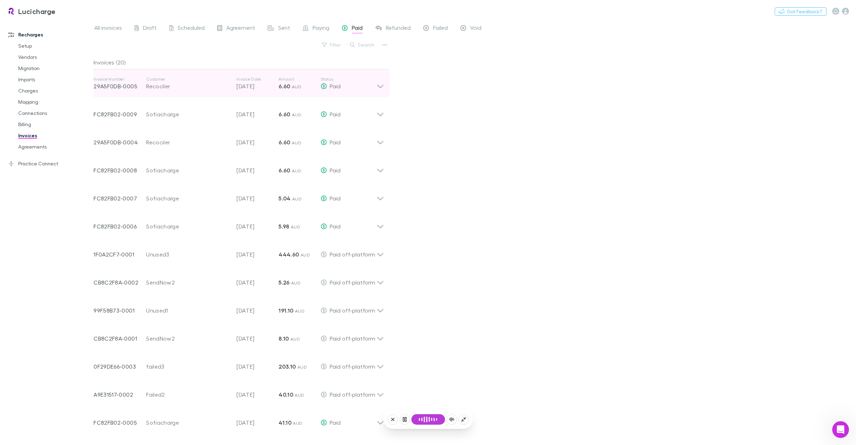
click at [382, 82] on icon at bounding box center [380, 83] width 7 height 14
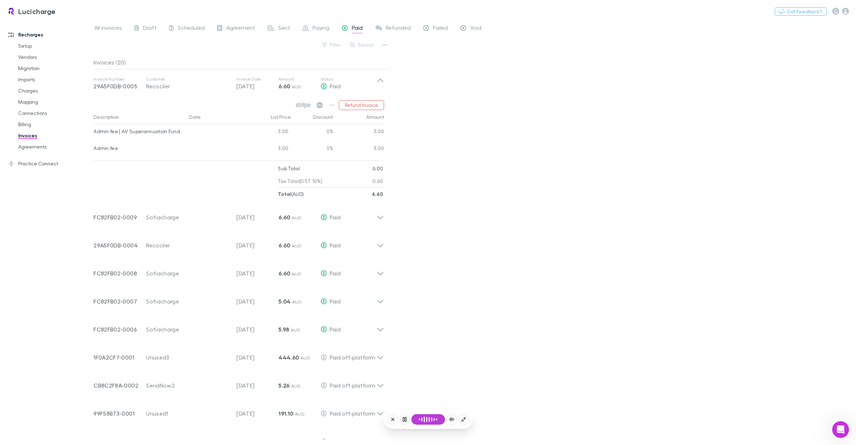
click at [529, 262] on div "All invoices Draft Scheduled Agreement Sent Paying Paid Refunded Failed Void Fi…" at bounding box center [475, 232] width 762 height 425
click at [433, 402] on button "Continue" at bounding box center [428, 402] width 34 height 11
click at [28, 46] on link "Setup" at bounding box center [54, 45] width 86 height 11
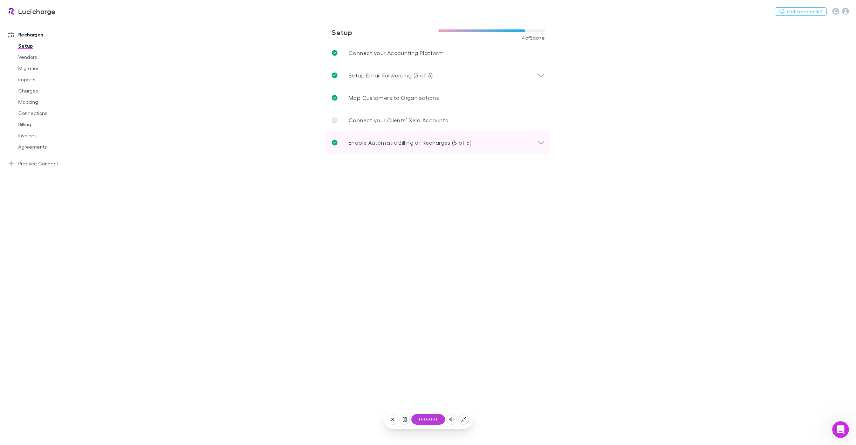
click at [400, 142] on p "Enable Automatic Billing of Recharges (5 of 5)" at bounding box center [410, 142] width 123 height 8
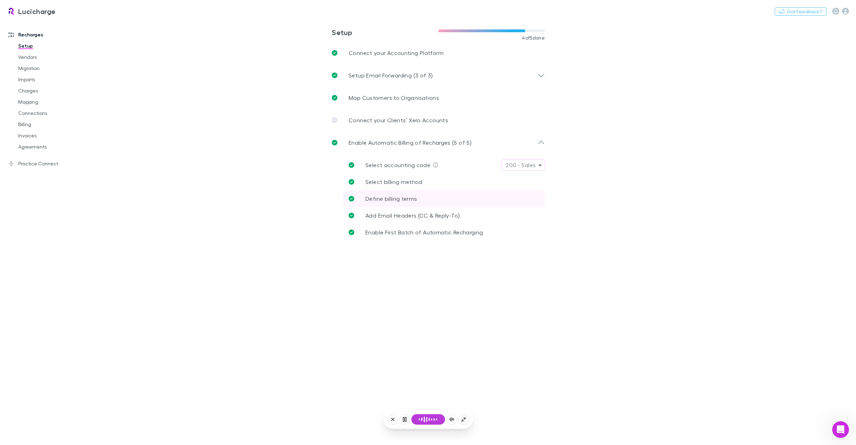
click at [411, 203] on p "Define billing terms" at bounding box center [391, 198] width 52 height 8
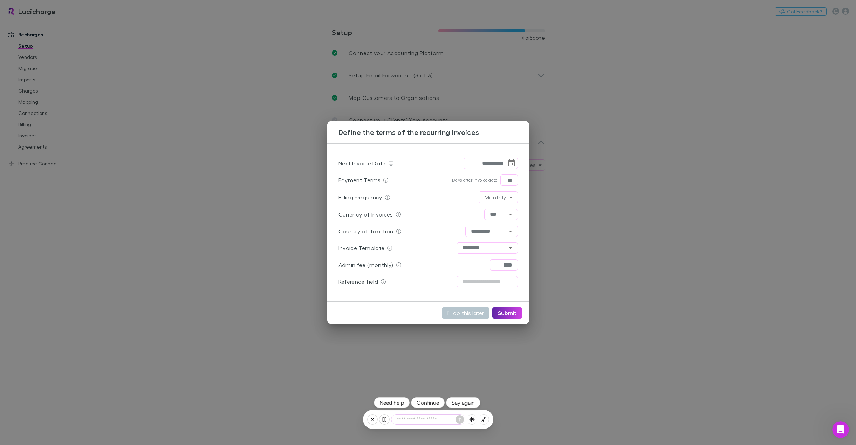
click at [431, 400] on button "Continue" at bounding box center [428, 402] width 34 height 11
click at [426, 402] on button "Continue" at bounding box center [428, 402] width 34 height 11
click at [461, 316] on button "I'll do this later" at bounding box center [466, 312] width 48 height 11
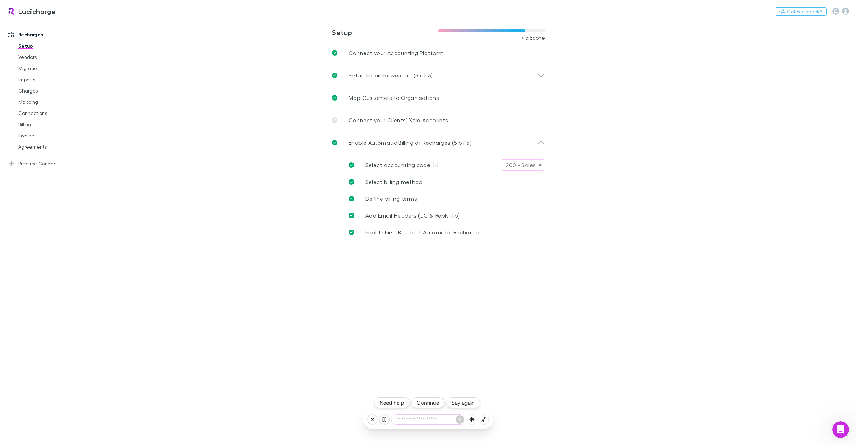
click at [431, 403] on button "Continue" at bounding box center [428, 402] width 34 height 11
click at [429, 403] on button "Continue" at bounding box center [428, 402] width 34 height 11
click at [770, 181] on main "**********" at bounding box center [475, 232] width 762 height 425
